Goal: Task Accomplishment & Management: Complete application form

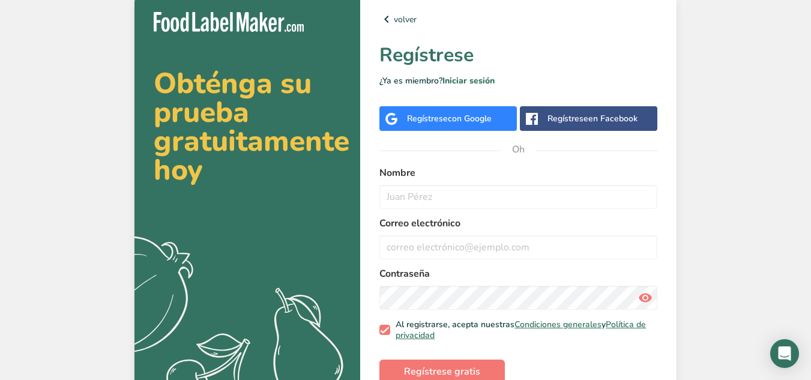
click at [453, 129] on div "Regístrese con Google" at bounding box center [447, 118] width 137 height 25
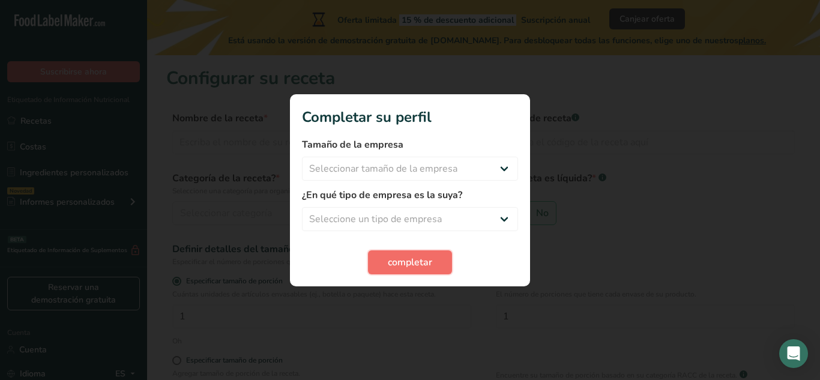
click at [432, 254] on button "completar" at bounding box center [410, 262] width 84 height 24
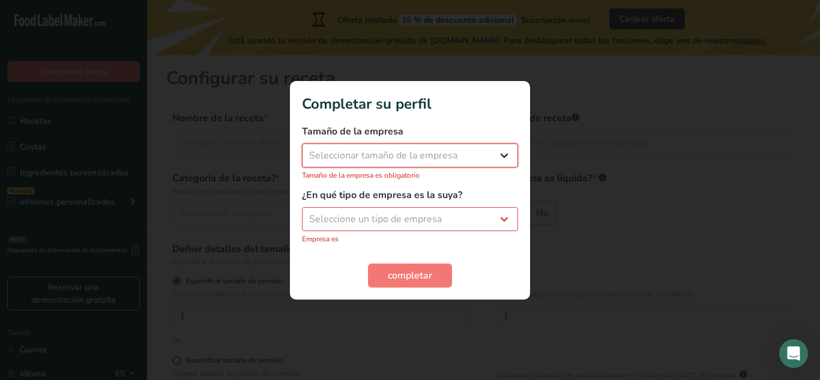
click at [439, 161] on select "Seleccionar tamaño de la empresa Menos de 10 empleados De 10 a 50 empleados De …" at bounding box center [410, 155] width 216 height 24
select select "1"
click at [302, 149] on select "Seleccionar tamaño de la empresa Menos de 10 empleados De 10 a 50 empleados De …" at bounding box center [410, 155] width 216 height 24
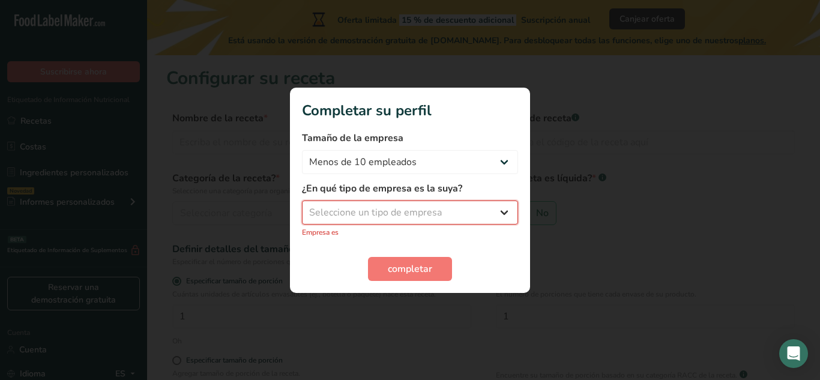
click at [398, 212] on select "Seleccione un tipo de empresa Fabricante de alimentos envasados Restaurante y c…" at bounding box center [410, 212] width 216 height 24
select select "8"
click at [302, 206] on select "Seleccione un tipo de empresa Fabricante de alimentos envasados Restaurante y c…" at bounding box center [410, 212] width 216 height 24
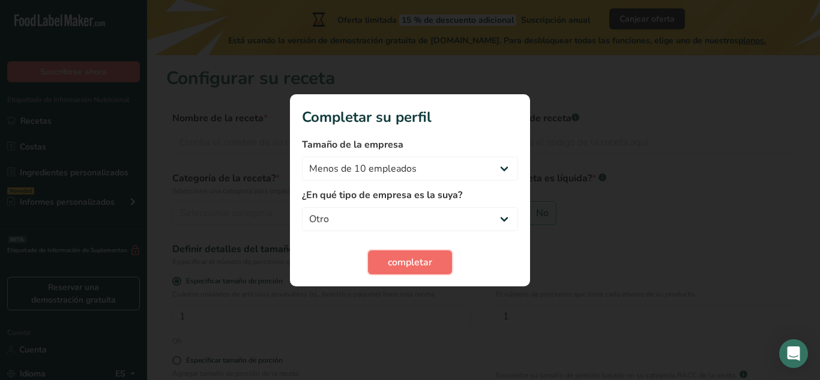
click at [416, 260] on font "completar" at bounding box center [410, 262] width 44 height 13
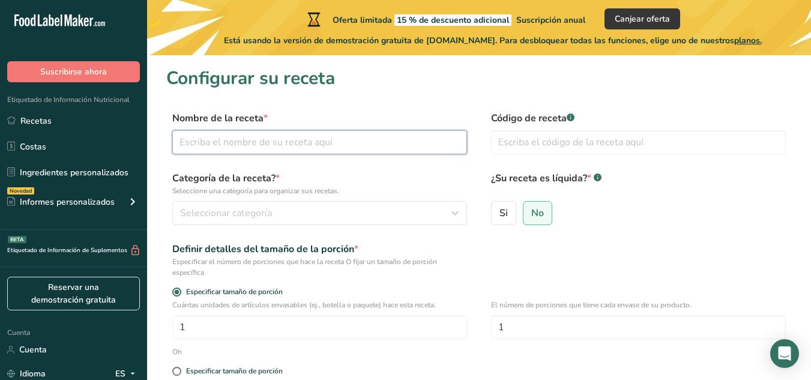
click at [326, 143] on input "text" at bounding box center [319, 142] width 295 height 24
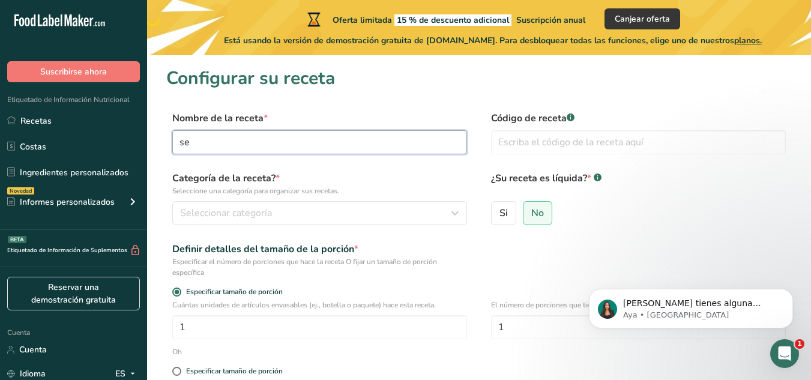
type input "s"
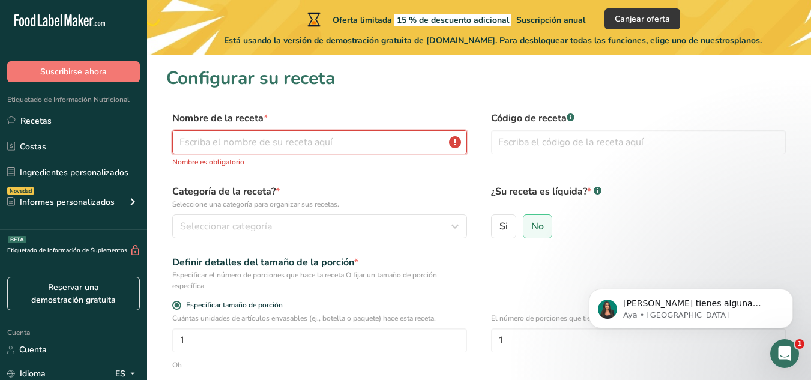
paste input "secret recipe"
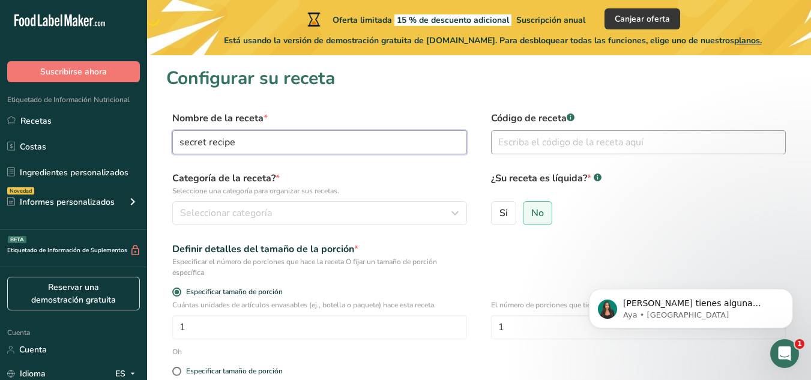
type input "secret recipe"
click at [576, 148] on input "text" at bounding box center [638, 142] width 295 height 24
type input "1020304050"
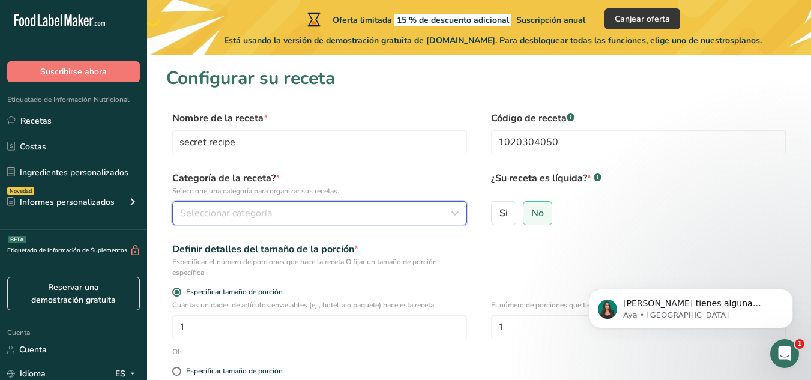
click at [355, 210] on div "Seleccionar categoría" at bounding box center [316, 213] width 272 height 14
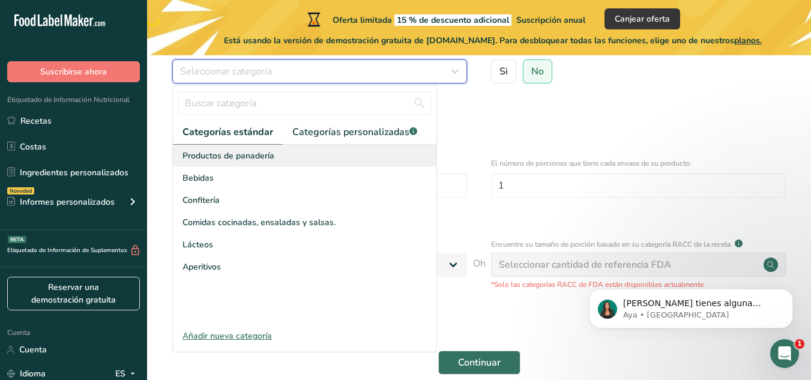
scroll to position [144, 0]
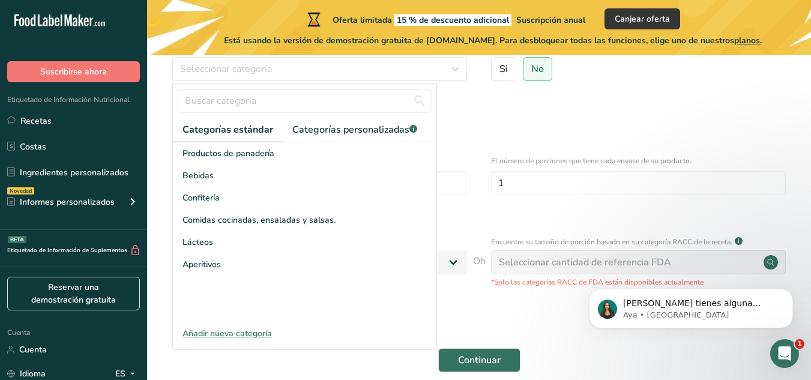
click at [259, 332] on font "Añadir nueva categoría" at bounding box center [226, 333] width 89 height 11
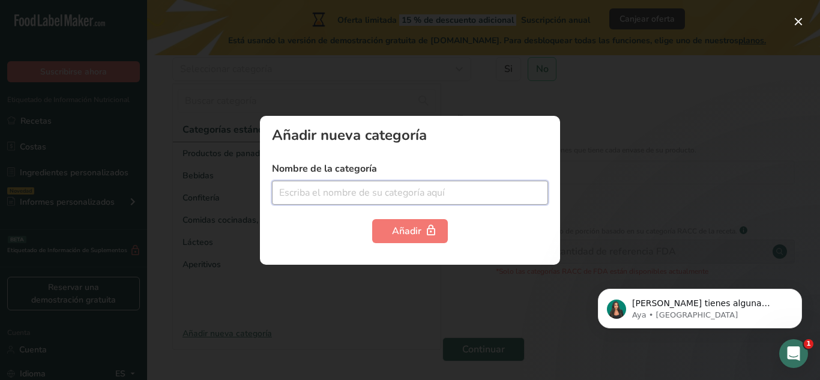
click at [314, 196] on input "text" at bounding box center [410, 193] width 276 height 24
type input "cereal"
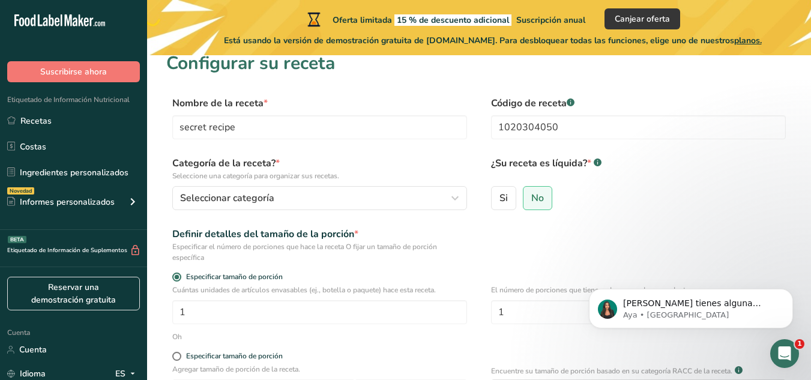
scroll to position [14, 0]
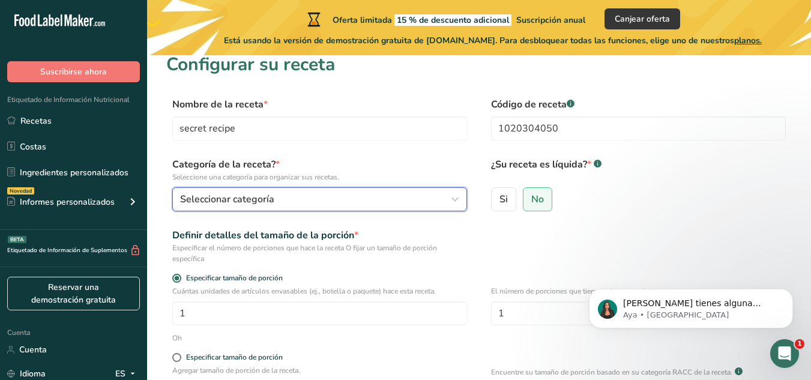
click at [452, 202] on icon "button" at bounding box center [455, 199] width 14 height 22
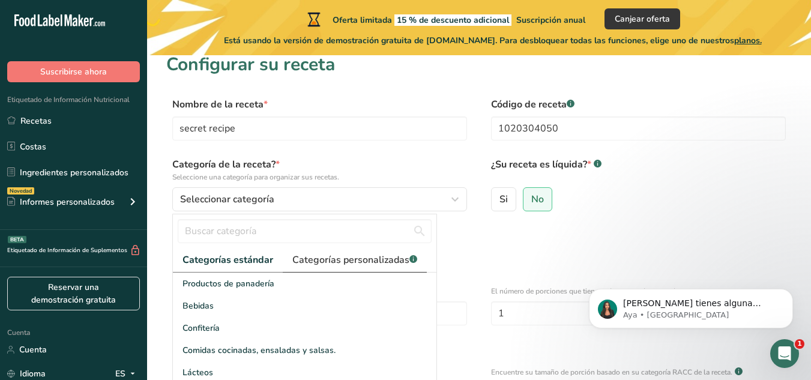
click at [374, 259] on font "Categorías personalizadas" at bounding box center [350, 259] width 117 height 13
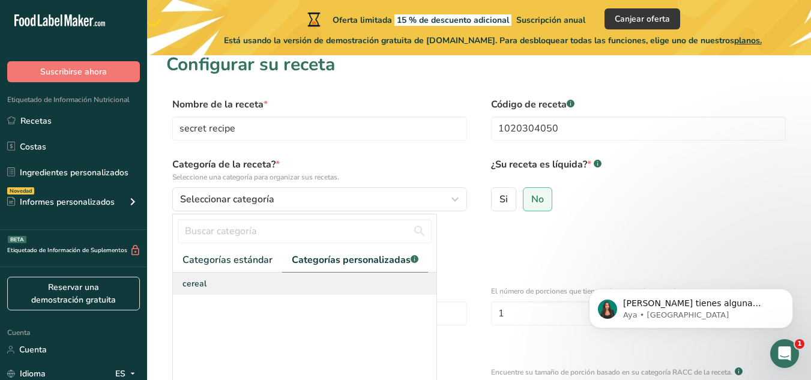
click at [239, 291] on div "cereal" at bounding box center [304, 283] width 263 height 22
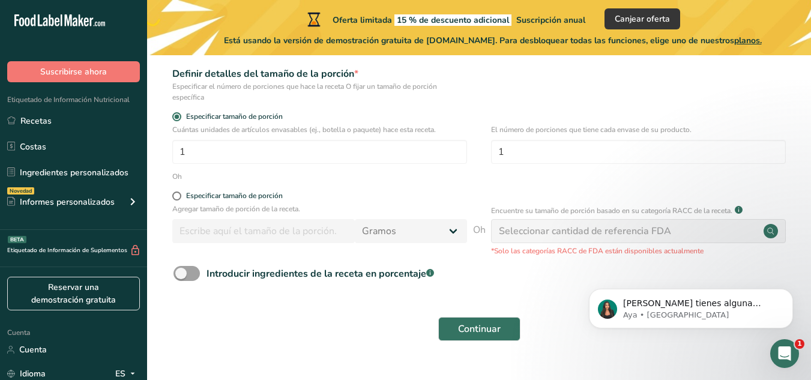
scroll to position [178, 0]
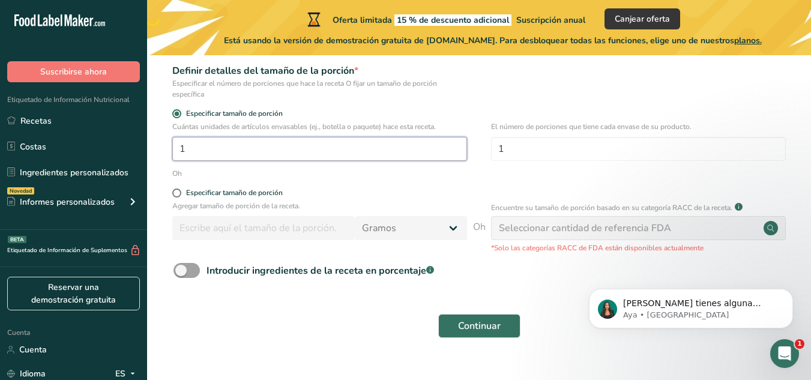
click at [310, 154] on input "1" at bounding box center [319, 149] width 295 height 24
type input "1"
type input "5"
click at [564, 229] on font "Seleccionar cantidad de referencia FDA" at bounding box center [585, 227] width 172 height 13
click at [498, 321] on font "Continuar" at bounding box center [479, 325] width 43 height 13
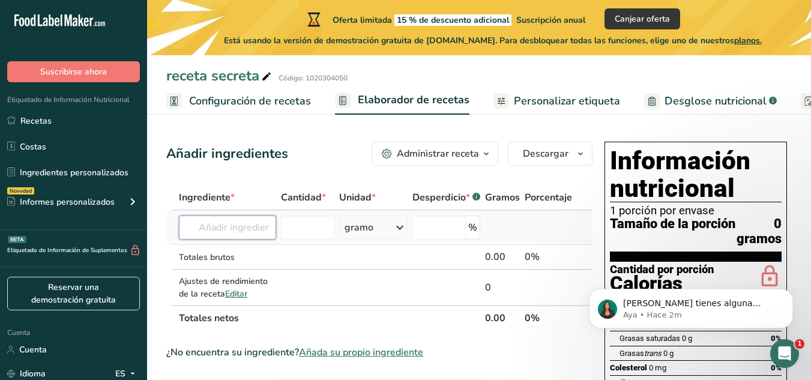
click at [240, 236] on input "text" at bounding box center [227, 227] width 97 height 24
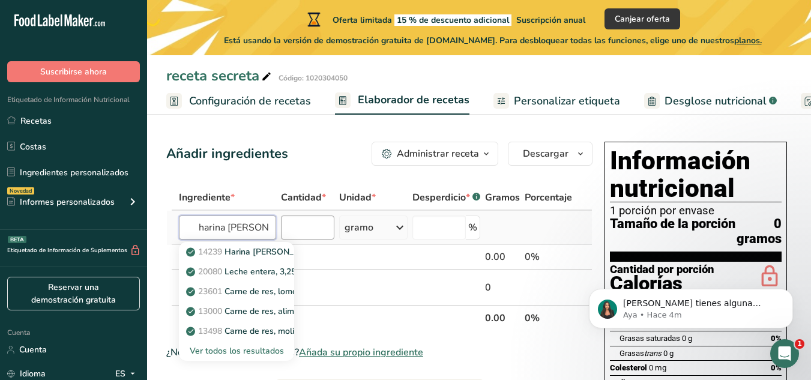
type input "harina [PERSON_NAME]"
click at [321, 228] on input "number" at bounding box center [307, 227] width 53 height 24
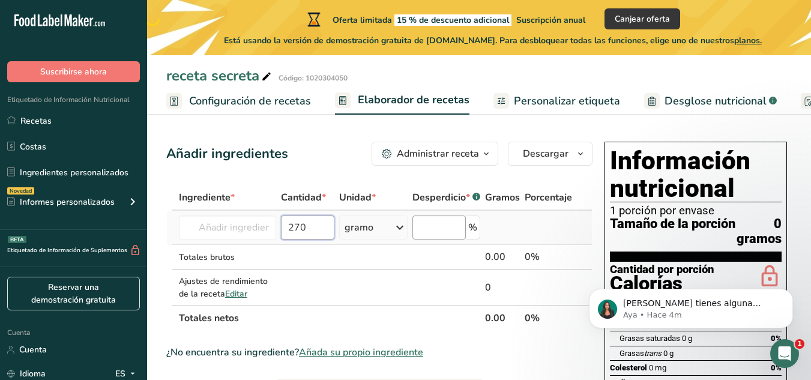
type input "270"
click at [446, 230] on input "number" at bounding box center [438, 227] width 53 height 24
type input "27.7"
click at [262, 224] on input "text" at bounding box center [227, 227] width 97 height 24
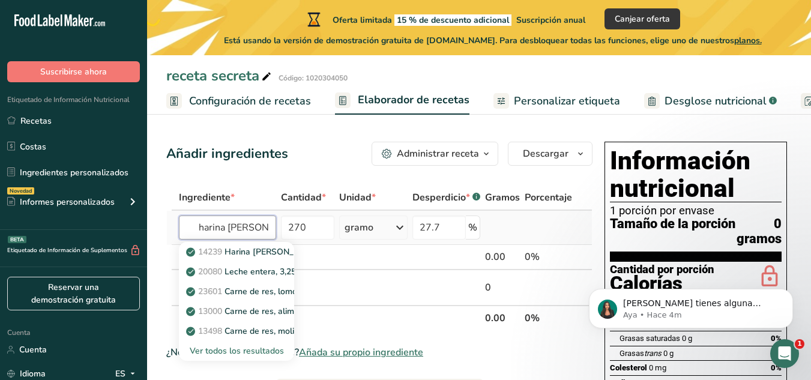
click at [187, 230] on input "harina [PERSON_NAME]" at bounding box center [227, 227] width 97 height 24
type input "harina [PERSON_NAME]"
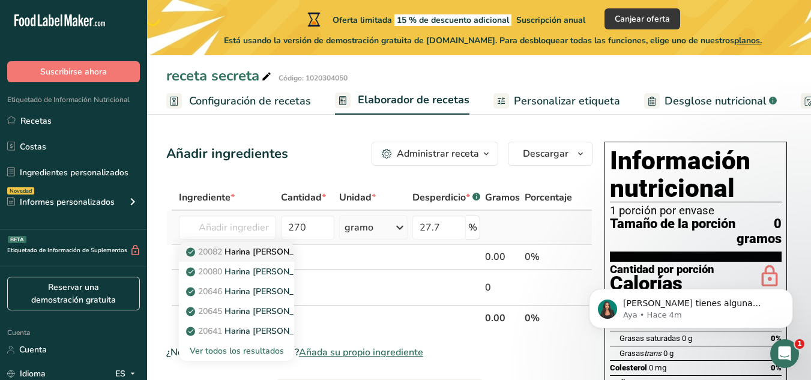
click at [239, 250] on font "Harina [PERSON_NAME], para todo uso, con levadura, enriquecida" at bounding box center [352, 251] width 256 height 11
type input "Wheat flour, white, all-purpose, self-rising, enriched"
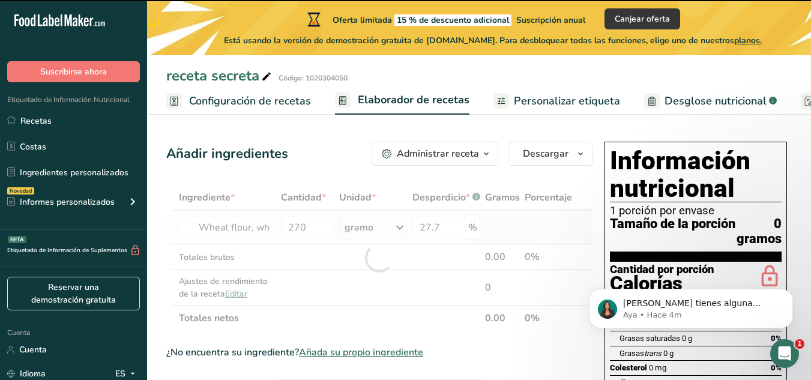
type input "0"
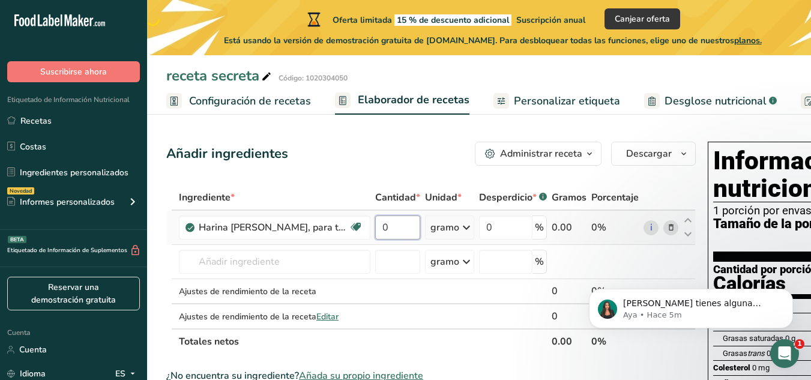
click at [400, 239] on input "0" at bounding box center [397, 227] width 45 height 24
type input "270"
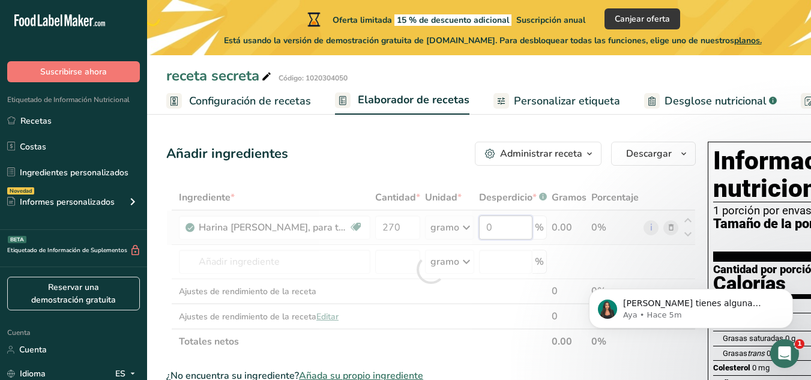
click at [498, 241] on div "Ingrediente * Cantidad * Unidad * Desperdicio * .a-a{fill:#347362;}.b-a{fill:#f…" at bounding box center [430, 269] width 529 height 169
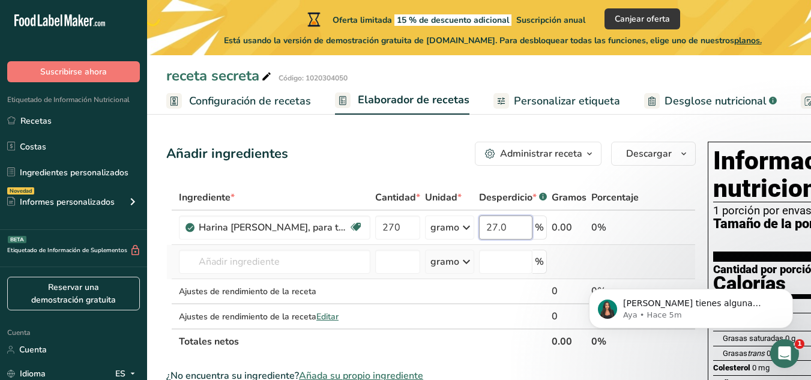
type input "27.0"
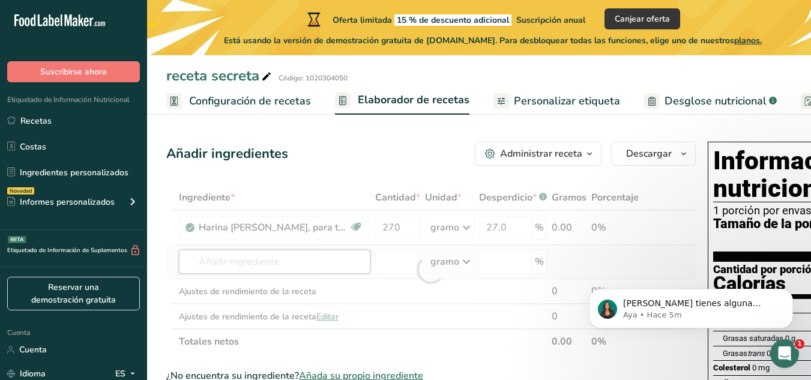
click at [288, 278] on div "Ingrediente * Cantidad * Unidad * Desperdicio * .a-a{fill:#347362;}.b-a{fill:#f…" at bounding box center [430, 269] width 529 height 169
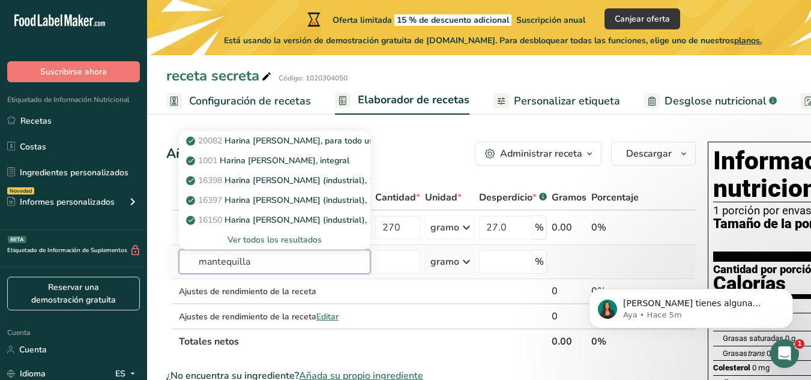
type input "mantequilla"
click at [288, 245] on font "Ver todos los resultados" at bounding box center [274, 239] width 94 height 11
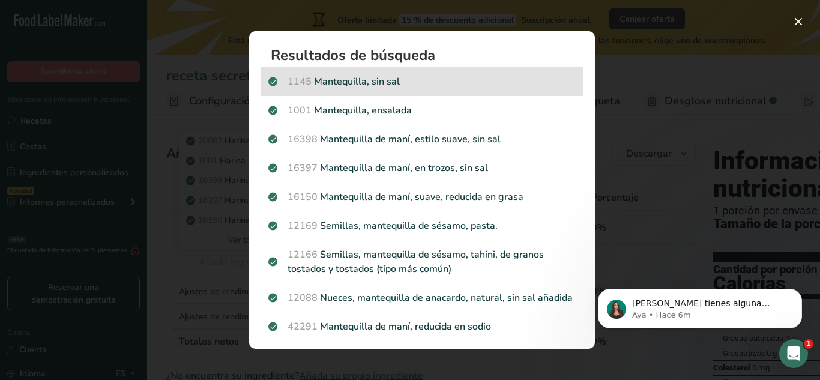
click at [428, 88] on p "1145 Mantequilla, sin sal" at bounding box center [421, 81] width 307 height 14
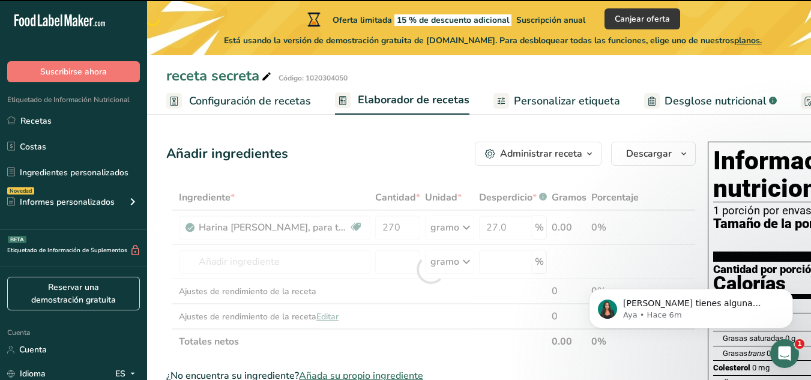
type input "0"
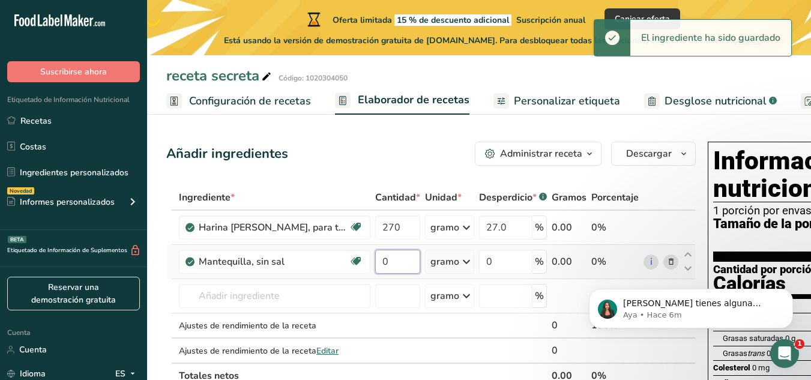
click at [399, 274] on input "0" at bounding box center [397, 262] width 45 height 24
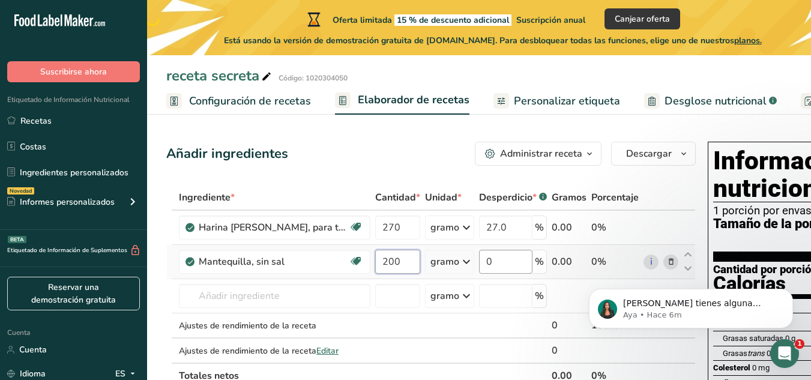
type input "200"
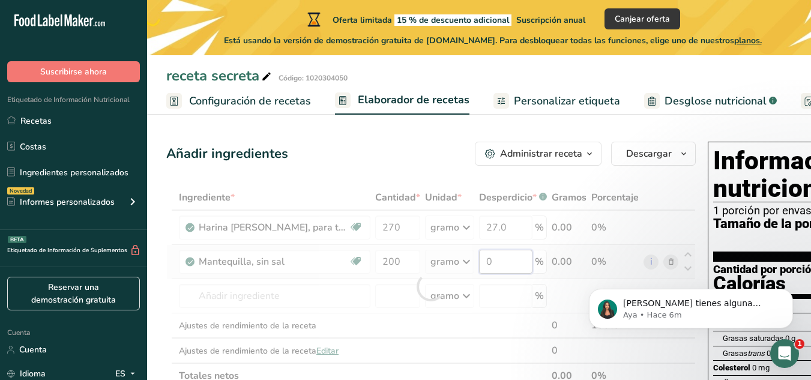
click at [493, 275] on div "Ingrediente * Cantidad * Unidad * Desperdicio * .a-a{fill:#347362;}.b-a{fill:#f…" at bounding box center [430, 286] width 529 height 203
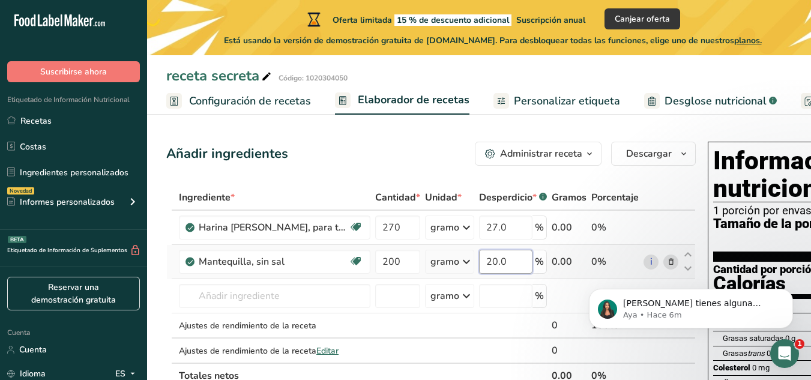
type input "20.0"
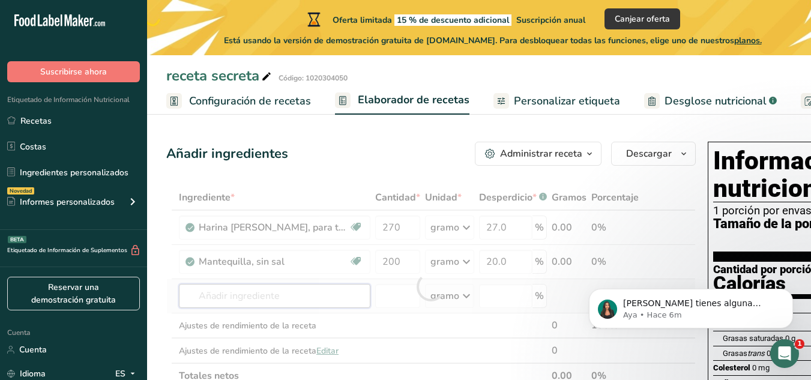
click at [342, 312] on div "Ingrediente * Cantidad * Unidad * Desperdicio * .a-a{fill:#347362;}.b-a{fill:#f…" at bounding box center [430, 286] width 529 height 203
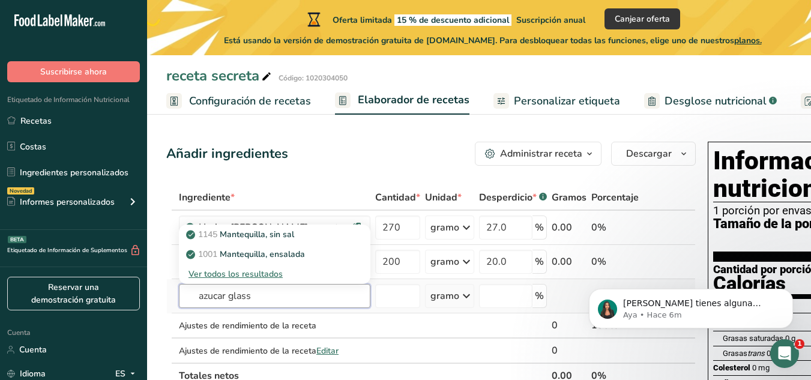
type input "azucar glass"
click at [253, 280] on font "Ver todos los resultados" at bounding box center [235, 273] width 94 height 11
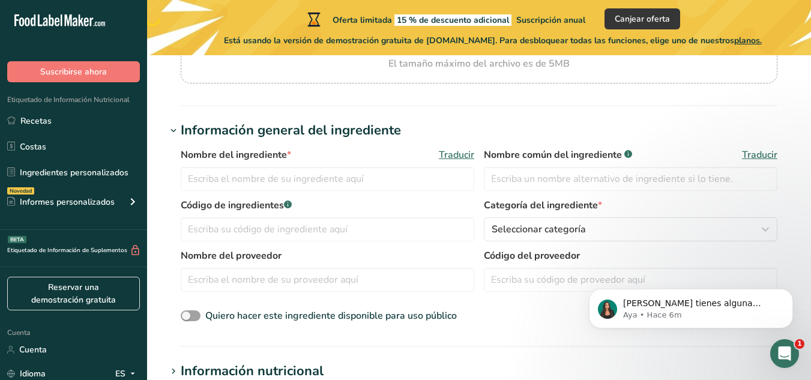
scroll to position [197, 0]
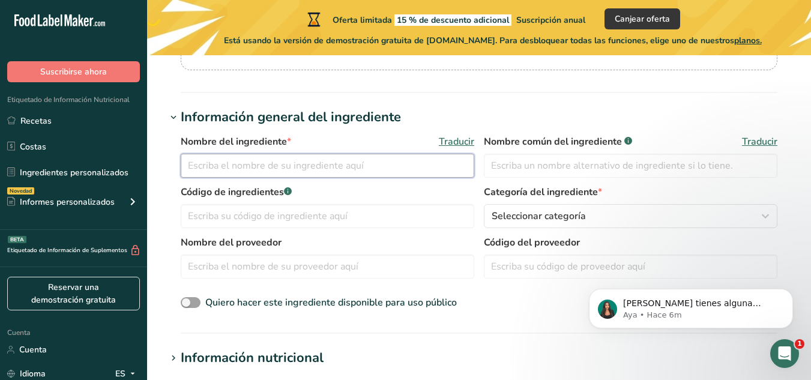
click at [376, 157] on input "text" at bounding box center [327, 166] width 293 height 24
click at [203, 167] on input "azucar glass" at bounding box center [327, 166] width 293 height 24
type input "azúcar glass"
click at [378, 223] on input "text" at bounding box center [327, 216] width 293 height 24
type input "102050"
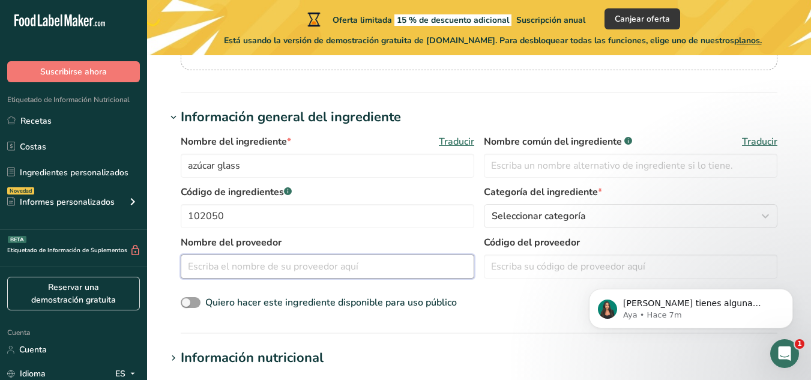
click at [358, 270] on input "text" at bounding box center [327, 266] width 293 height 24
type input "em"
click at [627, 155] on input "text" at bounding box center [630, 166] width 293 height 24
click at [506, 168] on input "azucar glass" at bounding box center [630, 166] width 293 height 24
type input "azúcar glass"
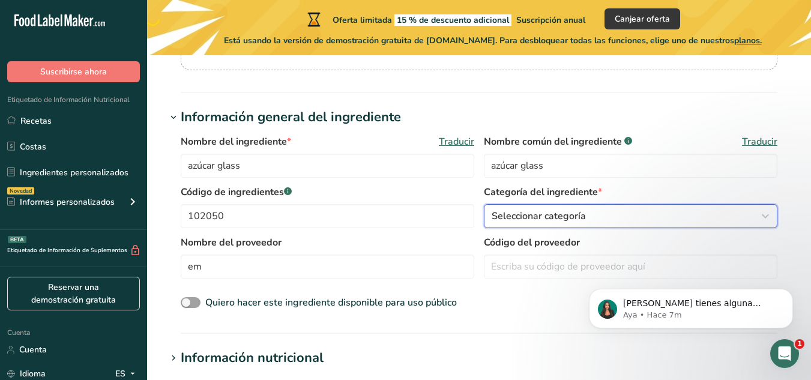
click at [575, 209] on font "Seleccionar categoría" at bounding box center [538, 215] width 94 height 13
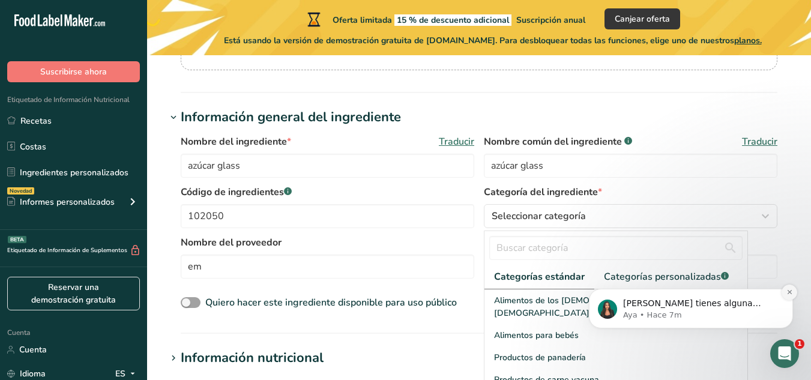
click at [786, 290] on icon "Descartar notificación" at bounding box center [789, 292] width 7 height 7
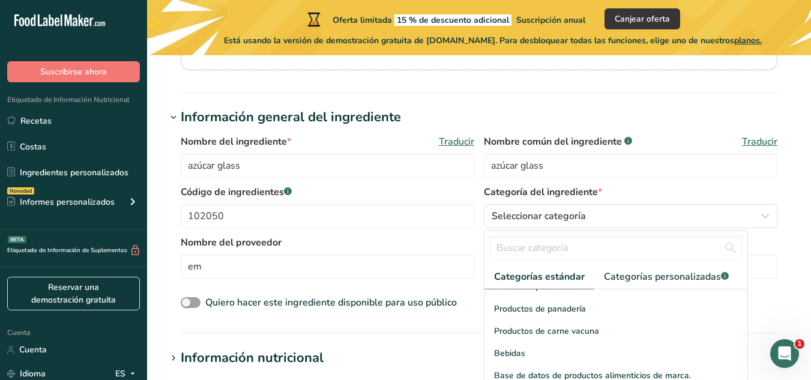
scroll to position [51, 0]
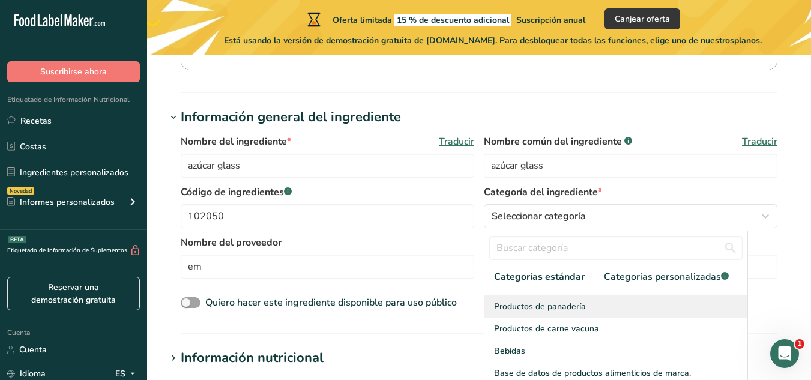
click at [585, 299] on div "Productos de panadería" at bounding box center [615, 306] width 263 height 22
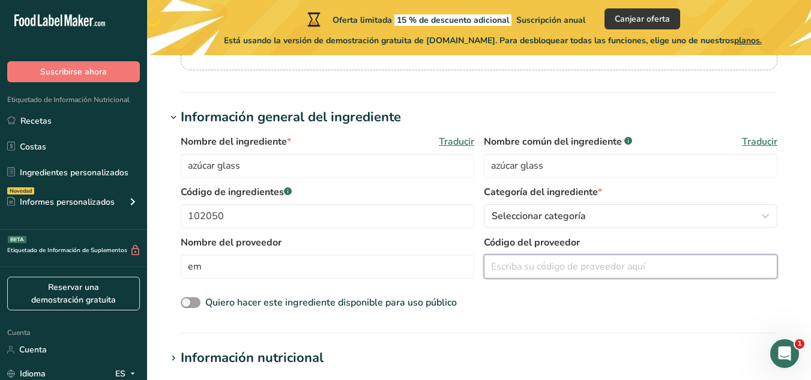
click at [574, 260] on input "text" at bounding box center [630, 266] width 293 height 24
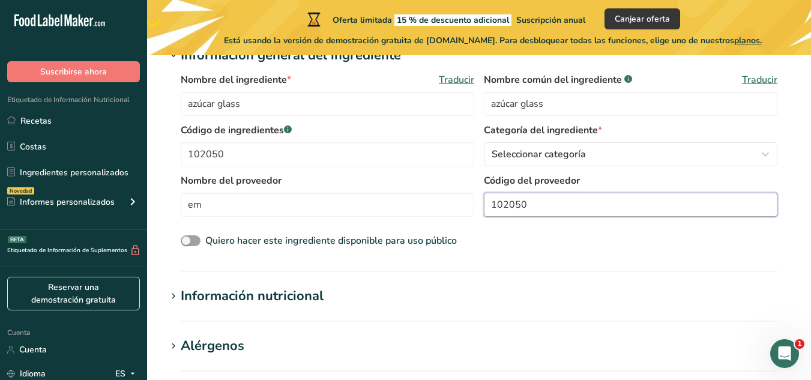
scroll to position [236, 0]
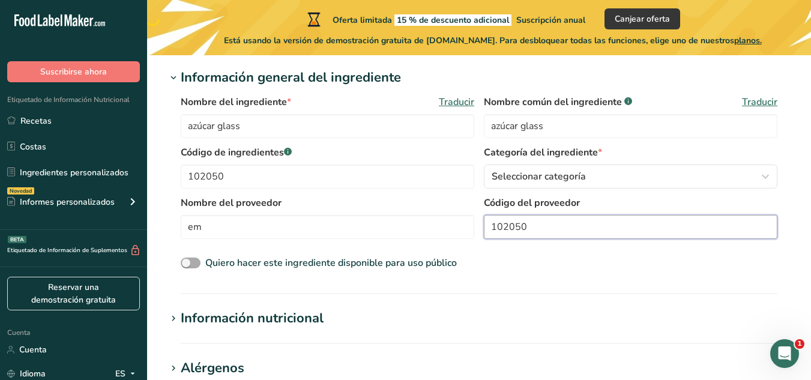
type input "102050"
click at [199, 260] on span at bounding box center [191, 262] width 20 height 11
click at [188, 260] on input "Quiero hacer este ingrediente disponible para uso público" at bounding box center [185, 263] width 8 height 8
click at [199, 260] on span at bounding box center [191, 262] width 20 height 11
click at [188, 260] on input "Quiero hacer este ingrediente disponible para uso público" at bounding box center [185, 263] width 8 height 8
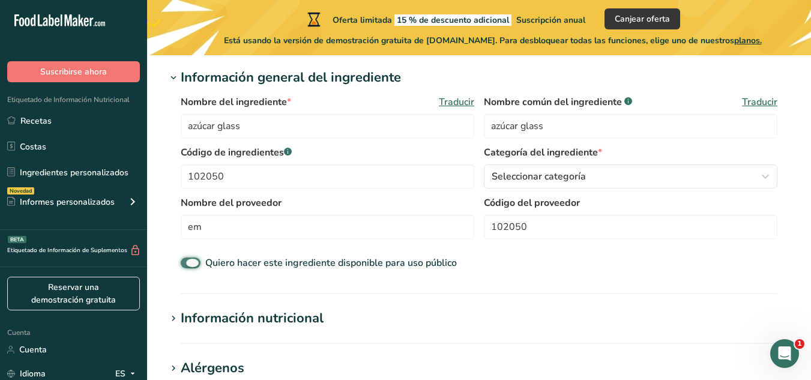
checkbox input "false"
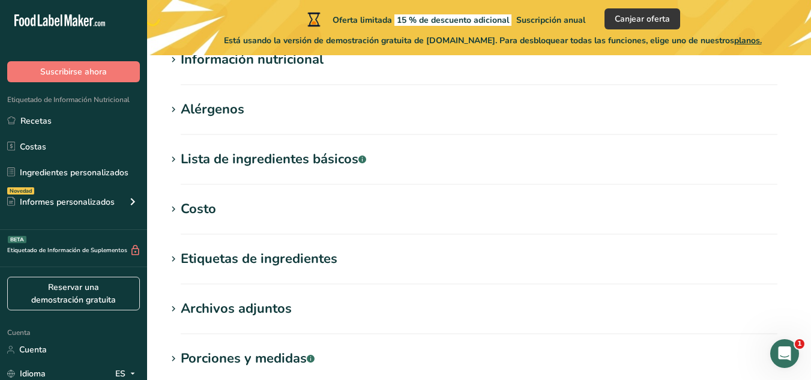
scroll to position [644, 0]
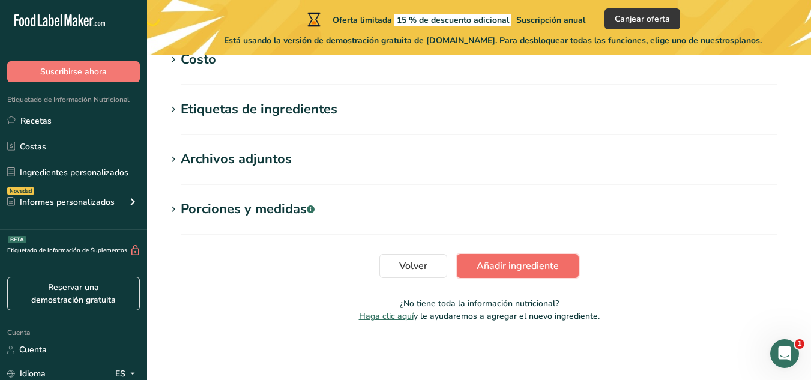
click at [515, 266] on font "Añadir ingrediente" at bounding box center [517, 265] width 82 height 13
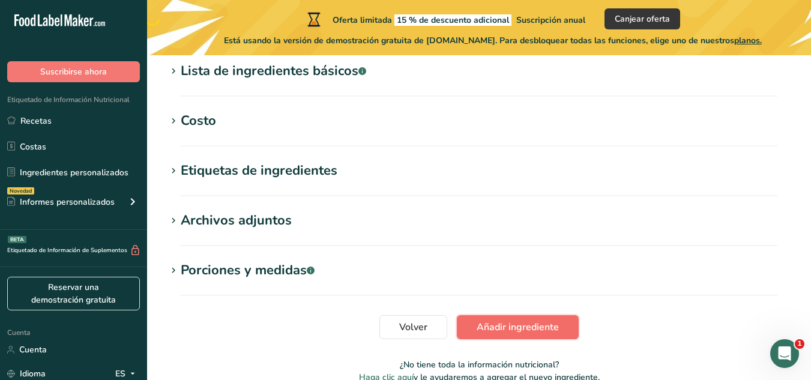
scroll to position [545, 0]
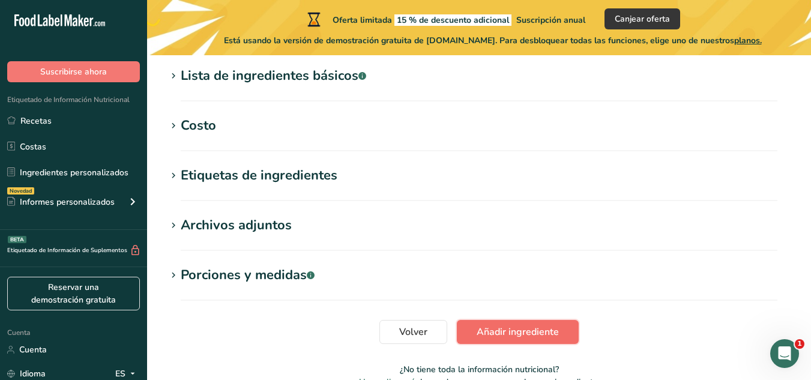
click at [490, 332] on font "Añadir ingrediente" at bounding box center [517, 331] width 82 height 13
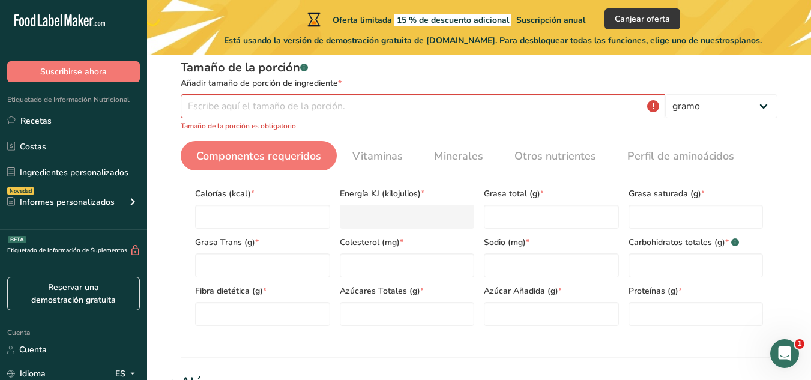
scroll to position [174, 0]
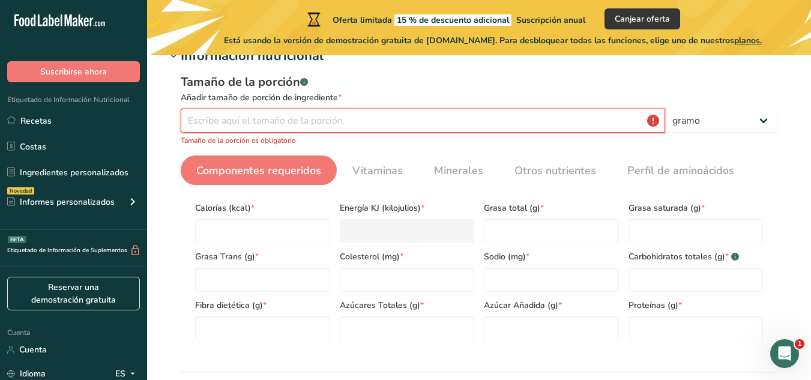
click at [544, 126] on input "number" at bounding box center [423, 121] width 484 height 24
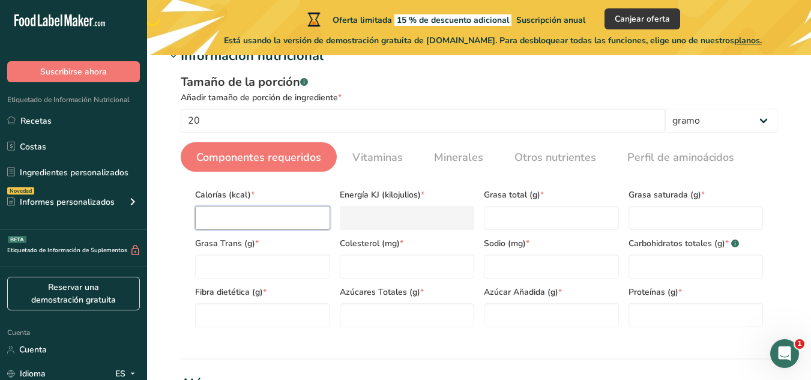
click at [268, 226] on input "number" at bounding box center [262, 218] width 135 height 24
click at [286, 159] on font "Componentes requeridos" at bounding box center [258, 157] width 125 height 14
click at [276, 214] on input "number" at bounding box center [262, 218] width 135 height 24
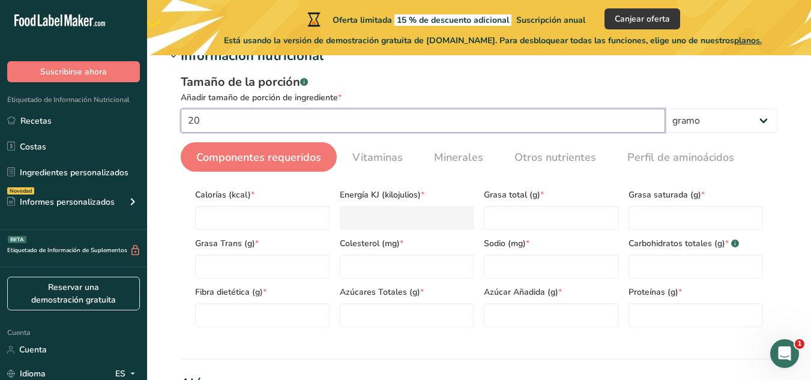
click at [200, 112] on input "20" at bounding box center [423, 121] width 484 height 24
type input "2"
type input "100"
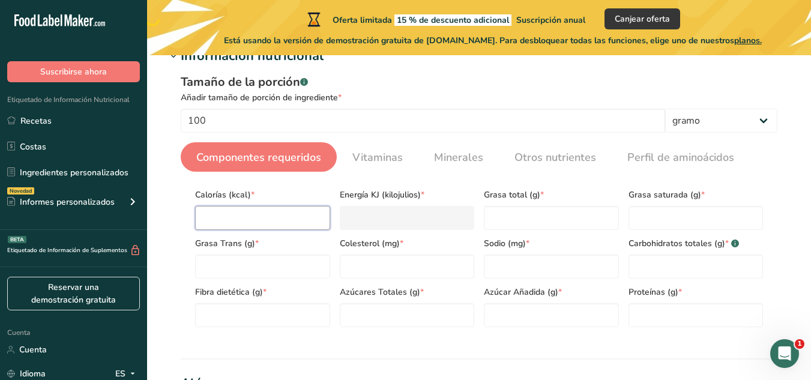
click at [278, 215] on input "number" at bounding box center [262, 218] width 135 height 24
type input "4"
type KJ "16.7"
type input "40"
type KJ "167.4"
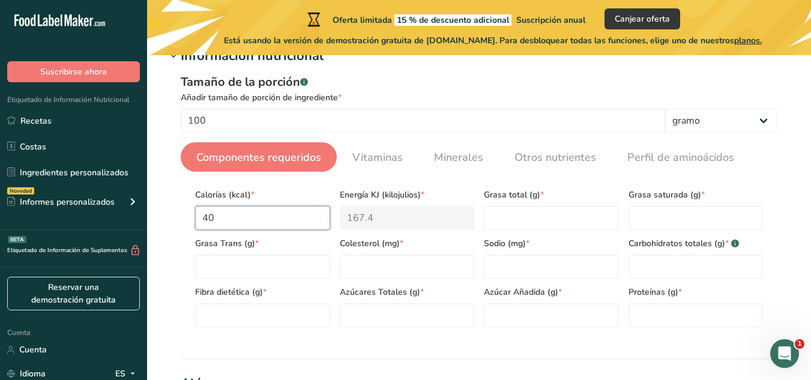
type input "400"
type KJ "1673.6"
type input "400"
click at [500, 221] on Fat "number" at bounding box center [551, 218] width 135 height 24
type Fat "0"
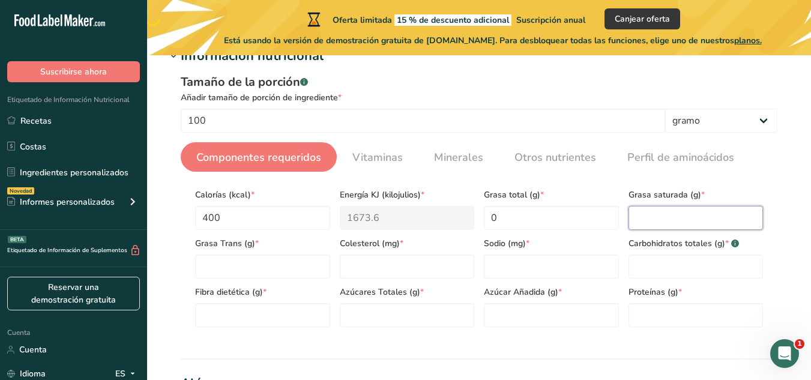
click at [652, 213] on Fat "number" at bounding box center [695, 218] width 135 height 24
type Fat "0"
click at [236, 268] on Fat "number" at bounding box center [262, 266] width 135 height 24
type Fat "0"
click at [373, 260] on input "number" at bounding box center [407, 266] width 135 height 24
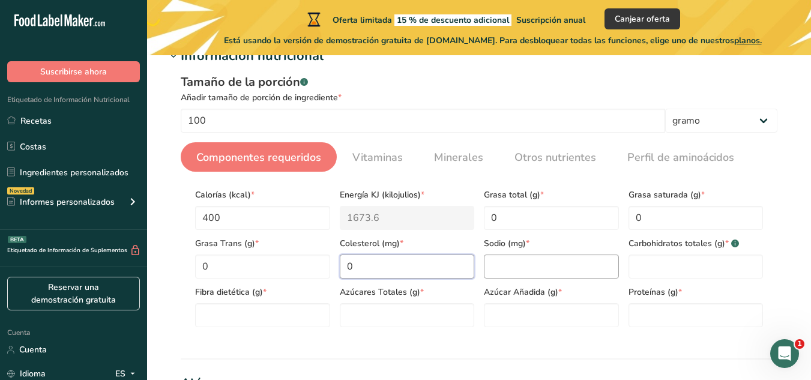
type input "0"
click at [593, 263] on input "number" at bounding box center [551, 266] width 135 height 24
type input "0"
click at [688, 256] on Carbohydrates "number" at bounding box center [695, 266] width 135 height 24
type Carbohydrates "100"
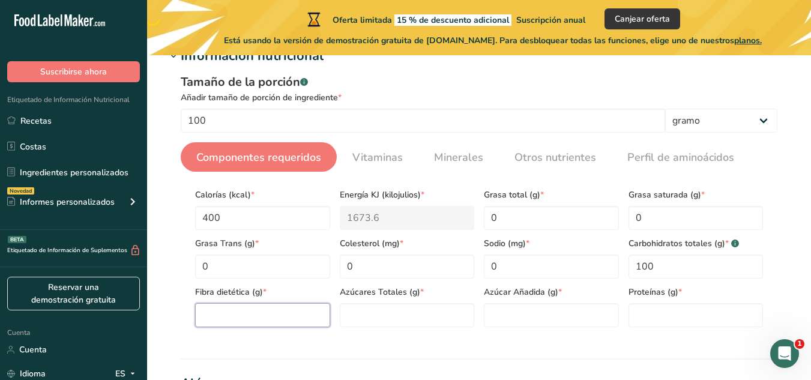
click at [307, 315] on Fiber "number" at bounding box center [262, 315] width 135 height 24
type Fiber "0"
click at [378, 315] on Sugars "number" at bounding box center [407, 315] width 135 height 24
type Sugars "100"
click at [513, 312] on Sugars "number" at bounding box center [551, 315] width 135 height 24
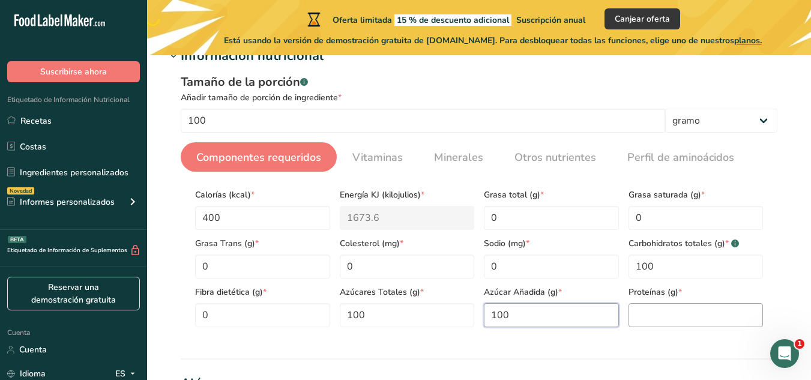
type Sugars "100"
click at [685, 313] on input "number" at bounding box center [695, 315] width 135 height 24
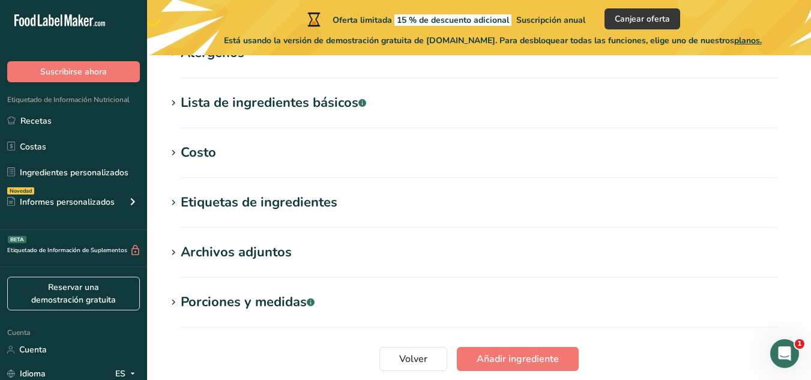
scroll to position [598, 0]
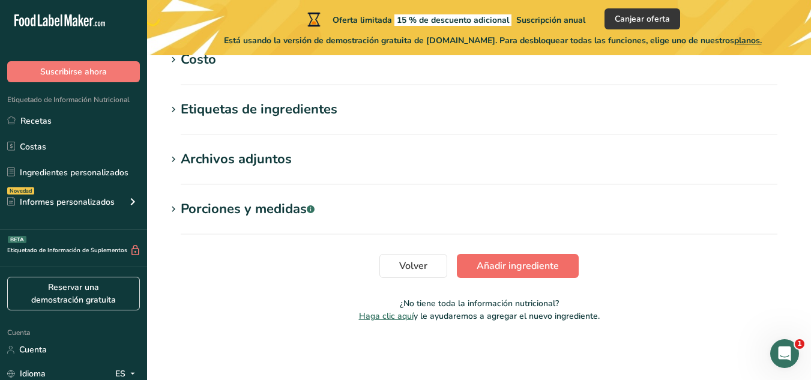
type input "0"
click at [497, 269] on font "Añadir ingrediente" at bounding box center [517, 265] width 82 height 13
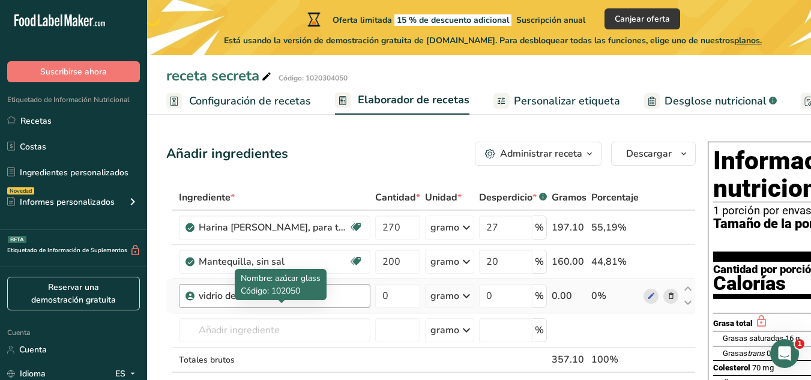
click at [337, 303] on div "vidrio de azúcar" at bounding box center [274, 296] width 150 height 14
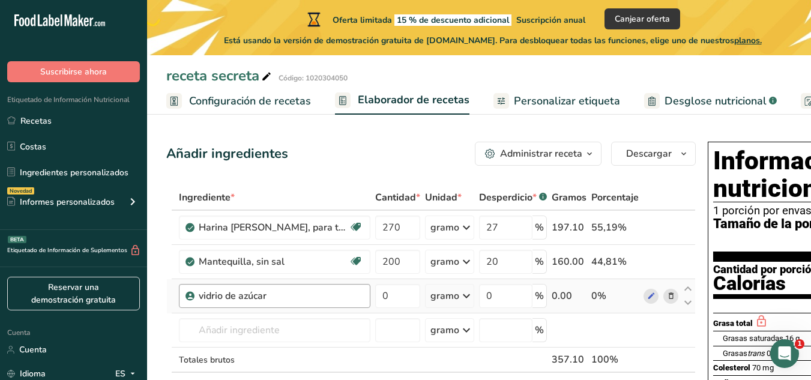
click at [337, 303] on div "vidrio de azúcar" at bounding box center [274, 296] width 150 height 14
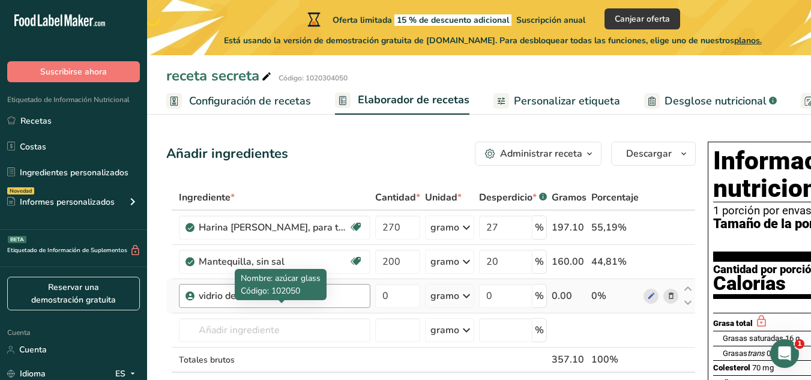
click at [337, 303] on div "vidrio de azúcar" at bounding box center [274, 296] width 150 height 14
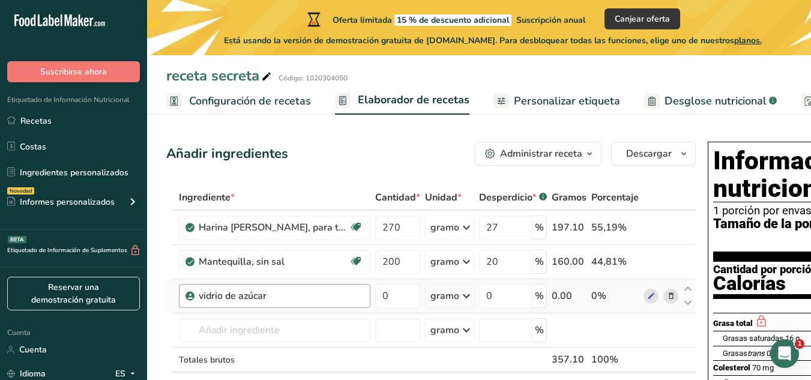
click at [337, 303] on div "vidrio de azúcar" at bounding box center [274, 296] width 150 height 14
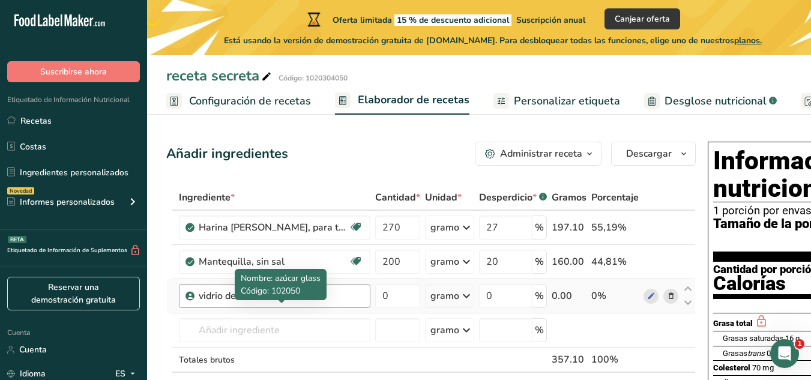
click at [223, 302] on font "vidrio de azúcar" at bounding box center [233, 295] width 68 height 13
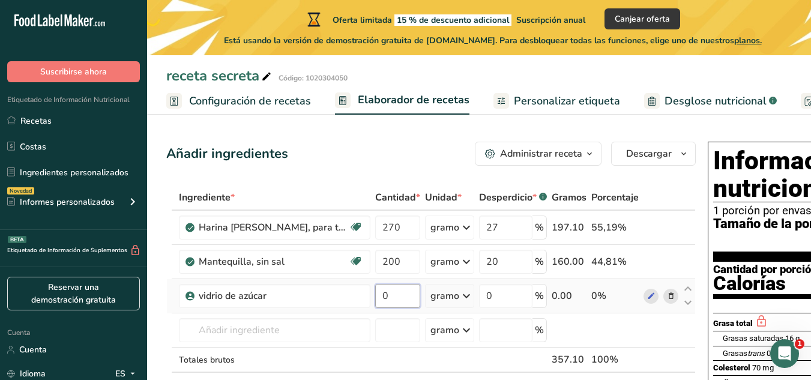
click at [385, 308] on input "0" at bounding box center [397, 296] width 45 height 24
click at [401, 308] on input "0" at bounding box center [397, 296] width 45 height 24
type input "2"
type input "100"
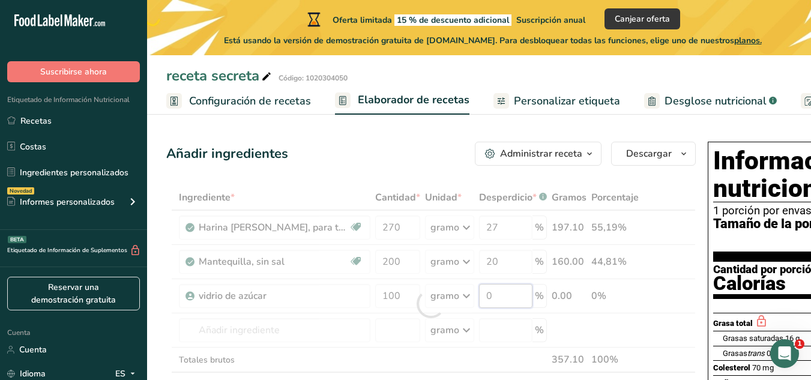
click at [491, 314] on div "Ingrediente * Cantidad * Unidad * Desperdicio * .a-a{fill:#347362;}.b-a{fill:#f…" at bounding box center [430, 304] width 529 height 238
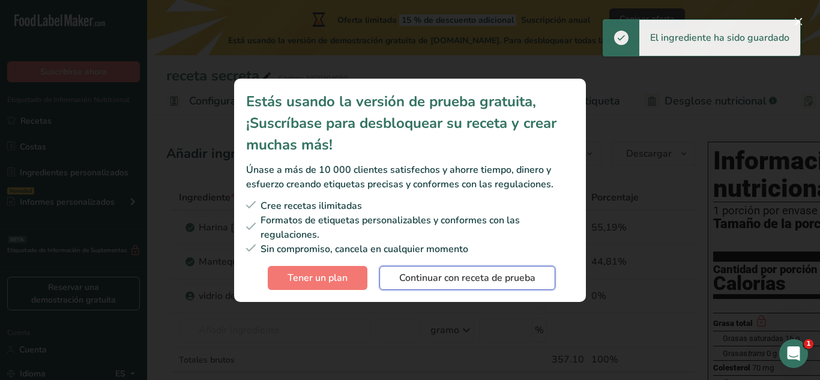
click at [481, 281] on font "Continuar con receta de prueba" at bounding box center [467, 277] width 136 height 13
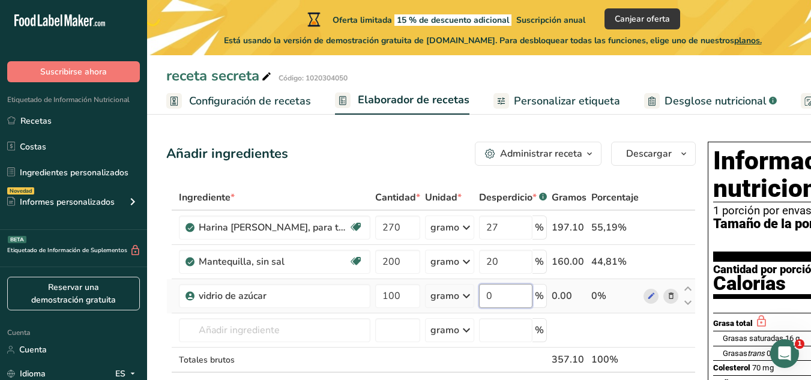
click at [505, 308] on input "0" at bounding box center [505, 296] width 53 height 24
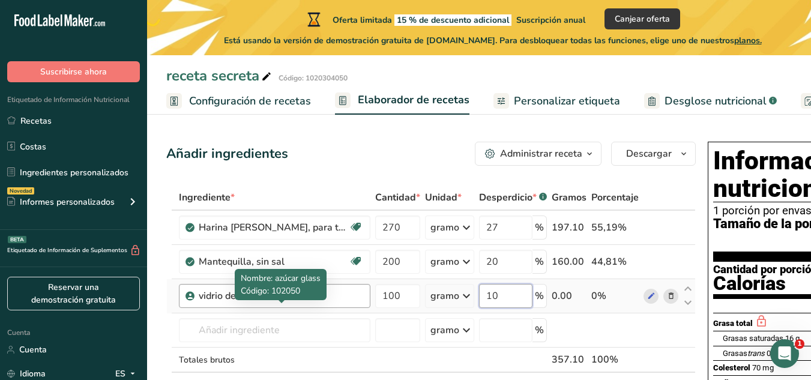
type input "10"
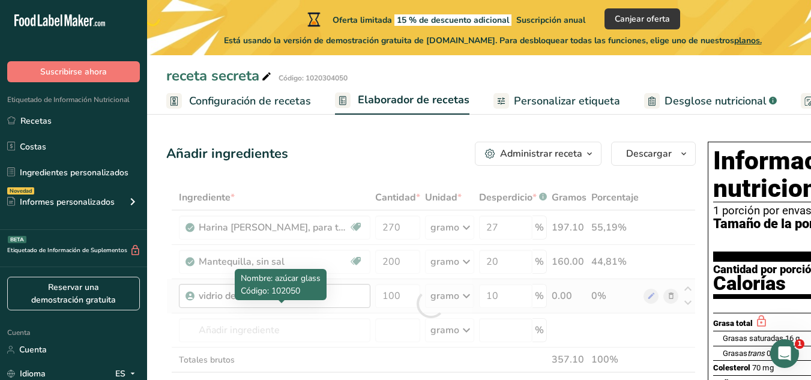
click at [274, 314] on div "Ingrediente * Cantidad * Unidad * Desperdicio * .a-a{fill:#347362;}.b-a{fill:#f…" at bounding box center [430, 304] width 529 height 238
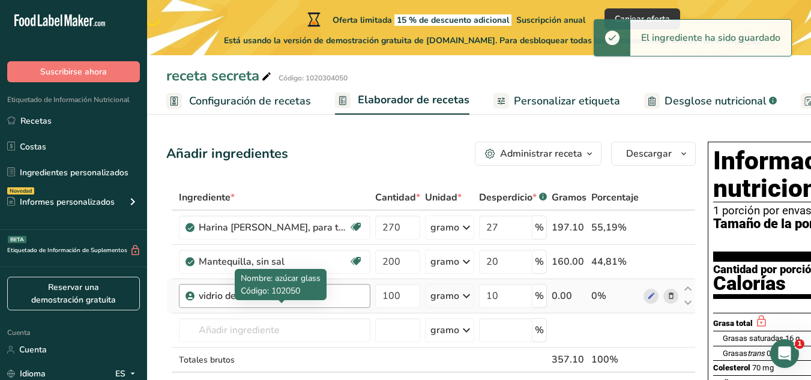
click at [274, 303] on div "vidrio de azúcar" at bounding box center [274, 296] width 150 height 14
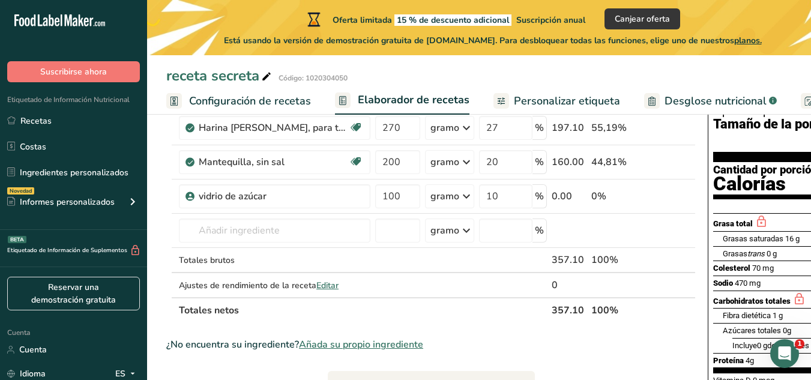
scroll to position [97, 0]
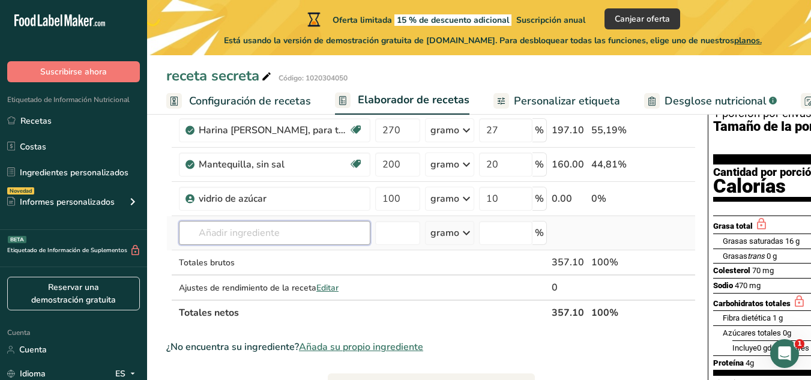
click at [335, 245] on input "text" at bounding box center [274, 233] width 191 height 24
type input "mermelada horneable"
click at [251, 217] on font "Ver todos los resultados" at bounding box center [235, 210] width 94 height 11
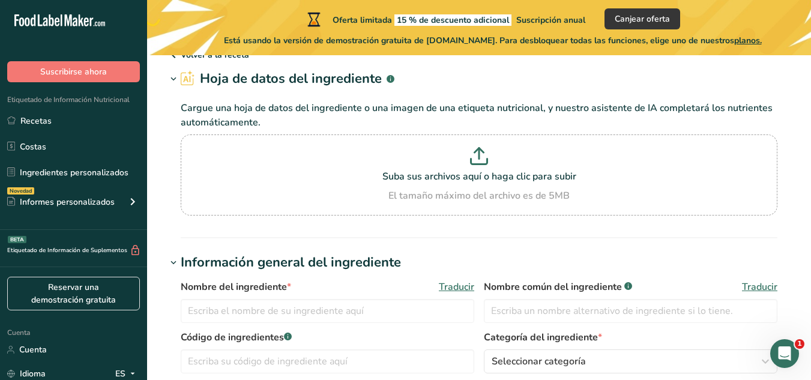
scroll to position [187, 0]
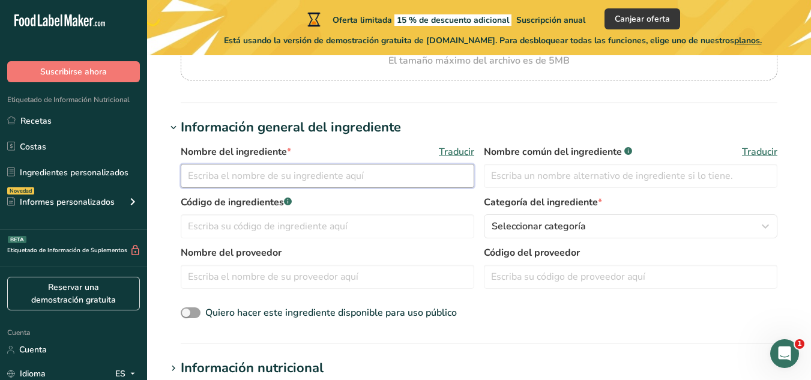
click at [319, 167] on input "text" at bounding box center [327, 176] width 293 height 24
type input "mermelada"
click at [316, 221] on input "text" at bounding box center [327, 226] width 293 height 24
type input "102010"
click at [566, 167] on input "text" at bounding box center [630, 176] width 293 height 24
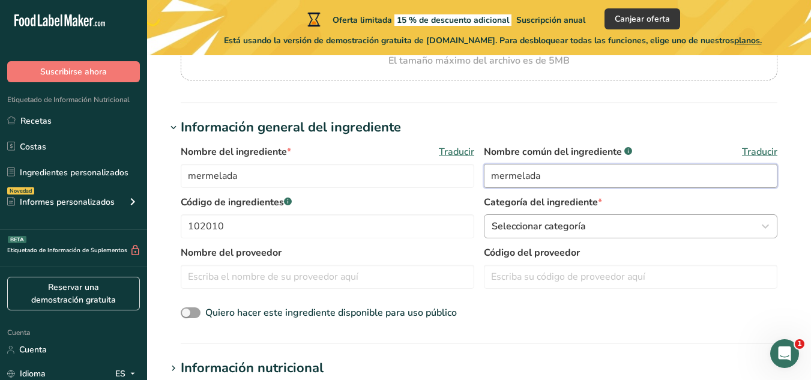
type input "mermelada"
click at [555, 218] on button "Seleccionar categoría" at bounding box center [630, 226] width 293 height 24
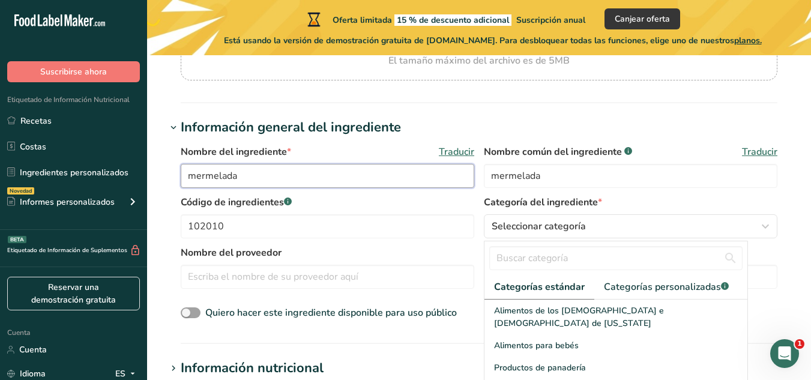
click at [367, 180] on input "mermelada" at bounding box center [327, 176] width 293 height 24
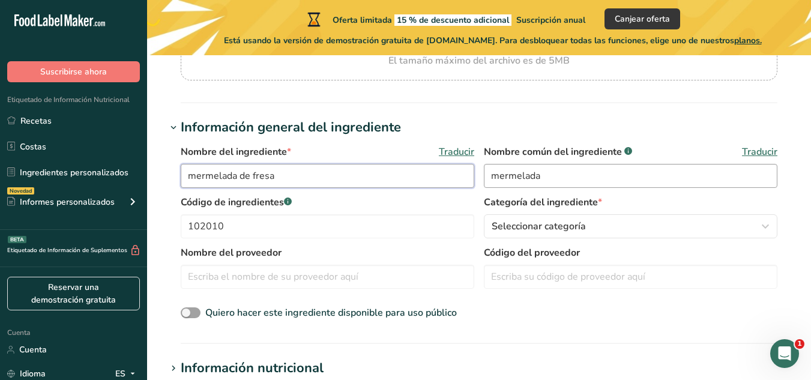
type input "mermelada de fresa"
click at [559, 178] on input "mermelada" at bounding box center [630, 176] width 293 height 24
type input "mermelada de fresa"
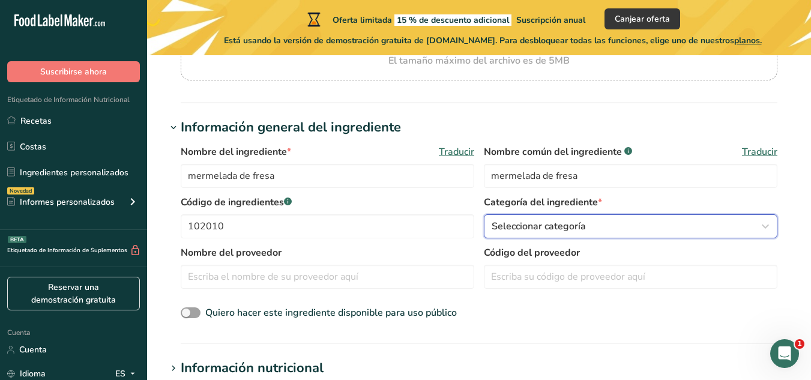
click at [621, 230] on div "Seleccionar categoría" at bounding box center [626, 226] width 271 height 14
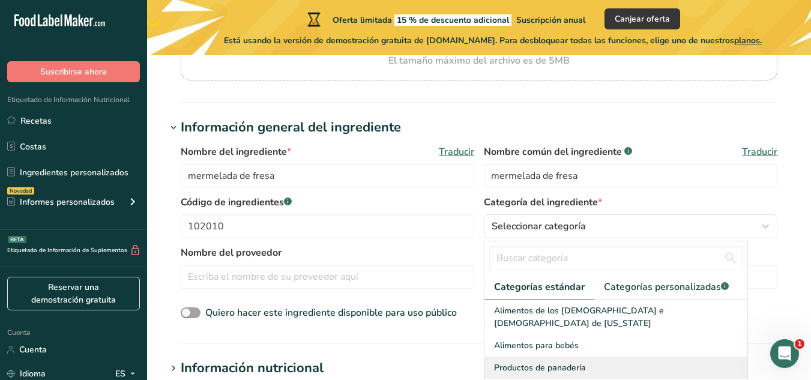
click at [581, 362] on font "Productos de panadería" at bounding box center [540, 367] width 92 height 11
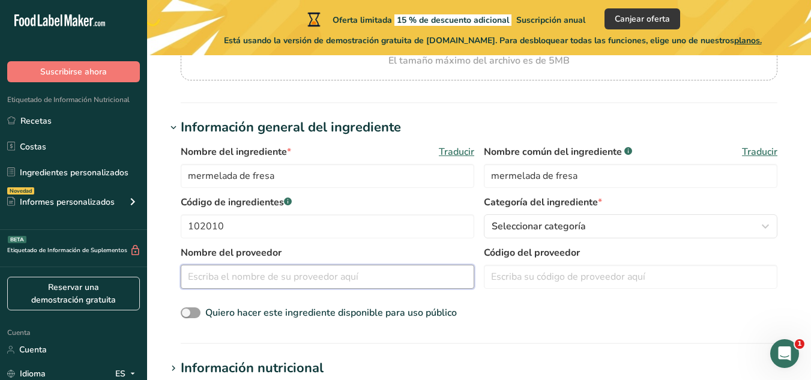
click at [369, 278] on input "text" at bounding box center [327, 277] width 293 height 24
type input "m"
click at [540, 265] on input "text" at bounding box center [630, 277] width 293 height 24
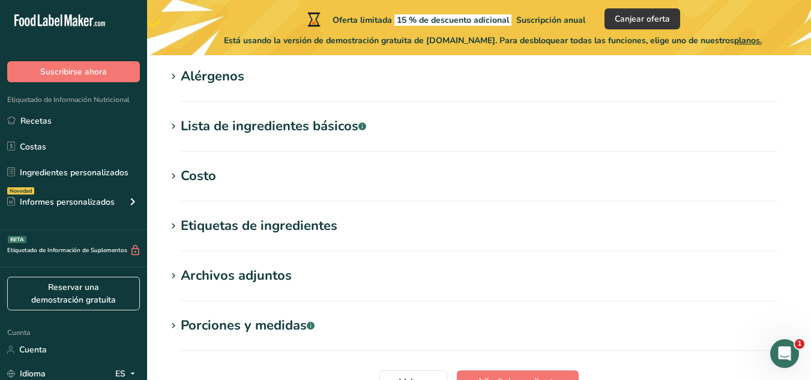
scroll to position [644, 0]
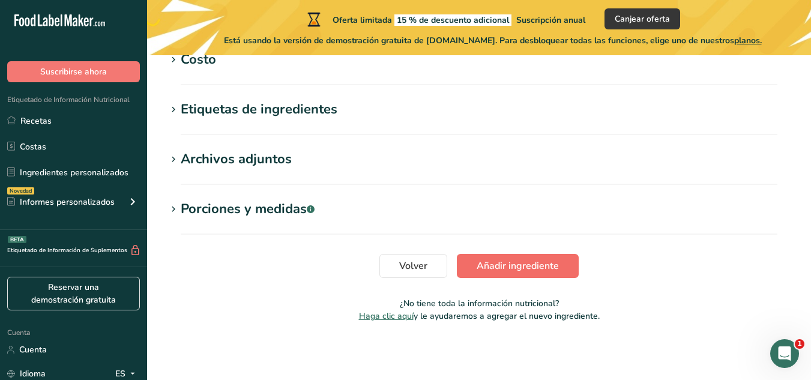
type input "102010"
click at [562, 271] on button "Añadir ingrediente" at bounding box center [518, 266] width 122 height 24
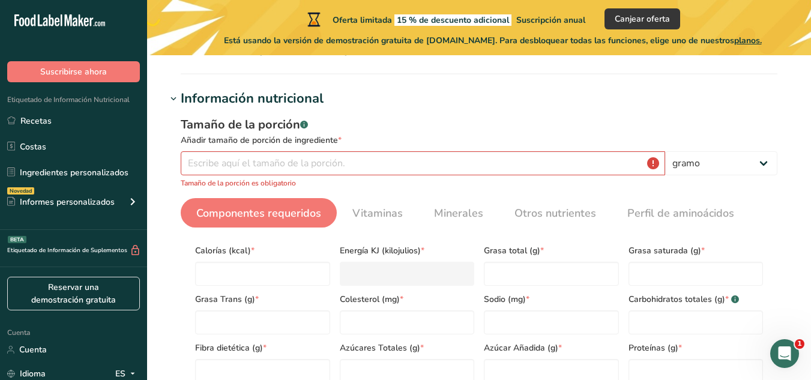
scroll to position [151, 0]
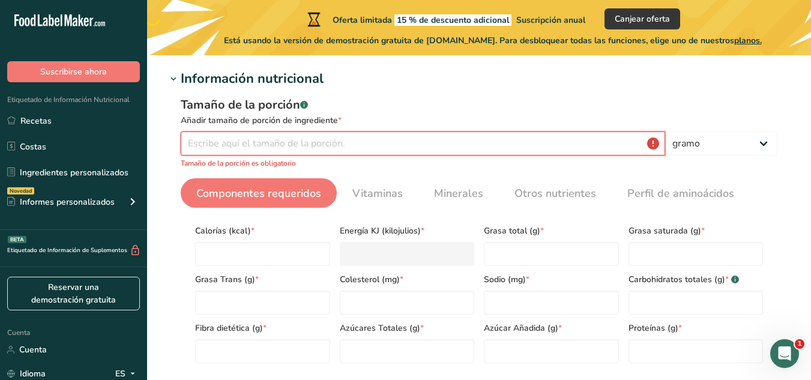
click at [505, 149] on input "number" at bounding box center [423, 143] width 484 height 24
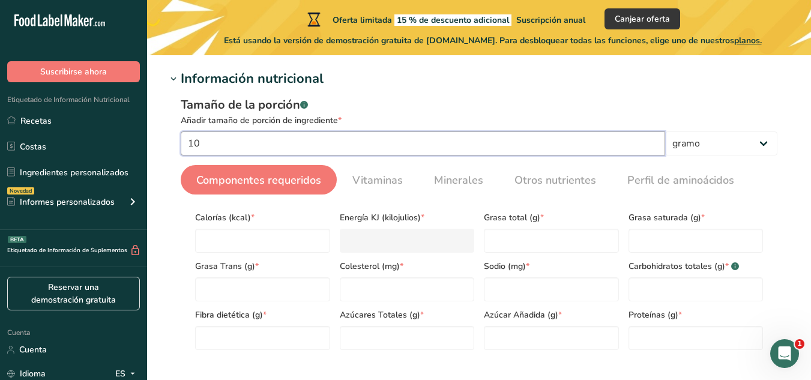
type input "1"
type input "100"
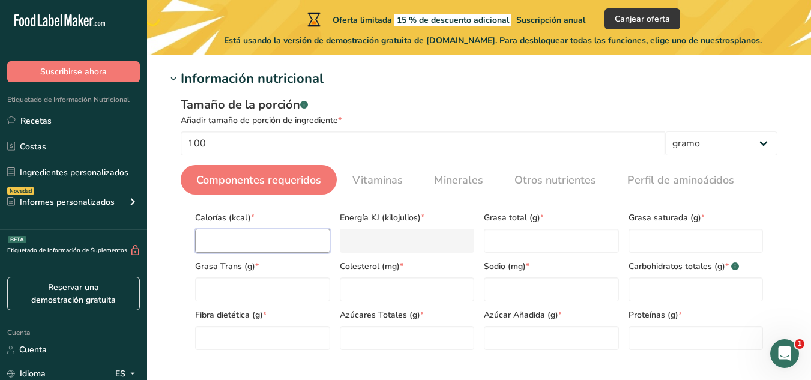
click at [257, 241] on input "number" at bounding box center [262, 241] width 135 height 24
type input "2"
type KJ "8.4"
type input "26"
type KJ "108.8"
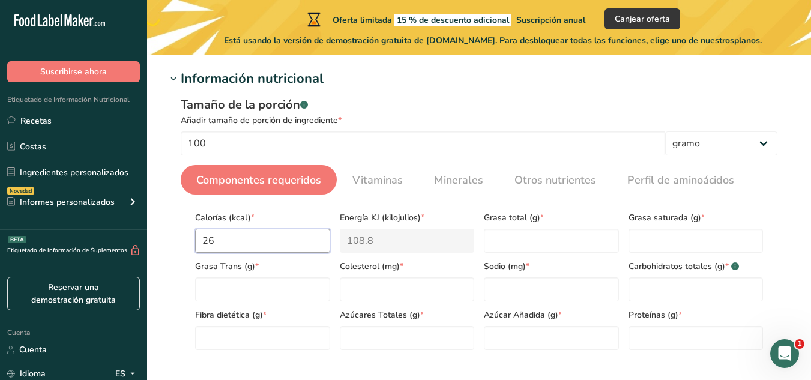
type input "264"
type KJ "1104.6"
type input "264"
click at [496, 234] on Fat "number" at bounding box center [551, 241] width 135 height 24
type Fat "0.1"
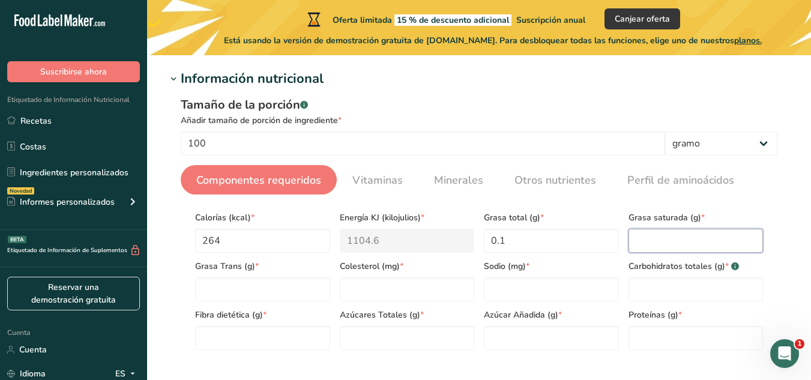
click at [659, 243] on Fat "number" at bounding box center [695, 241] width 135 height 24
type Fat "0"
click at [305, 295] on Fat "number" at bounding box center [262, 289] width 135 height 24
type Fat "0"
click at [383, 285] on input "number" at bounding box center [407, 289] width 135 height 24
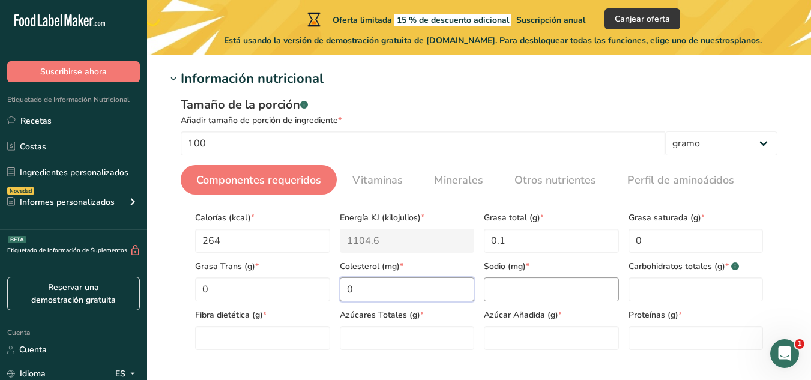
type input "0"
click at [498, 299] on input "number" at bounding box center [551, 289] width 135 height 24
type input "0"
click at [713, 286] on Carbohydrates "number" at bounding box center [695, 289] width 135 height 24
type Carbohydrates "65"
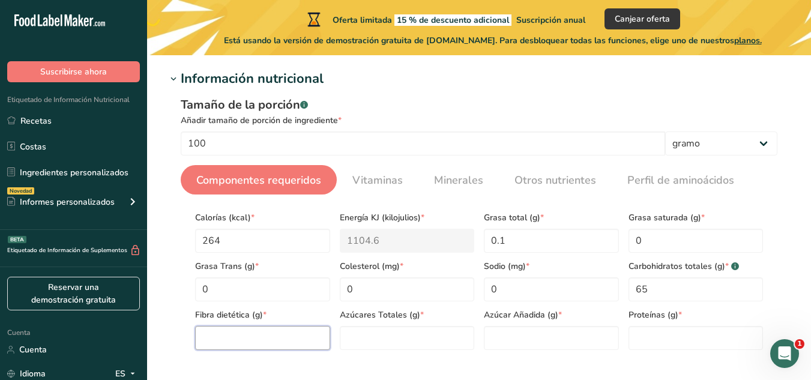
click at [238, 338] on Fiber "number" at bounding box center [262, 338] width 135 height 24
type Fiber "0.7"
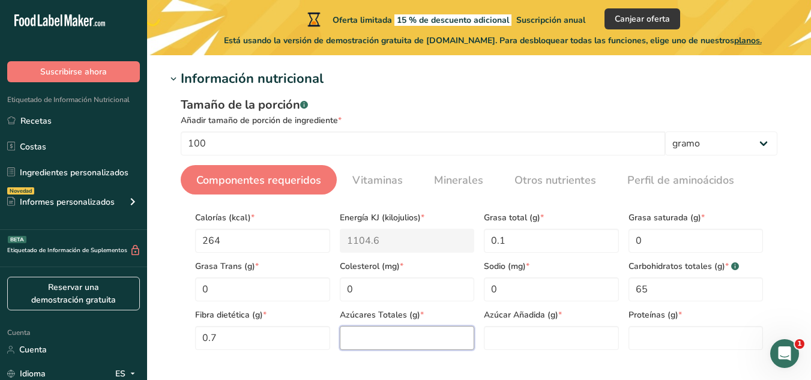
click at [366, 344] on Sugars "number" at bounding box center [407, 338] width 135 height 24
type Sugars "64"
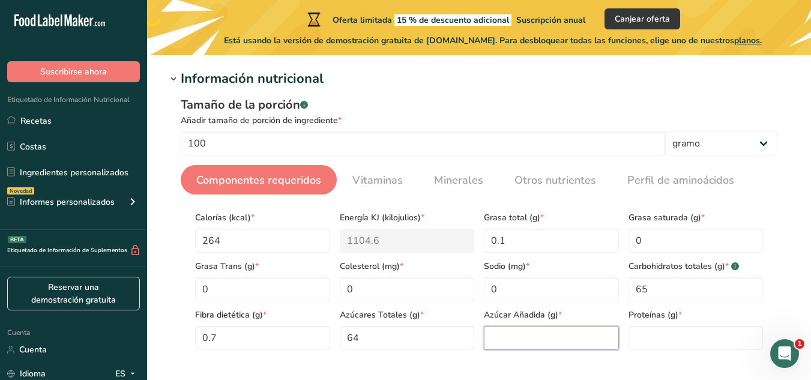
click at [544, 346] on Sugars "number" at bounding box center [551, 338] width 135 height 24
type Sugars "64"
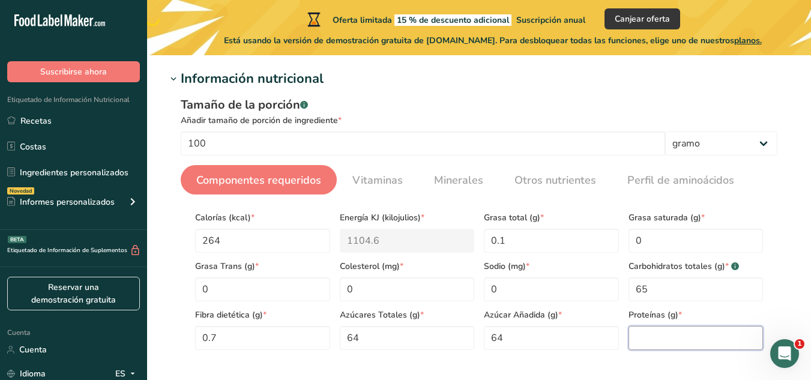
click at [677, 333] on input "number" at bounding box center [695, 338] width 135 height 24
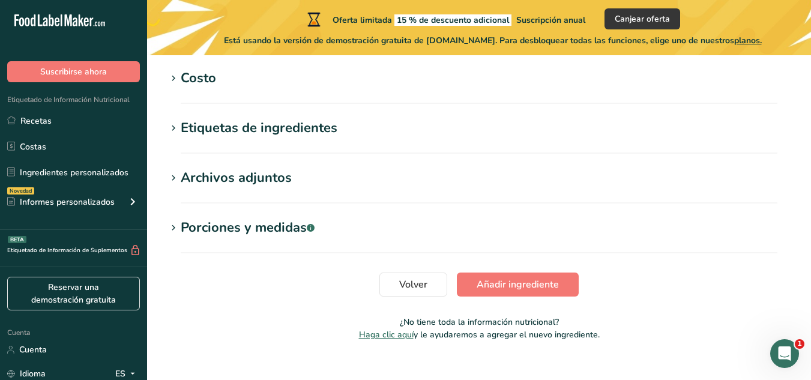
scroll to position [580, 0]
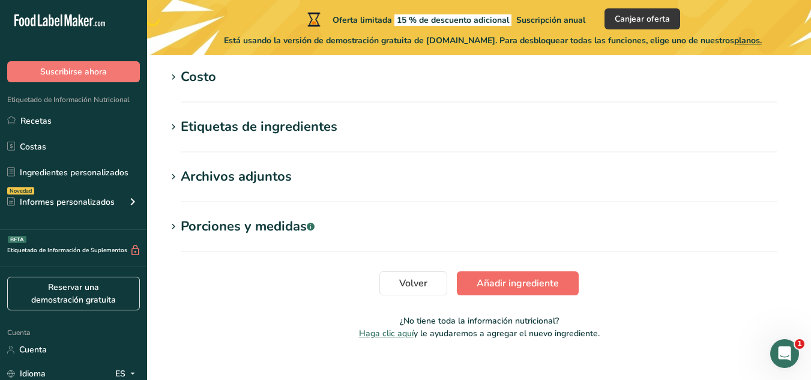
type input "0.4"
click at [539, 286] on font "Añadir ingrediente" at bounding box center [517, 283] width 82 height 13
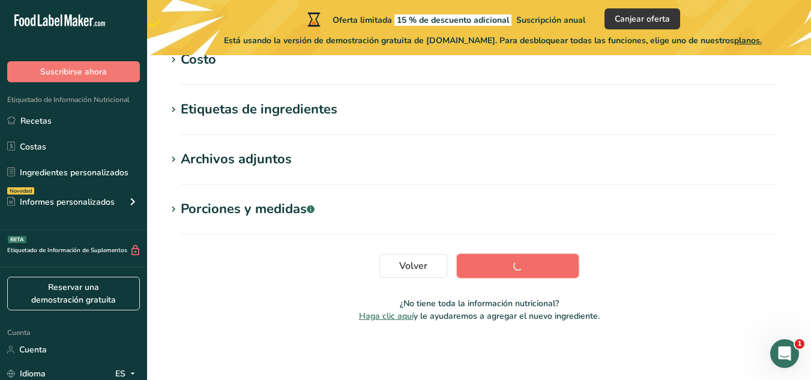
scroll to position [302, 0]
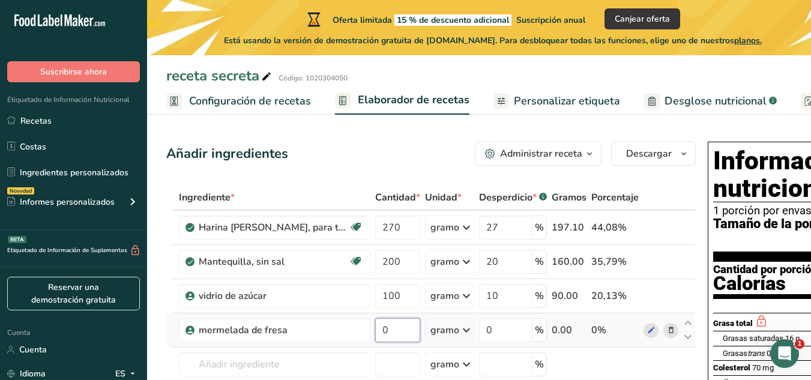
click at [400, 342] on input "0" at bounding box center [397, 330] width 45 height 24
type input "100"
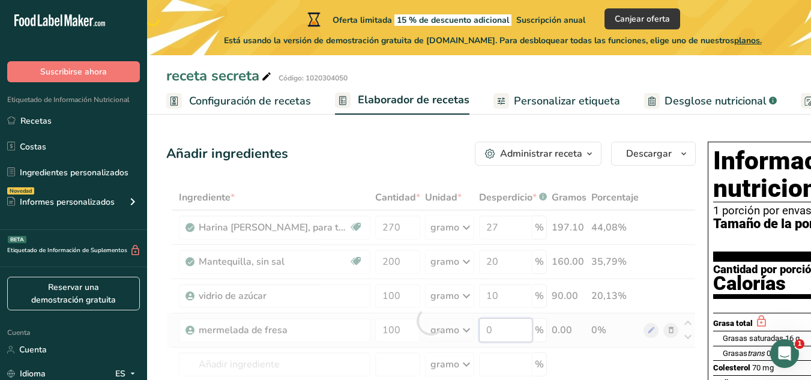
click at [511, 344] on div "Ingrediente * Cantidad * Unidad * Desperdicio * .a-a{fill:#347362;}.b-a{fill:#f…" at bounding box center [430, 321] width 529 height 272
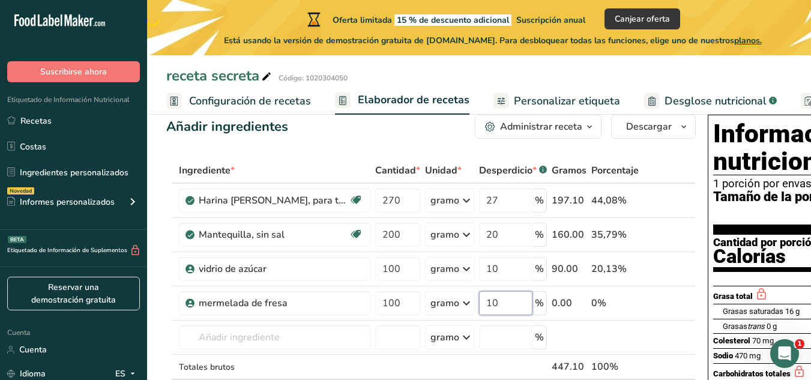
scroll to position [18, 0]
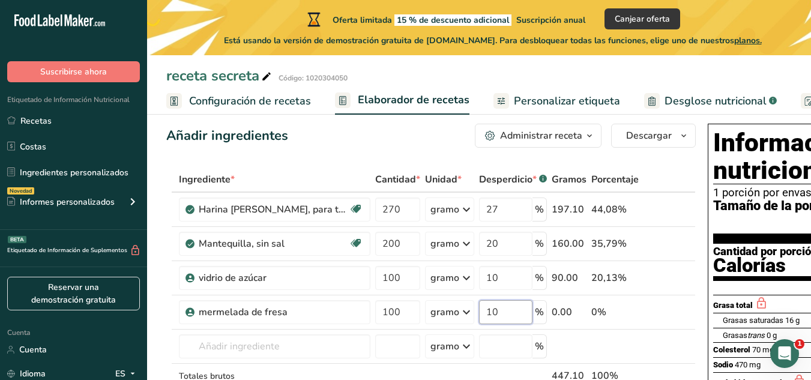
type input "10"
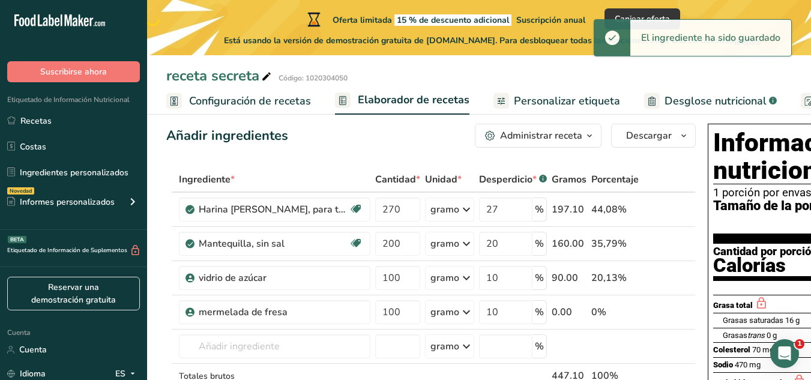
drag, startPoint x: 689, startPoint y: 182, endPoint x: 612, endPoint y: 169, distance: 78.5
drag, startPoint x: 612, startPoint y: 169, endPoint x: 685, endPoint y: 190, distance: 75.4
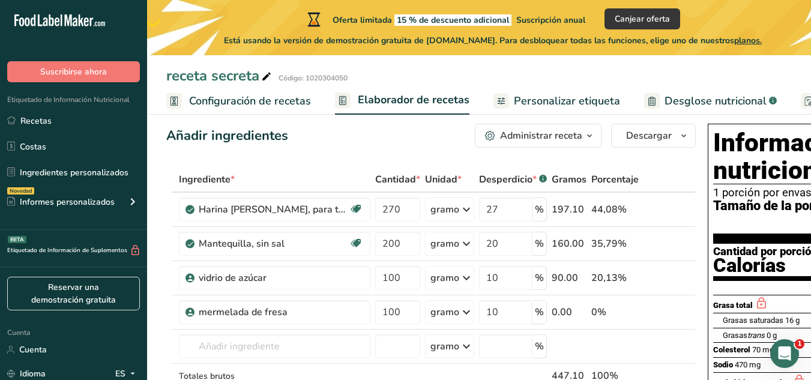
drag, startPoint x: 685, startPoint y: 190, endPoint x: 692, endPoint y: 223, distance: 33.9
click at [751, 222] on span "Tamaño de la porción" at bounding box center [775, 213] width 125 height 29
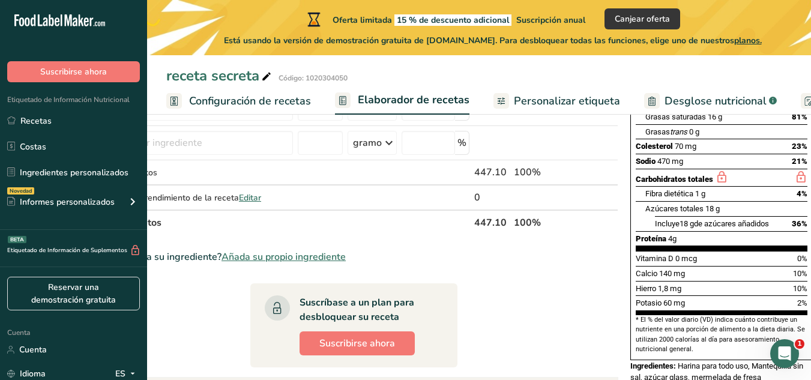
scroll to position [458, 0]
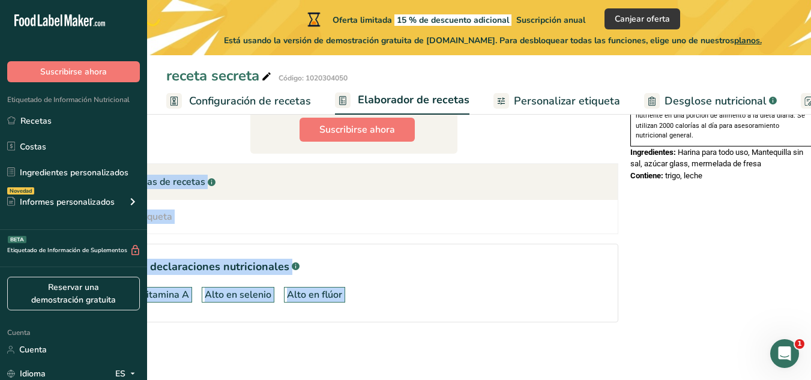
drag, startPoint x: 751, startPoint y: 222, endPoint x: 781, endPoint y: 102, distance: 123.5
click at [733, 102] on div "receta secreta Código: 1020304050 Configuración de recetas Elaborador de receta…" at bounding box center [402, 31] width 664 height 697
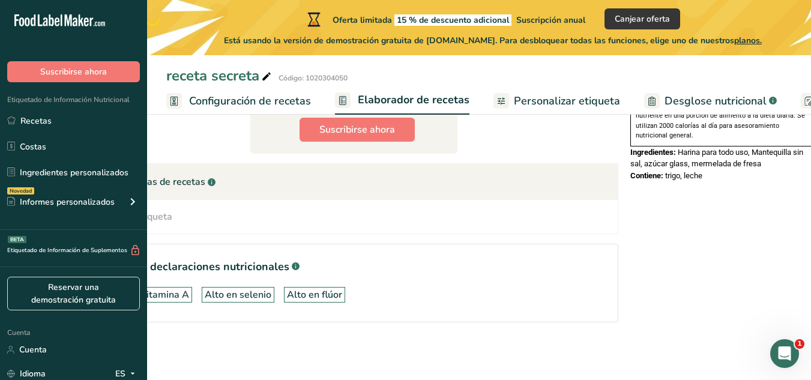
click at [778, 219] on div "Información nutricional 1 porción por envase Tamaño de la porción 89 gramos Can…" at bounding box center [721, 31] width 192 height 659
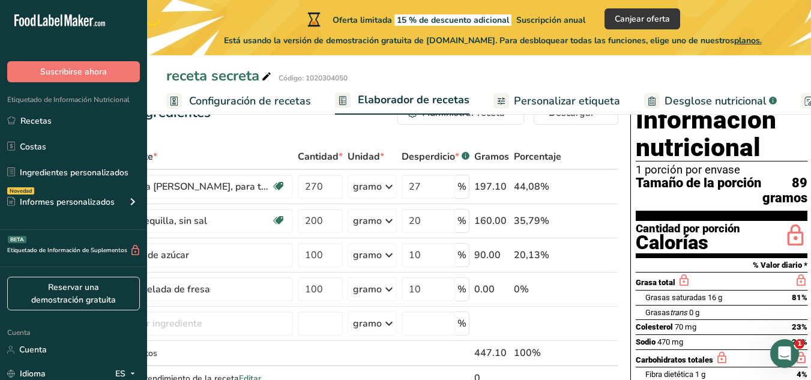
scroll to position [21, 0]
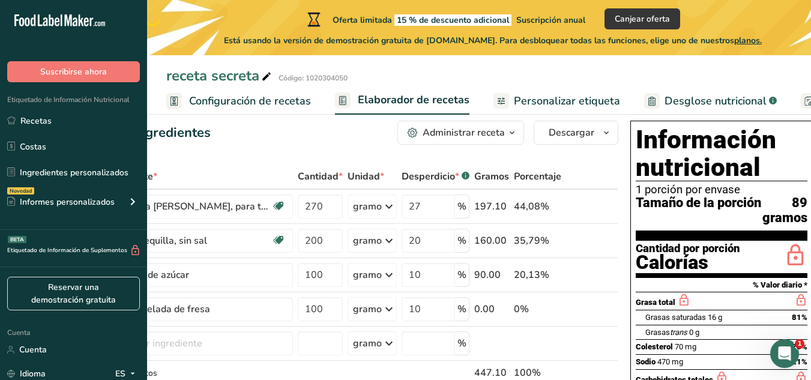
click at [635, 188] on font "1 porción por envase" at bounding box center [687, 189] width 104 height 13
drag, startPoint x: 635, startPoint y: 188, endPoint x: 623, endPoint y: 187, distance: 12.7
click at [625, 187] on div "Información nutricional 1 porción por envase Tamaño de la porción 89 gramos Can…" at bounding box center [721, 358] width 192 height 485
click at [668, 190] on font "1 porción por envase" at bounding box center [687, 189] width 104 height 13
click at [553, 100] on font "Personalizar etiqueta" at bounding box center [567, 101] width 106 height 14
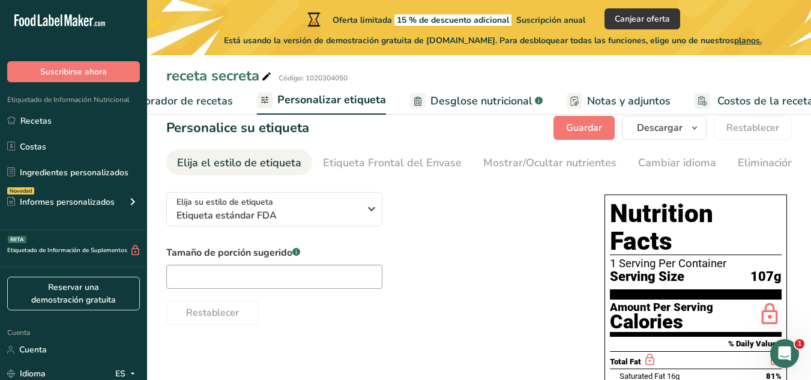
scroll to position [0, 251]
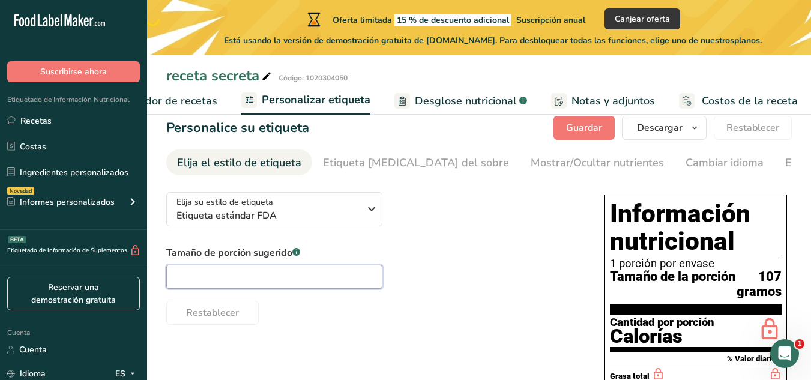
click at [307, 284] on input "text" at bounding box center [274, 277] width 216 height 24
click at [580, 98] on font "Notas y adjuntos" at bounding box center [612, 101] width 83 height 14
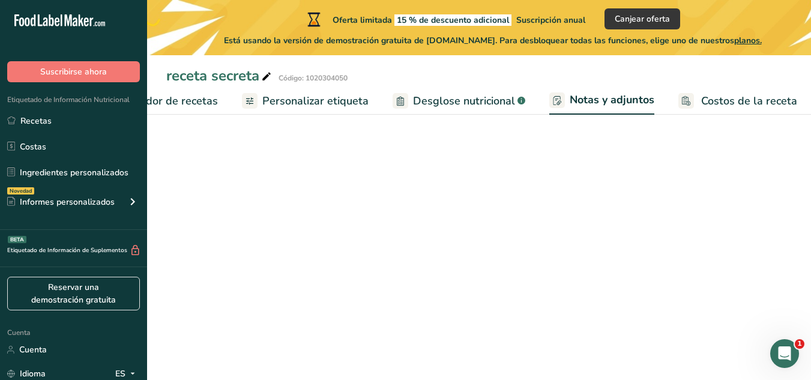
scroll to position [45, 0]
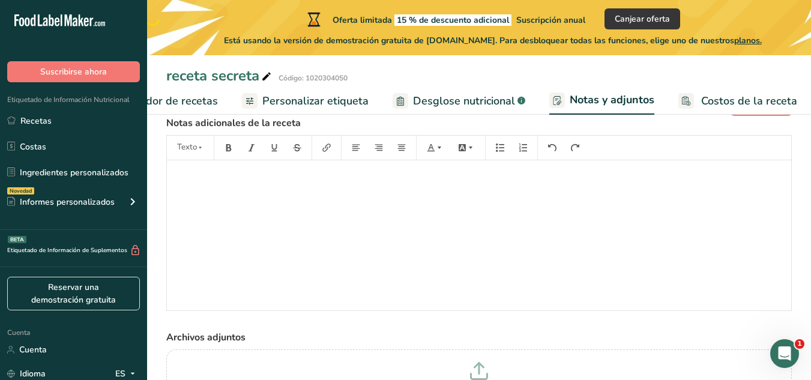
click at [176, 97] on font "Elaborador de recetas" at bounding box center [162, 101] width 111 height 14
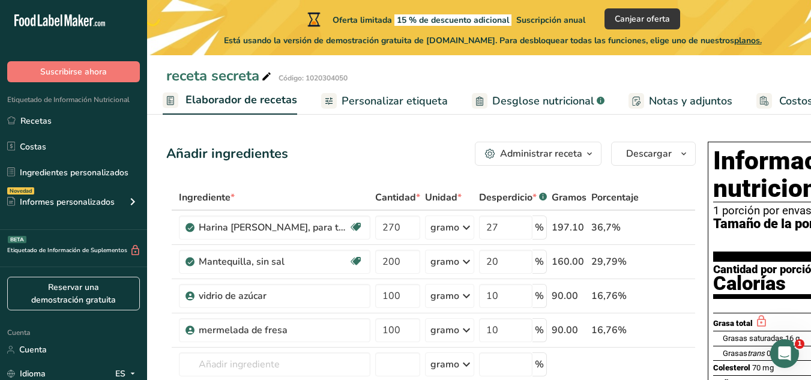
click at [561, 143] on button "Administrar receta" at bounding box center [538, 154] width 127 height 24
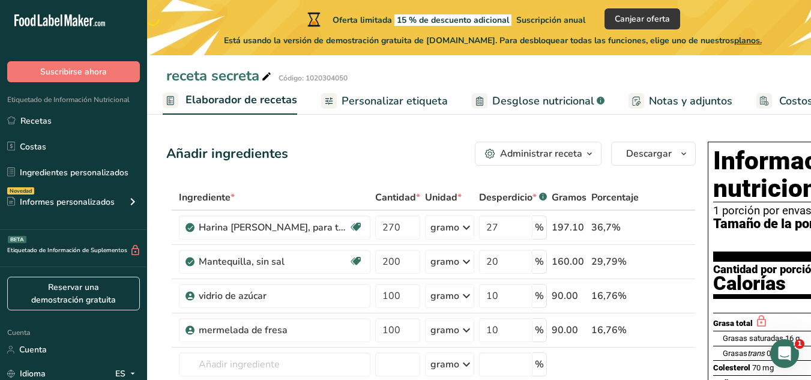
click at [372, 107] on font "Personalizar etiqueta" at bounding box center [394, 101] width 106 height 14
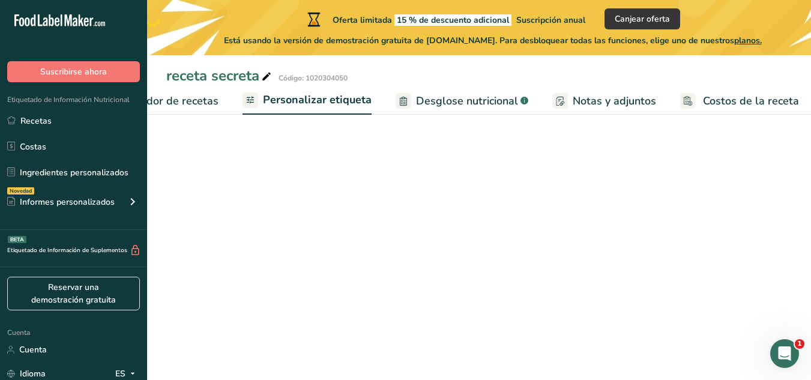
scroll to position [0, 251]
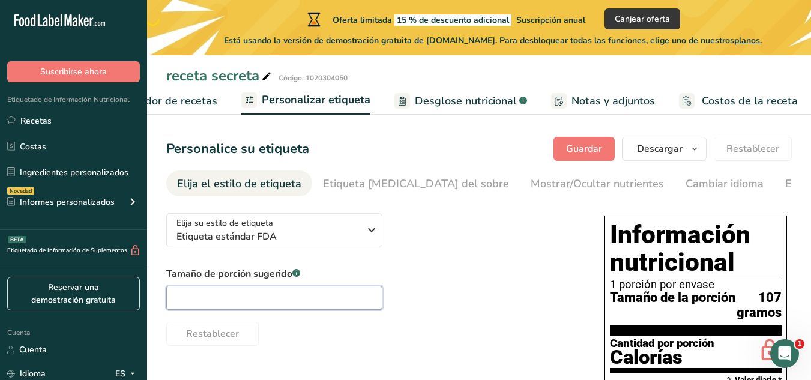
click at [297, 296] on input "text" at bounding box center [274, 298] width 216 height 24
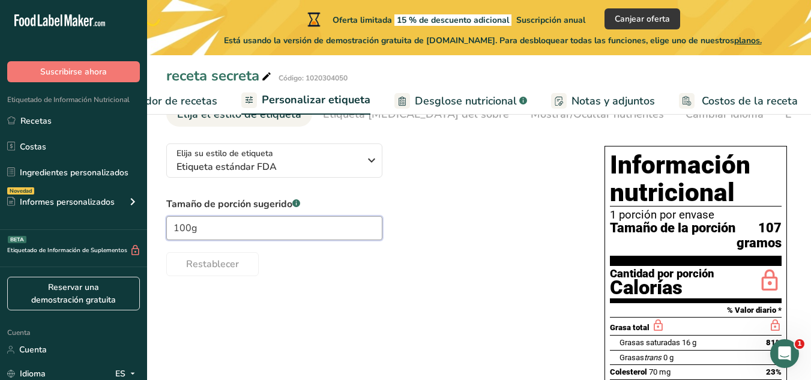
scroll to position [97, 0]
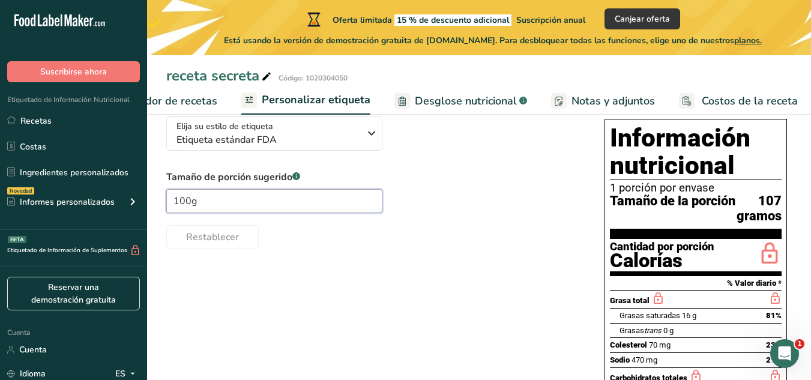
type input "100g"
click at [265, 77] on icon at bounding box center [266, 76] width 11 height 17
click at [462, 203] on div "Tamaño de porción sugerido .a-a{fill:#347362;}.b-a{fill:#fff;} 100g Restablecer" at bounding box center [373, 209] width 414 height 79
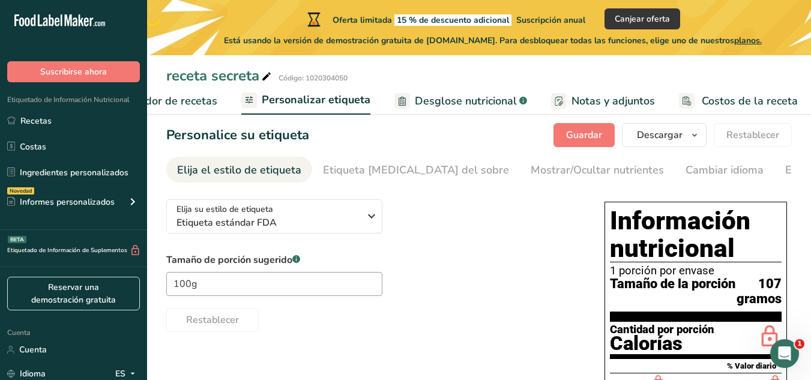
scroll to position [0, 0]
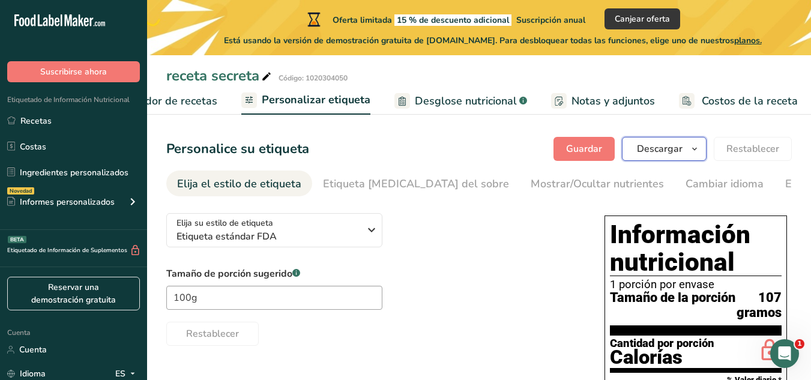
click at [662, 151] on font "Descargar" at bounding box center [660, 148] width 46 height 13
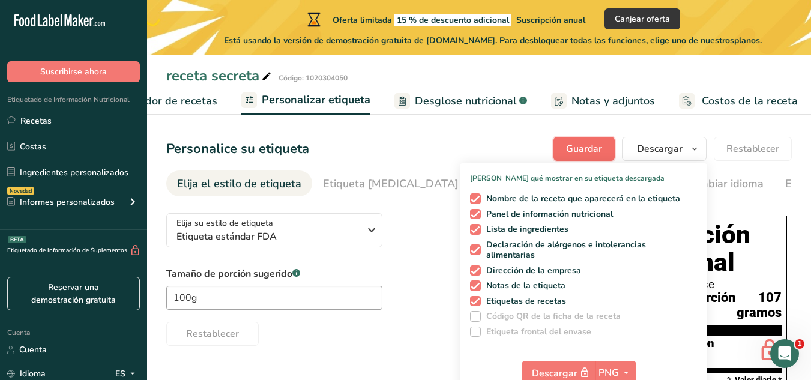
click at [578, 152] on font "Guardar" at bounding box center [584, 148] width 36 height 13
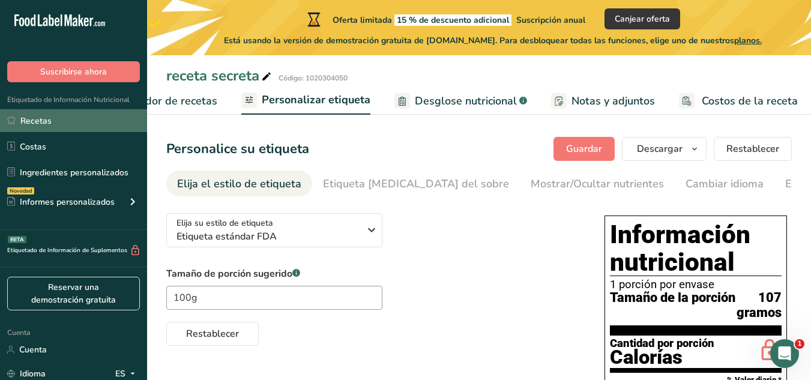
click at [100, 128] on link "Recetas" at bounding box center [73, 120] width 147 height 23
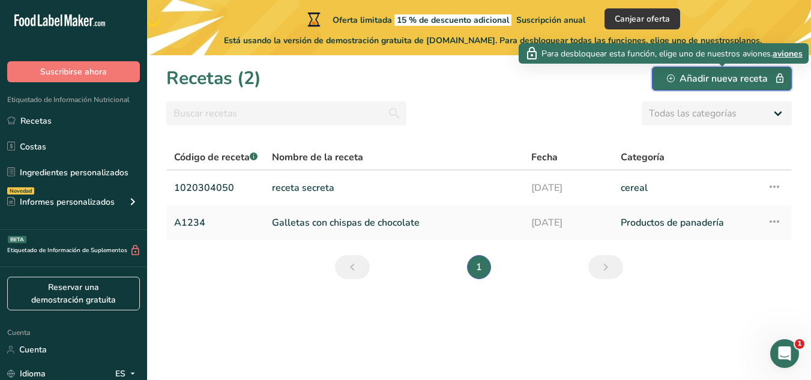
click at [693, 81] on font "Añadir nueva receta" at bounding box center [723, 78] width 88 height 13
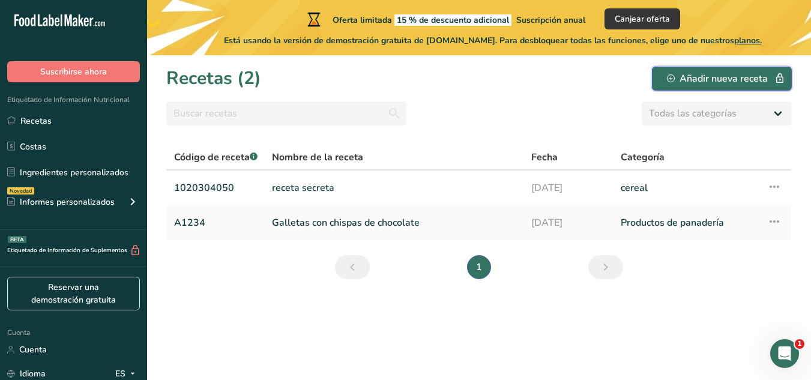
click at [693, 81] on font "Añadir nueva receta" at bounding box center [723, 78] width 88 height 13
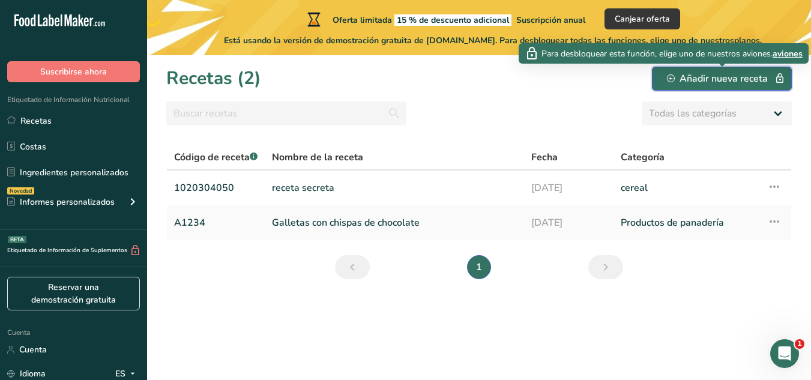
click at [776, 77] on icon "button" at bounding box center [779, 78] width 11 height 17
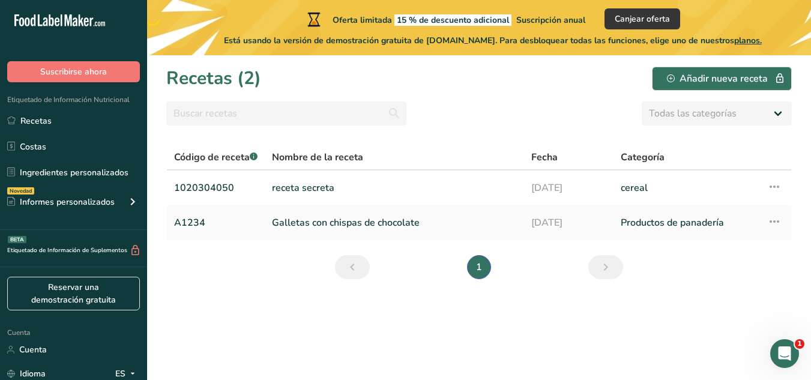
click at [203, 152] on font "Código de receta" at bounding box center [212, 157] width 76 height 13
click at [634, 154] on font "Categoría" at bounding box center [642, 157] width 44 height 13
click at [634, 181] on font "cereal" at bounding box center [633, 187] width 27 height 13
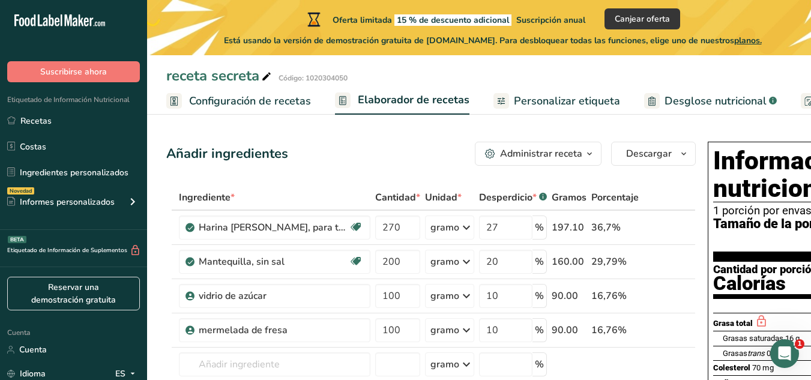
click at [574, 150] on font "Administrar receta" at bounding box center [541, 153] width 82 height 13
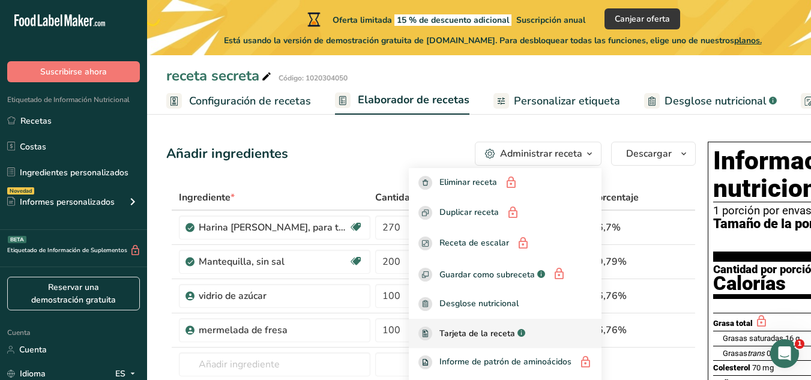
click at [495, 344] on link "Tarjeta de la receta .a-a{fill:#347362;}.b-a{fill:#fff;}" at bounding box center [505, 333] width 193 height 29
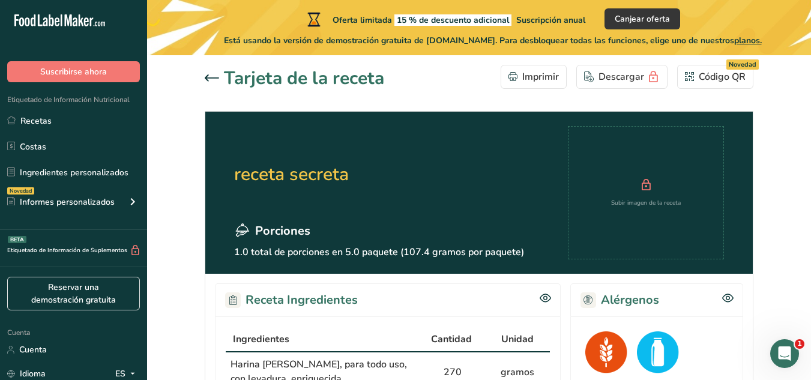
click at [211, 70] on div "Tarjeta de la receta" at bounding box center [294, 78] width 179 height 27
click at [211, 77] on icon at bounding box center [212, 77] width 14 height 7
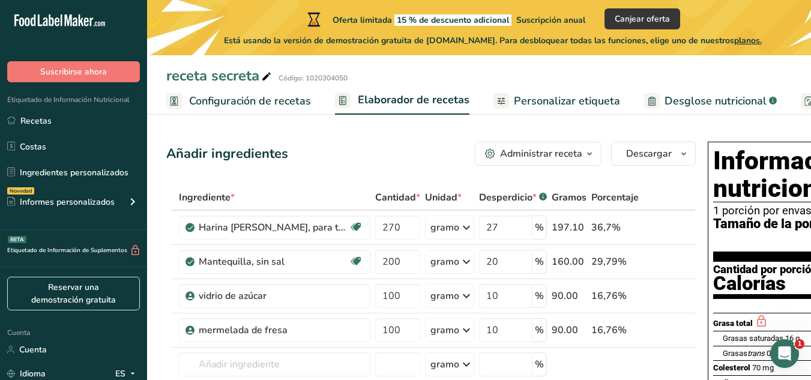
click at [249, 76] on font "receta secreta" at bounding box center [212, 75] width 93 height 19
click at [253, 103] on font "Configuración de recetas" at bounding box center [250, 101] width 122 height 14
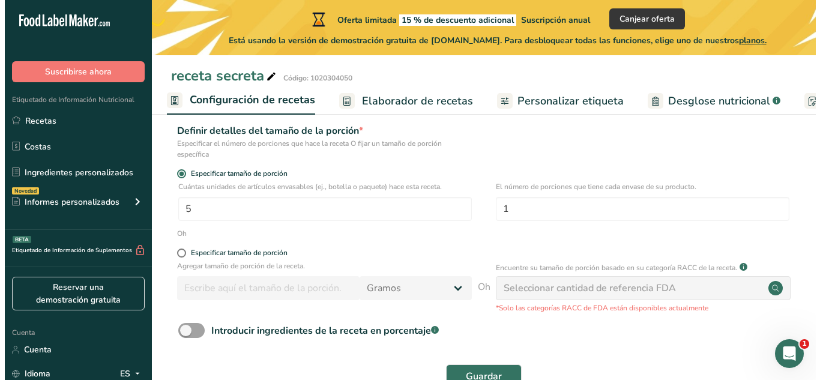
scroll to position [184, 0]
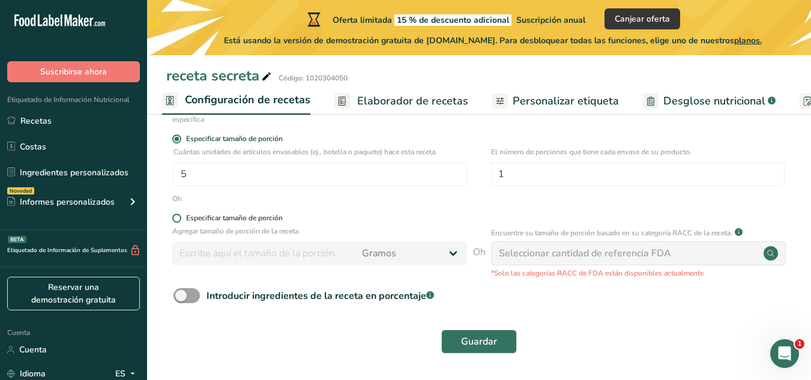
click at [181, 219] on span "Especificar tamaño de porción" at bounding box center [231, 218] width 101 height 9
click at [180, 219] on input "Especificar tamaño de porción" at bounding box center [176, 218] width 8 height 8
radio input "true"
radio input "false"
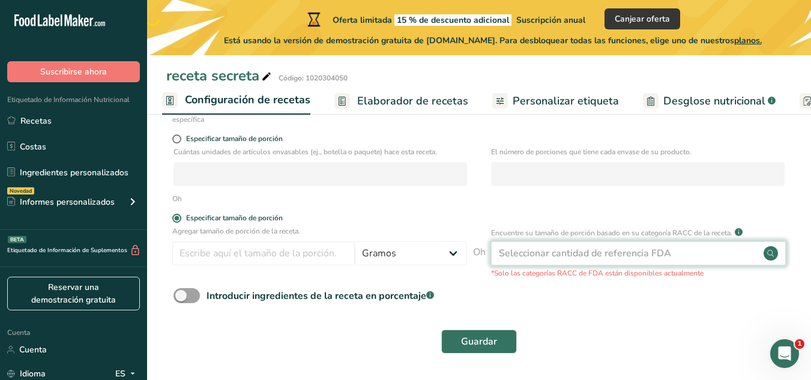
click at [711, 251] on div "Seleccionar cantidad de referencia FDA" at bounding box center [638, 253] width 295 height 24
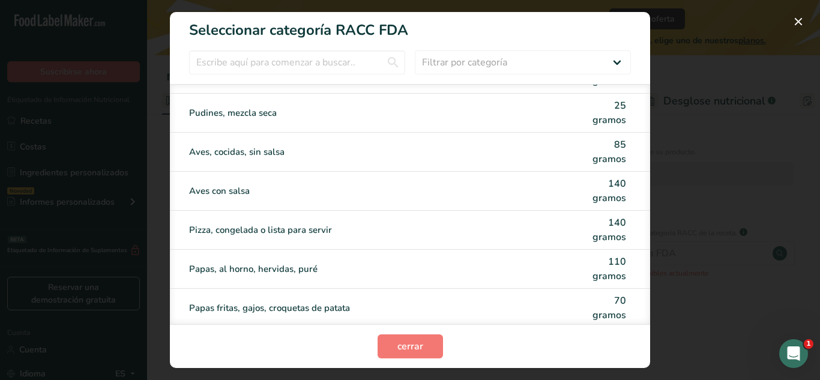
scroll to position [2657, 0]
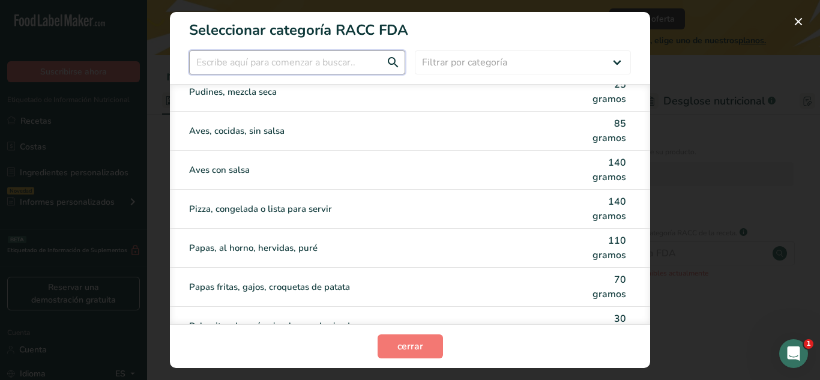
click at [352, 61] on input "Modalidad de selección de categoría RACC" at bounding box center [297, 62] width 216 height 24
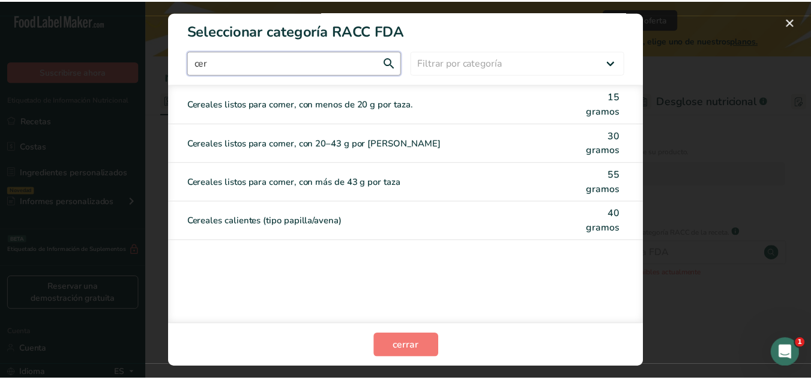
scroll to position [0, 0]
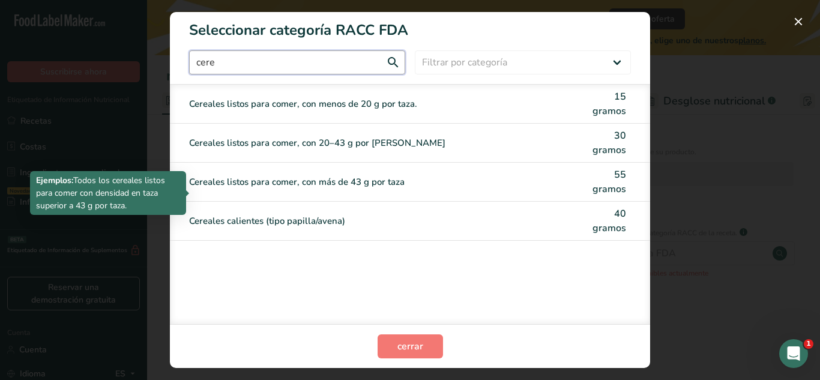
type input "cere"
click at [377, 181] on font "Cereales listos para comer, con más de 43 g por taza" at bounding box center [296, 182] width 215 height 12
type input "55"
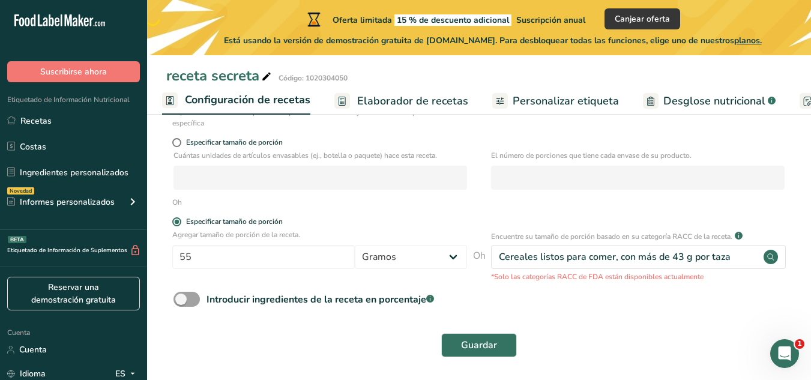
scroll to position [184, 0]
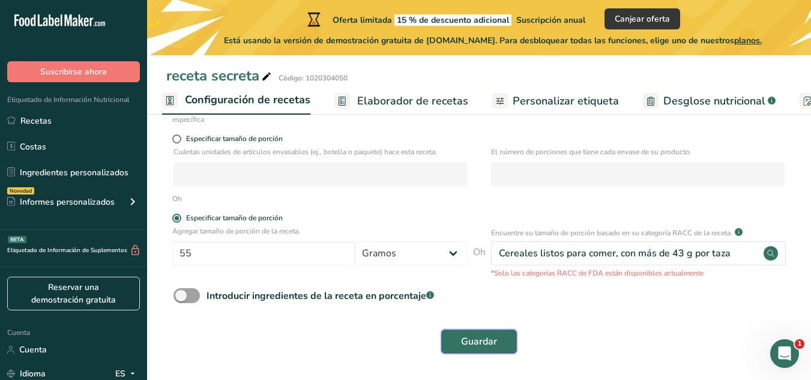
click at [446, 335] on button "Guardar" at bounding box center [479, 341] width 76 height 24
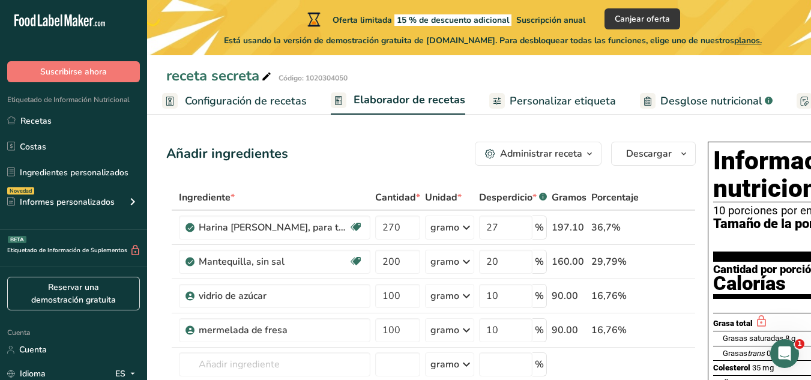
scroll to position [0, 77]
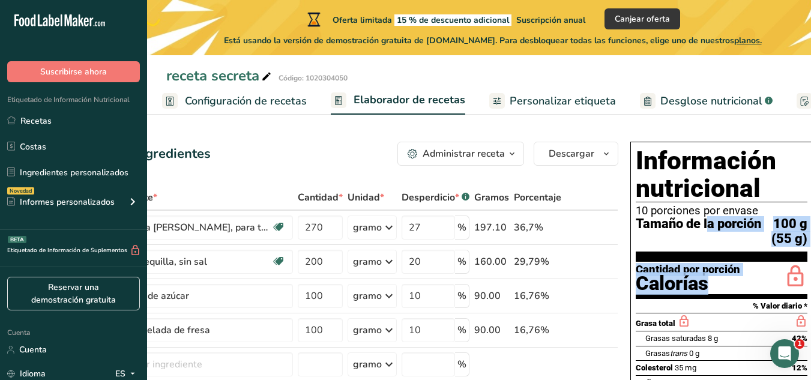
drag, startPoint x: 704, startPoint y: 247, endPoint x: 814, endPoint y: 262, distance: 111.4
click at [635, 241] on span "Tamaño de la porción" at bounding box center [697, 231] width 125 height 29
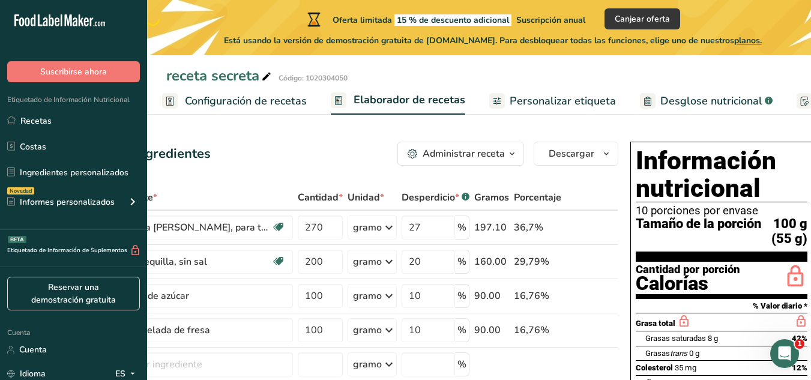
click at [263, 90] on link "Configuración de recetas" at bounding box center [234, 101] width 145 height 27
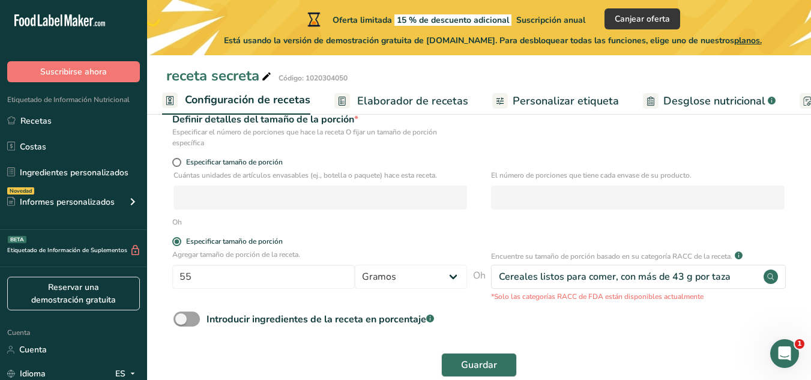
scroll to position [184, 0]
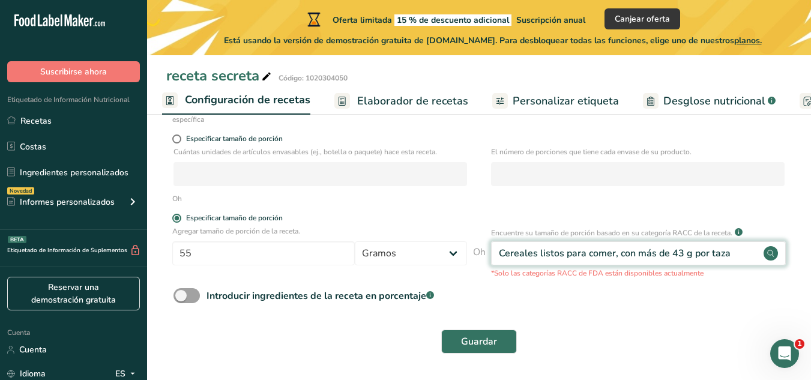
click at [748, 245] on div "Cereales listos para comer, con más de 43 g por taza" at bounding box center [638, 253] width 295 height 24
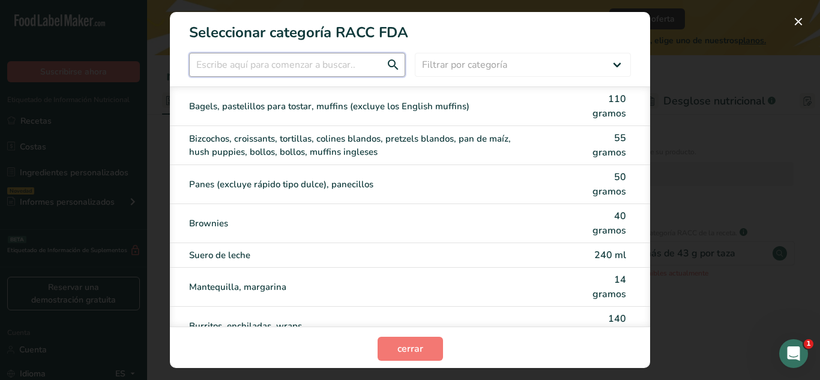
click at [388, 62] on input "Modalidad de selección de categoría RACC" at bounding box center [297, 65] width 216 height 24
type input "r"
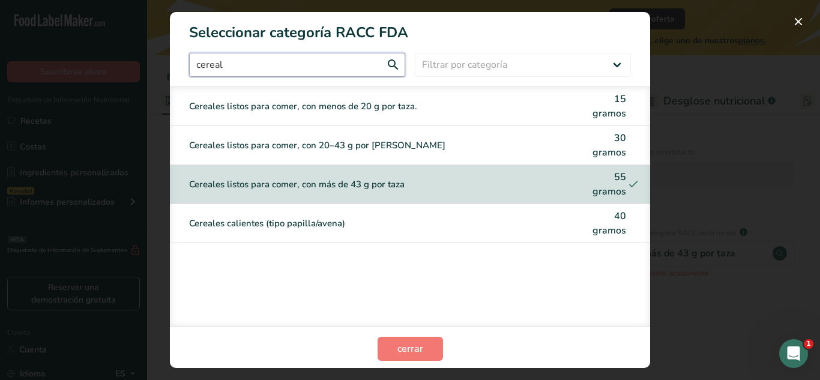
type input "cereal"
click at [352, 136] on div "Cereales listos para comer, con 20–43 g por [PERSON_NAME] 30 gramos" at bounding box center [410, 145] width 480 height 39
type input "30"
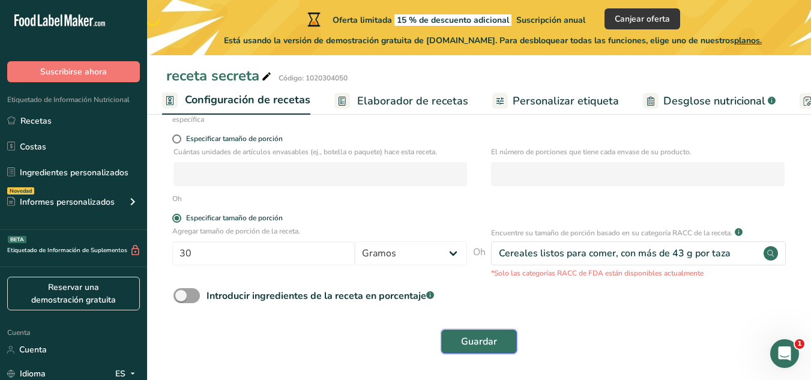
click at [477, 341] on font "Guardar" at bounding box center [479, 341] width 36 height 13
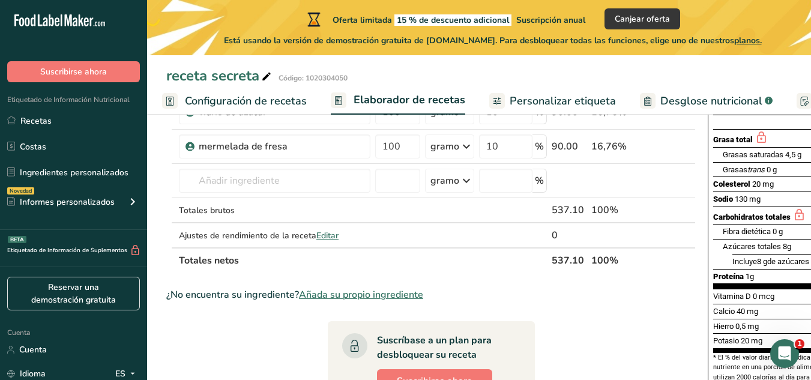
scroll to position [0, 77]
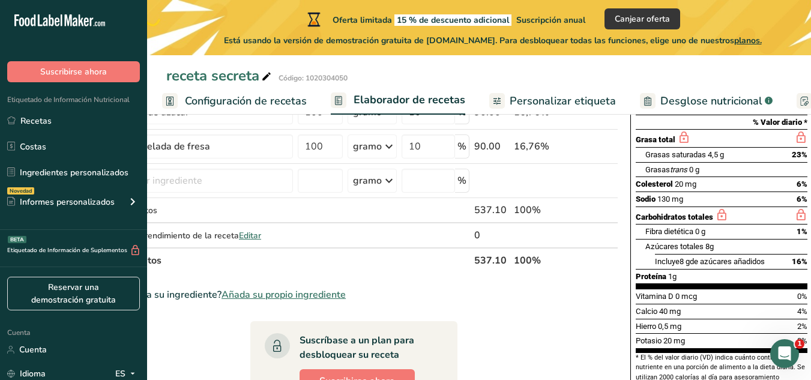
drag, startPoint x: 762, startPoint y: 156, endPoint x: 748, endPoint y: 197, distance: 43.1
click at [748, 197] on section "Grasa total Grasas saturadas 4,5 g 23% Grasas trans 0 g Colesterol 20 mg 6% Sod…" at bounding box center [721, 209] width 172 height 160
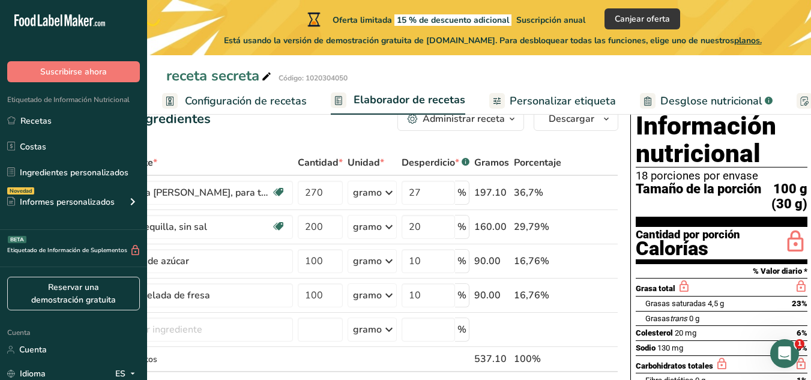
scroll to position [37, 0]
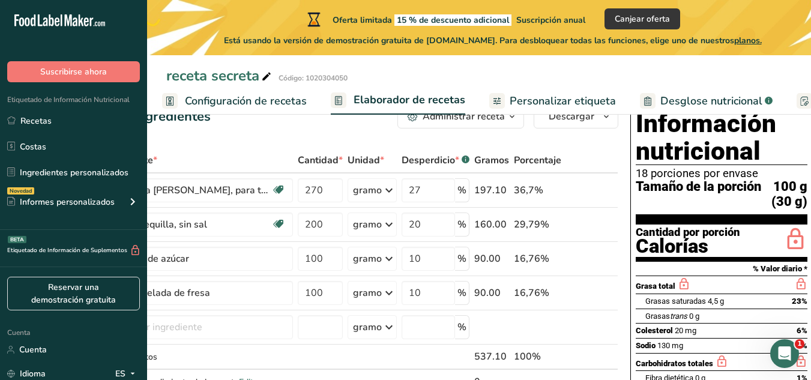
click at [284, 104] on font "Configuración de recetas" at bounding box center [246, 101] width 122 height 14
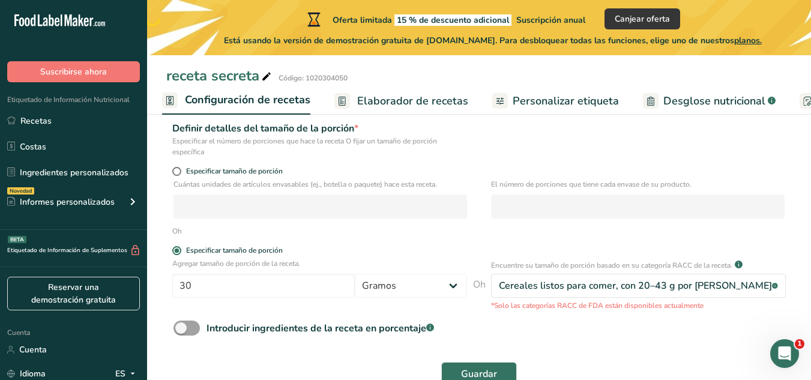
scroll to position [179, 0]
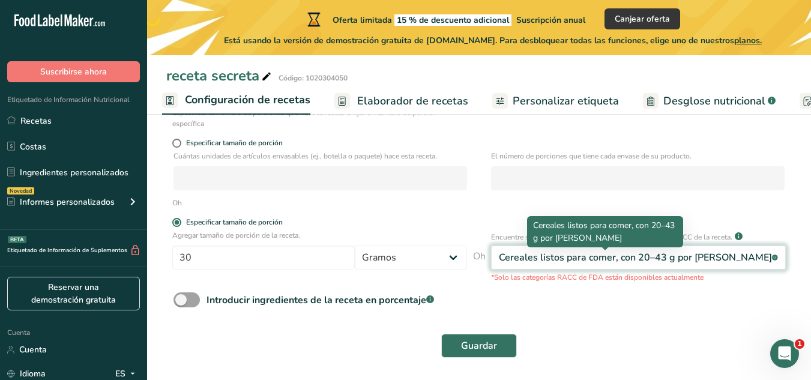
click at [613, 256] on font "Cereales listos para comer, con 20–43 g por [PERSON_NAME]" at bounding box center [635, 257] width 273 height 13
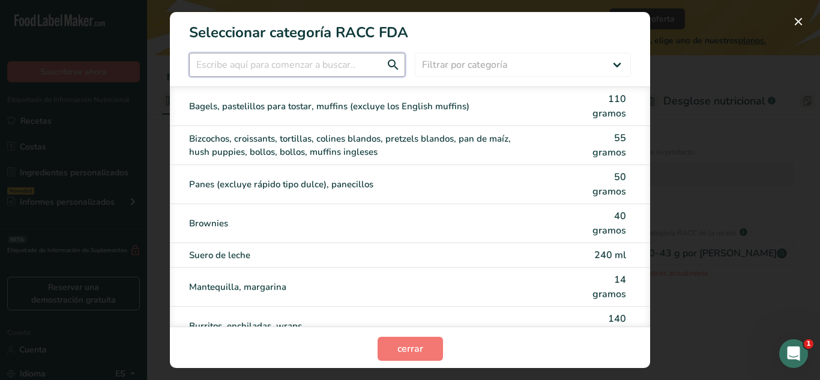
click at [322, 66] on input "Modalidad de selección de categoría RACC" at bounding box center [297, 65] width 216 height 24
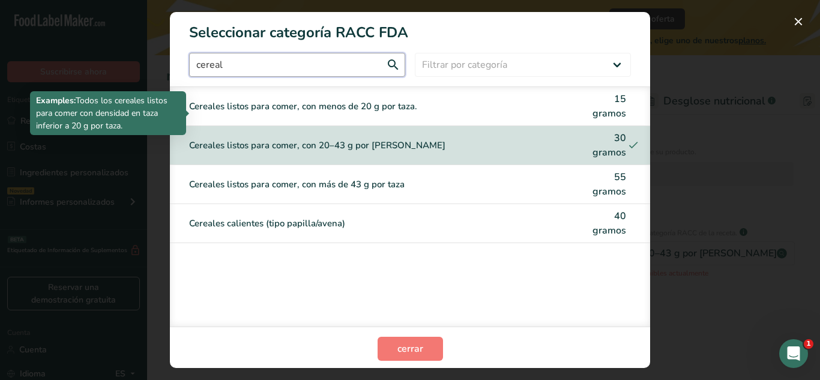
type input "cereal"
click at [359, 103] on font "Cereales listos para comer, con menos de 20 g por taza." at bounding box center [303, 106] width 228 height 12
type input "15"
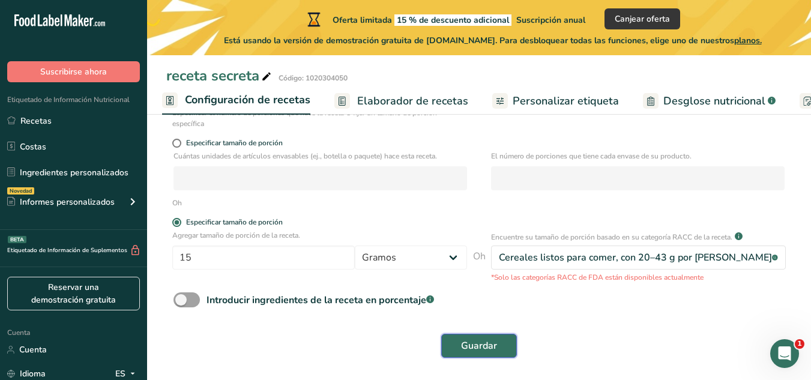
click at [464, 340] on font "Guardar" at bounding box center [479, 345] width 36 height 13
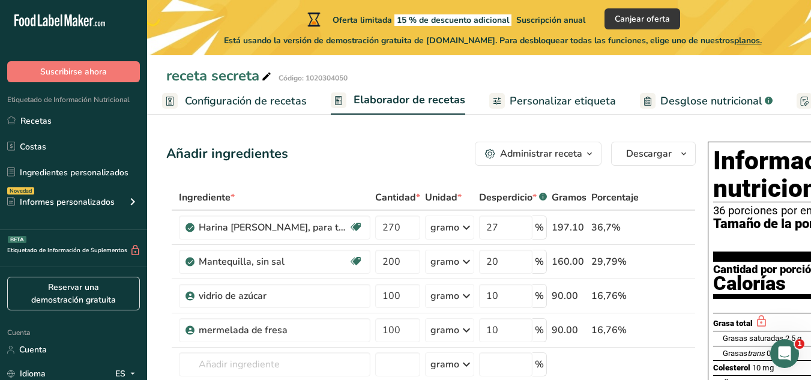
click at [252, 97] on font "Configuración de recetas" at bounding box center [246, 101] width 122 height 14
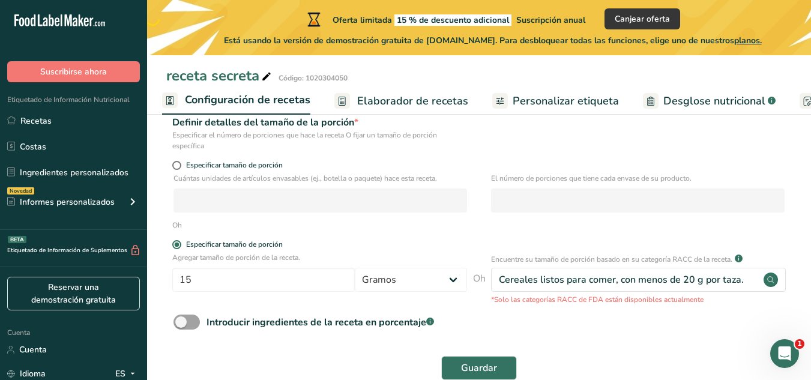
scroll to position [179, 0]
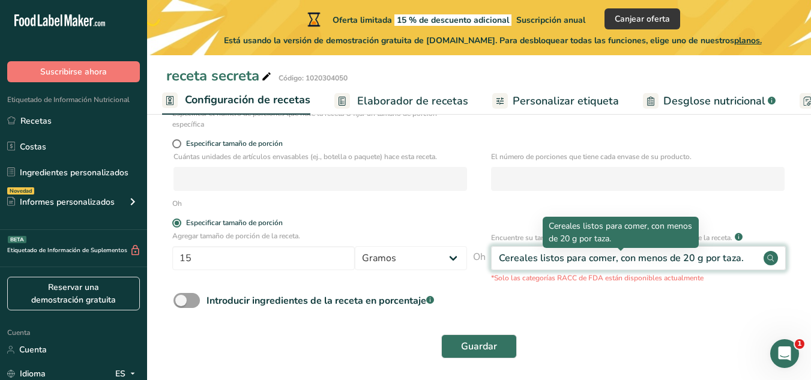
click at [569, 253] on font "Cereales listos para comer, con menos de 20 g por taza." at bounding box center [621, 257] width 245 height 13
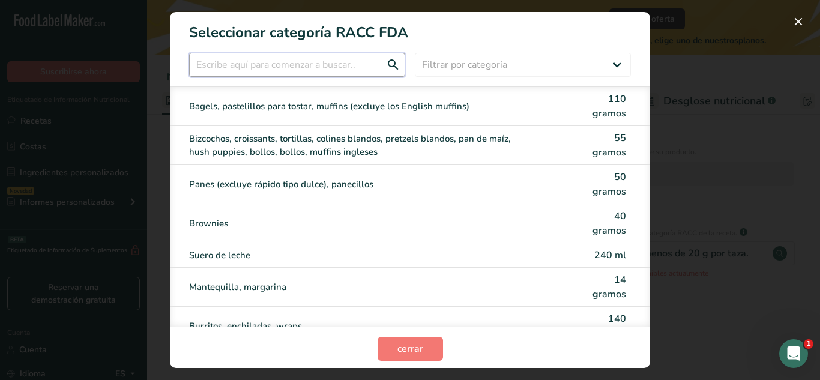
click at [346, 64] on input "Modalidad de selección de categoría RACC" at bounding box center [297, 65] width 216 height 24
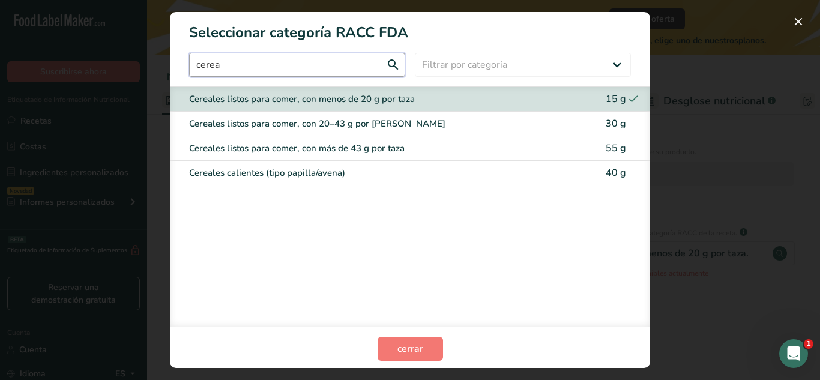
type input "cerea"
click at [476, 140] on div "Cereales listos para comer, con más de 43 g por taza 55 g" at bounding box center [410, 148] width 480 height 25
type input "55"
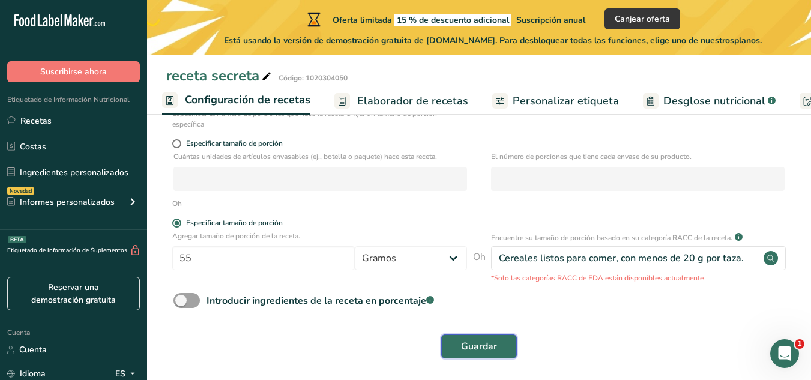
click at [479, 350] on font "Guardar" at bounding box center [479, 346] width 36 height 13
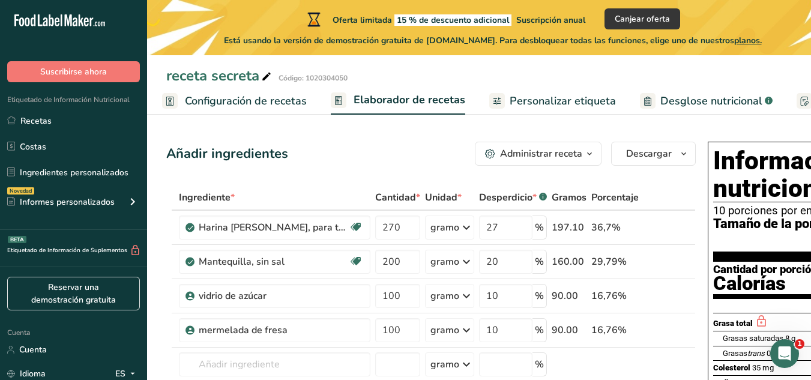
scroll to position [0, 77]
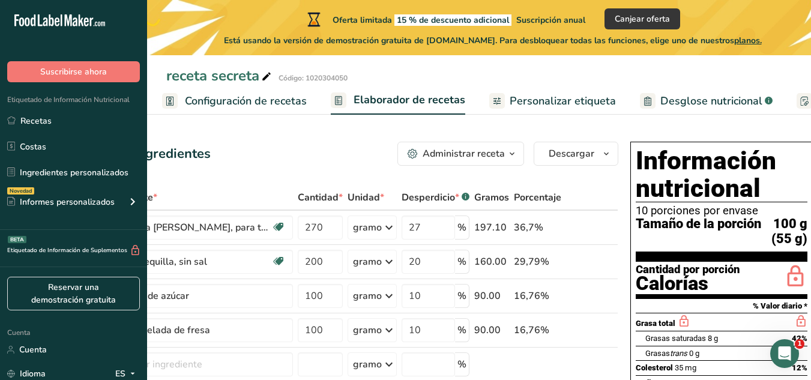
drag, startPoint x: 786, startPoint y: 236, endPoint x: 819, endPoint y: 253, distance: 37.0
click at [742, 245] on span "Tamaño de la porción" at bounding box center [697, 231] width 125 height 29
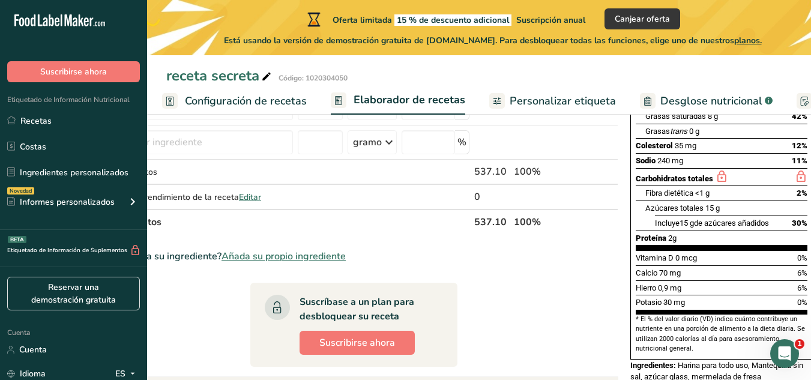
scroll to position [223, 0]
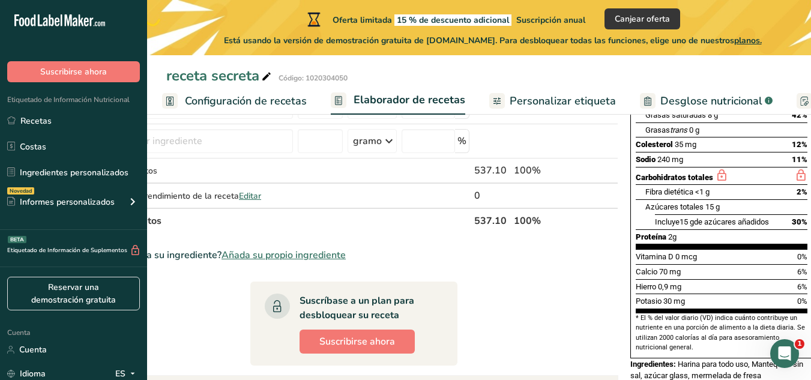
drag, startPoint x: 429, startPoint y: 260, endPoint x: 557, endPoint y: 281, distance: 129.5
click at [557, 281] on section "Ingrediente * Cantidad * Unidad * Desperdicio * .a-a{fill:#347362;}.b-a{fill:#f…" at bounding box center [353, 245] width 529 height 566
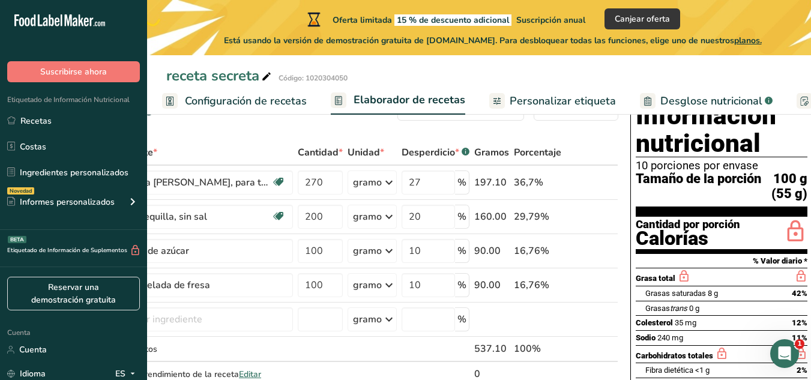
scroll to position [0, 0]
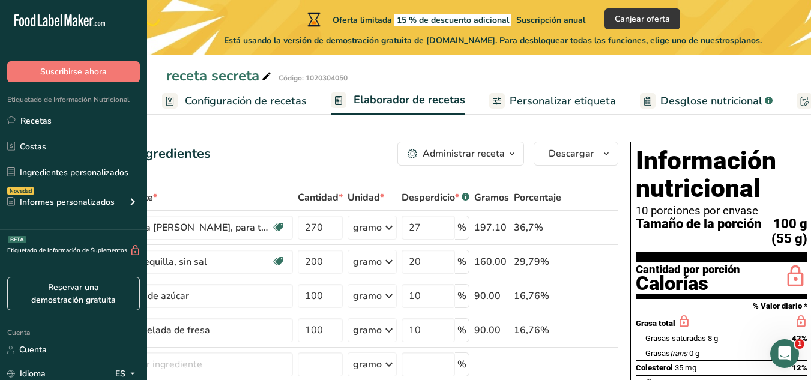
click at [799, 107] on rect at bounding box center [804, 101] width 16 height 16
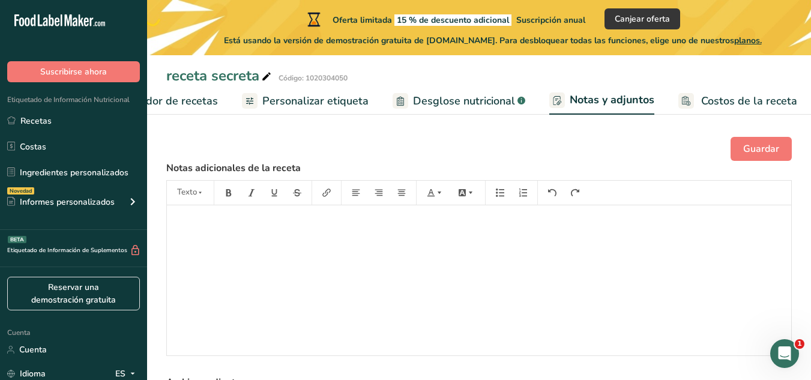
click at [356, 106] on font "Personalizar etiqueta" at bounding box center [315, 101] width 106 height 14
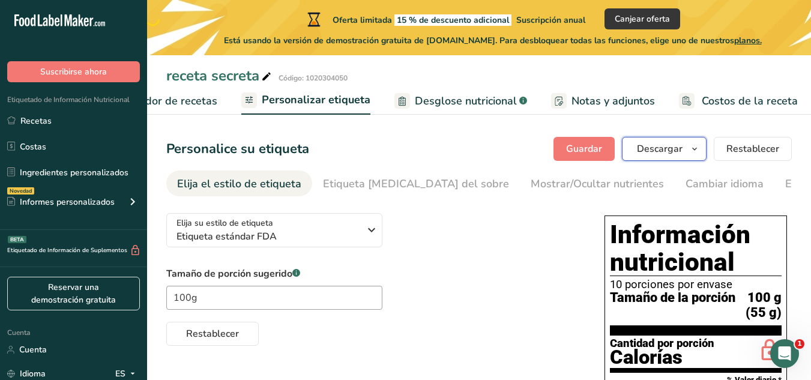
click at [685, 151] on button "Descargar" at bounding box center [664, 149] width 85 height 24
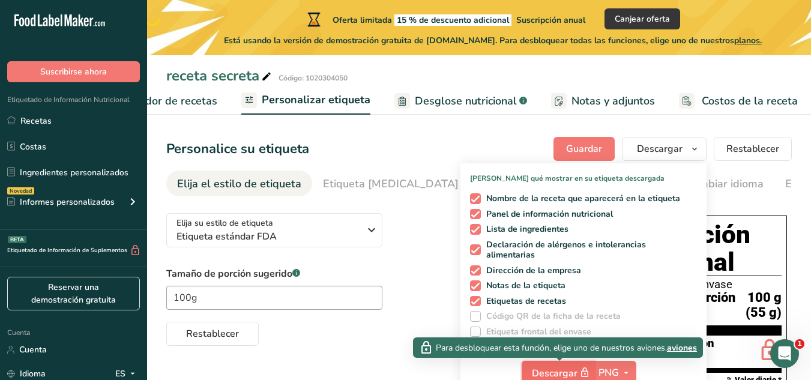
click at [577, 371] on font "Descargar" at bounding box center [555, 373] width 46 height 13
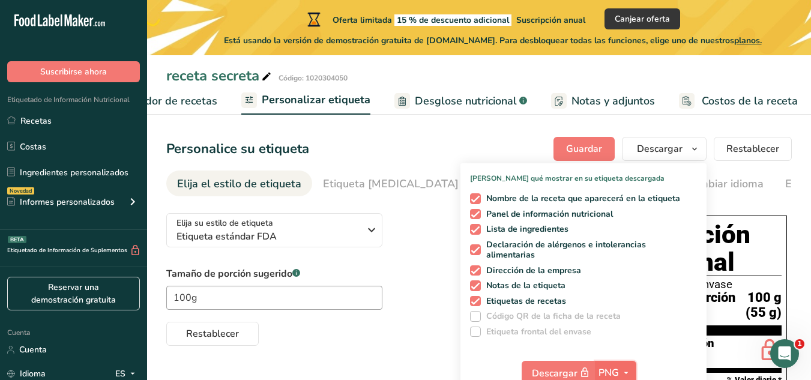
click at [610, 371] on font "PNG" at bounding box center [608, 372] width 20 height 13
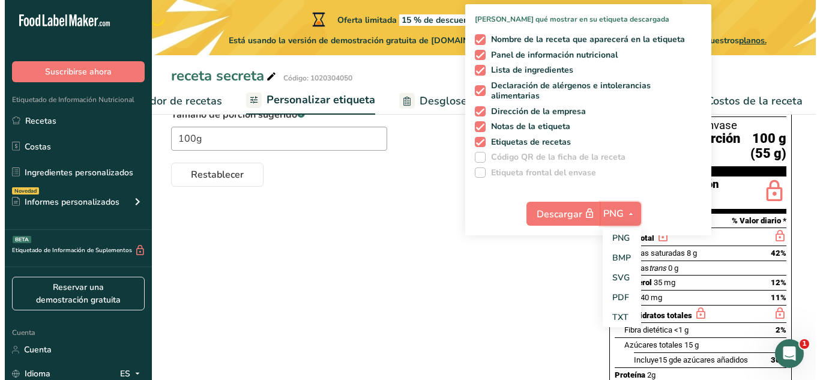
scroll to position [164, 0]
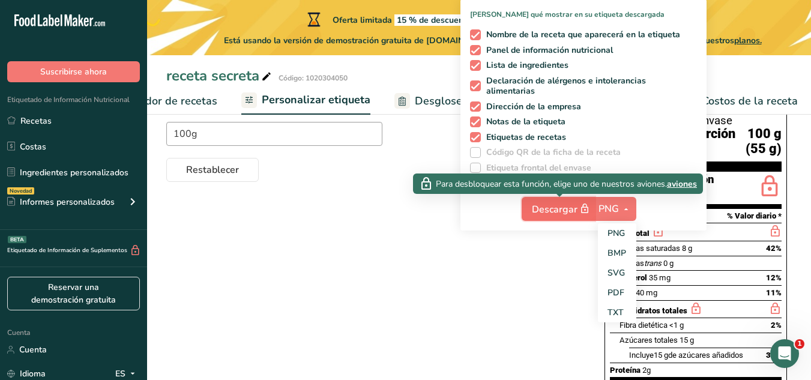
click at [569, 212] on font "Descargar" at bounding box center [555, 209] width 46 height 13
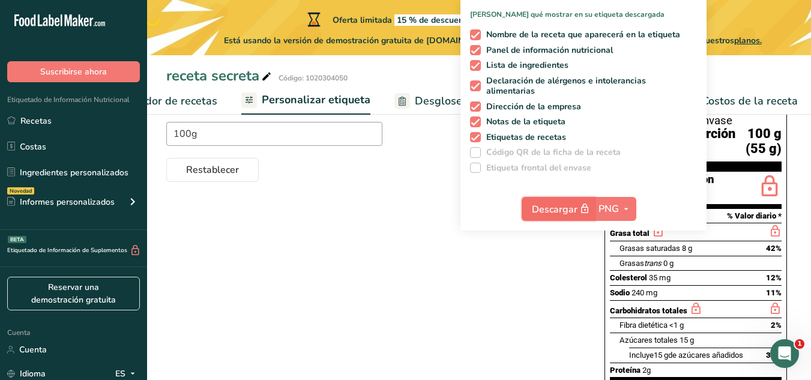
click at [569, 212] on font "Descargar" at bounding box center [555, 209] width 46 height 13
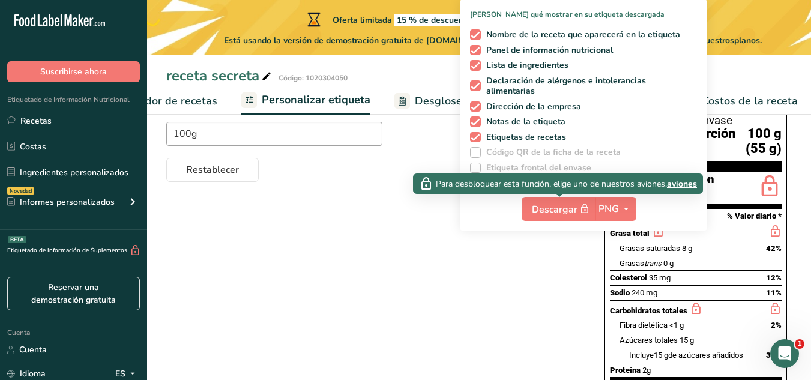
click at [682, 185] on font "aviones" at bounding box center [682, 183] width 30 height 11
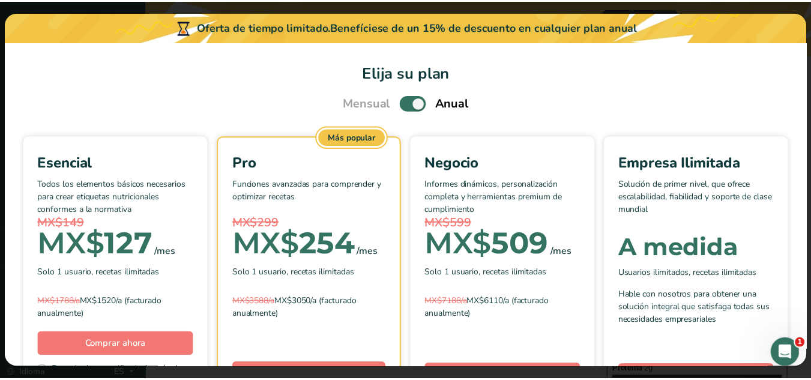
scroll to position [0, 242]
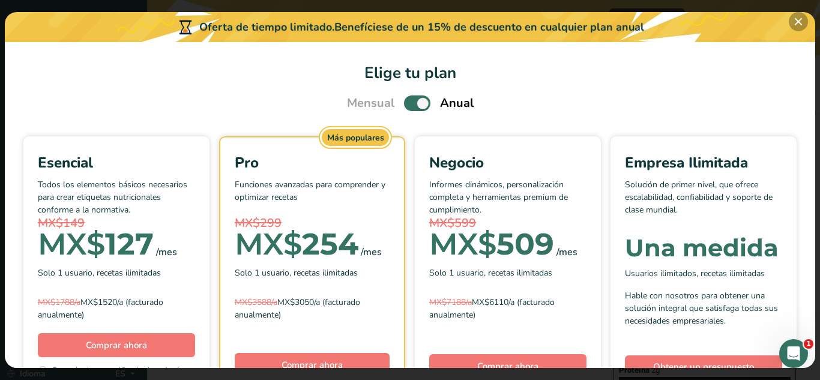
click at [799, 25] on button "Elige tu plan de precios modal" at bounding box center [797, 21] width 19 height 19
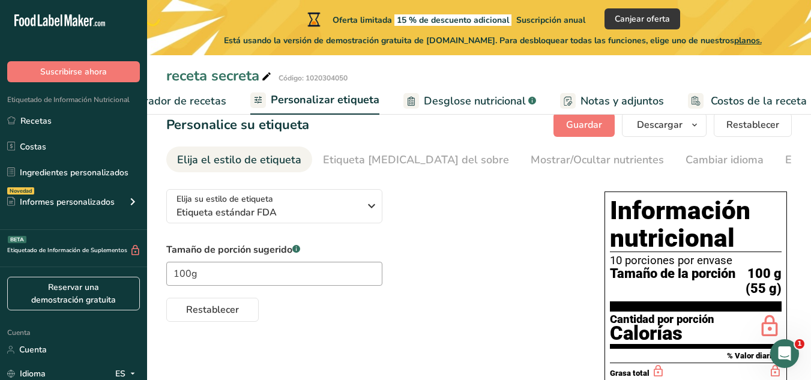
scroll to position [26, 0]
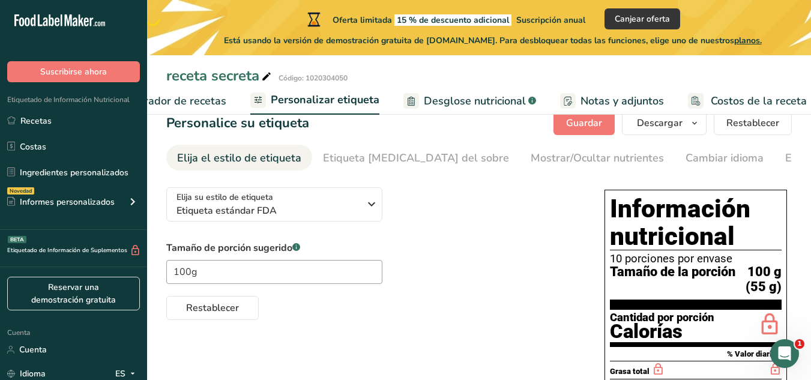
drag, startPoint x: 808, startPoint y: 53, endPoint x: 802, endPoint y: 19, distance: 34.2
click at [802, 19] on div "Oferta limitada 15 % de descuento adicional Suscripción anual Canjear oferta Es…" at bounding box center [492, 27] width 691 height 55
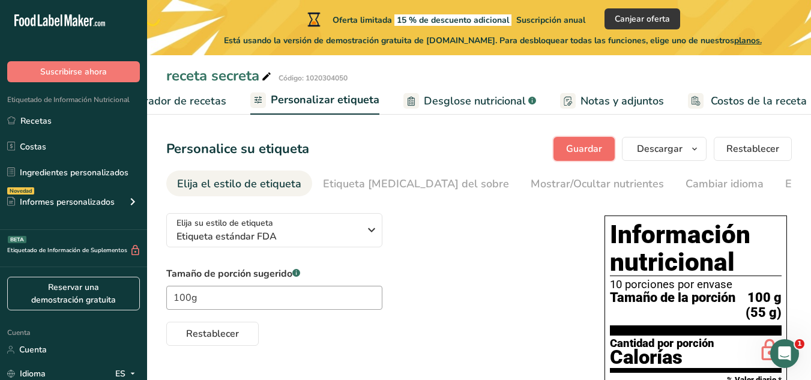
click at [602, 149] on font "Guardar" at bounding box center [584, 148] width 36 height 13
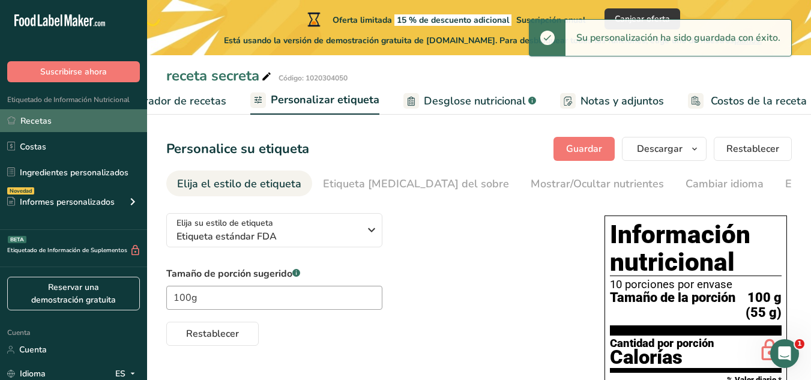
click at [41, 129] on link "Recetas" at bounding box center [73, 120] width 147 height 23
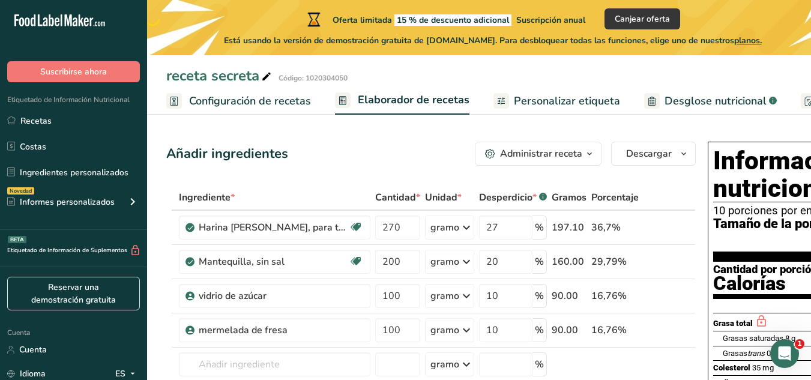
scroll to position [0, 77]
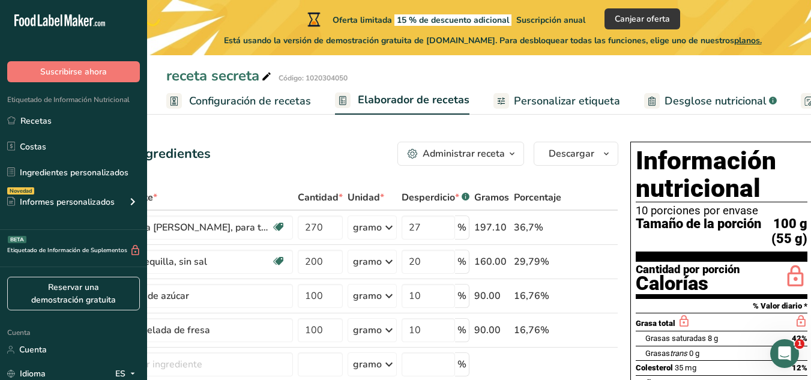
drag, startPoint x: 694, startPoint y: 161, endPoint x: 819, endPoint y: 199, distance: 130.4
click at [603, 211] on th at bounding box center [610, 197] width 14 height 25
click at [598, 164] on button "Descargar" at bounding box center [575, 154] width 85 height 24
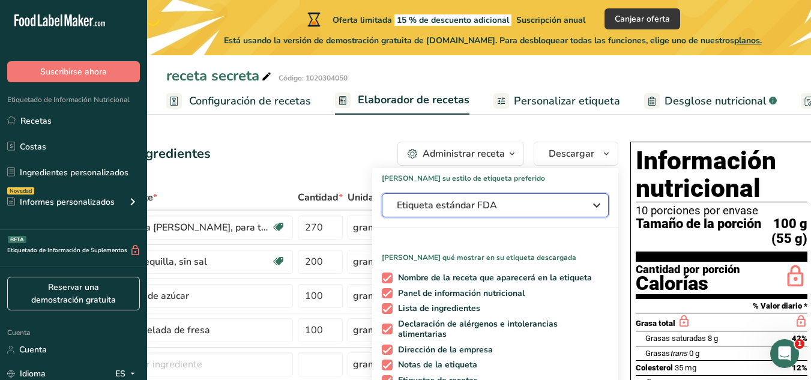
click at [558, 202] on span "Etiqueta estándar FDA" at bounding box center [487, 205] width 180 height 14
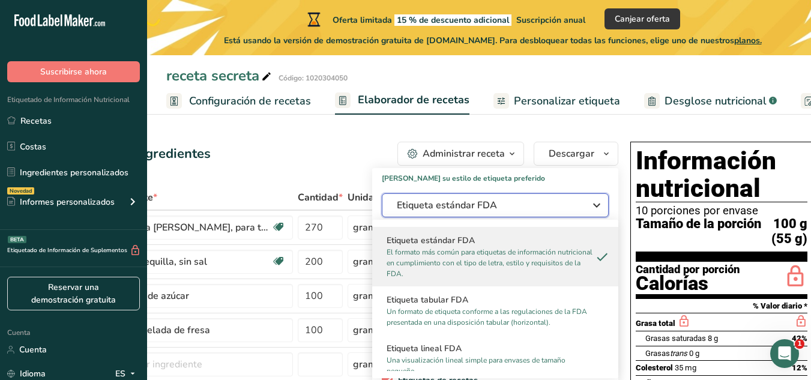
click at [544, 214] on button "Etiqueta estándar FDA" at bounding box center [495, 205] width 227 height 24
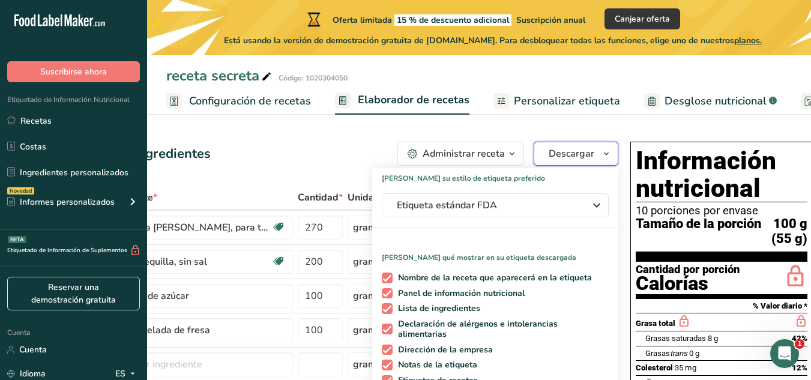
click at [586, 157] on font "Descargar" at bounding box center [571, 153] width 46 height 13
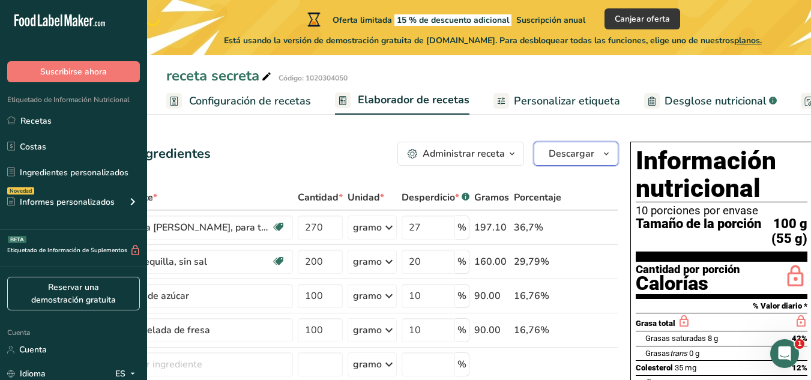
click at [586, 157] on font "Descargar" at bounding box center [571, 153] width 46 height 13
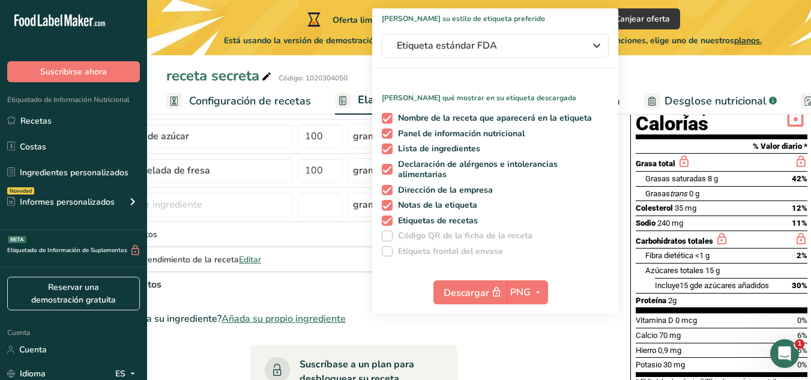
scroll to position [165, 0]
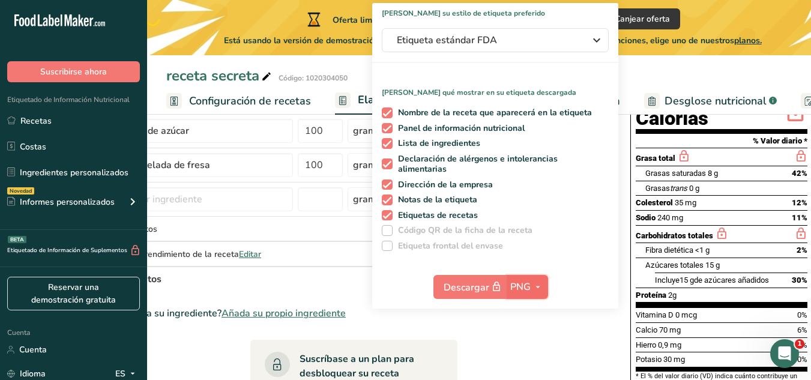
click at [533, 281] on icon "button" at bounding box center [538, 287] width 10 height 15
click at [519, 369] on font "PDF" at bounding box center [527, 370] width 17 height 11
click at [691, 278] on font "15 g" at bounding box center [686, 279] width 14 height 9
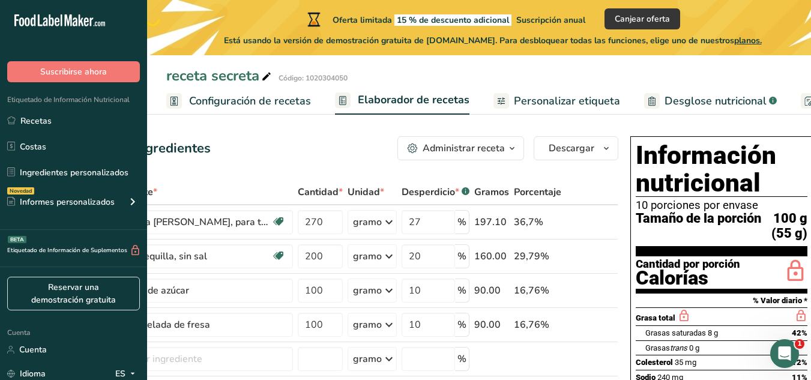
scroll to position [0, 0]
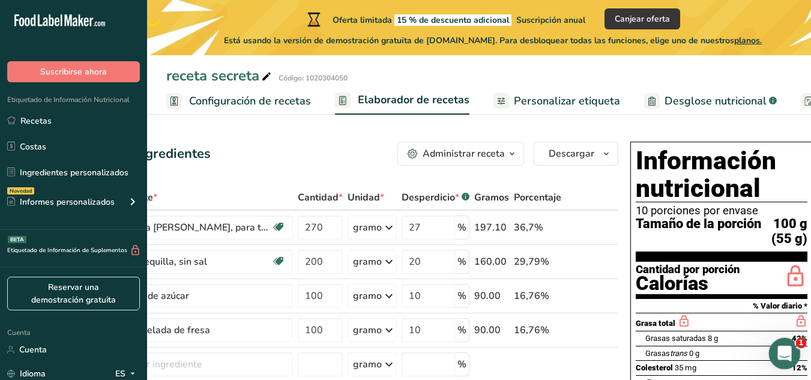
click at [781, 350] on icon "Abrir Intercom Messenger" at bounding box center [783, 352] width 20 height 20
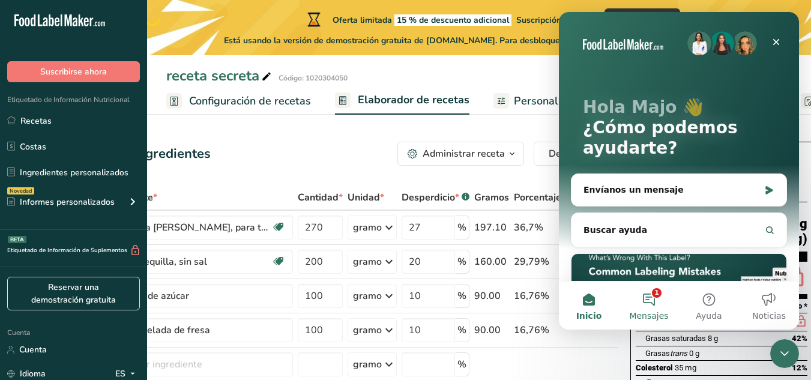
click at [651, 298] on button "1 Mensajes" at bounding box center [649, 305] width 60 height 48
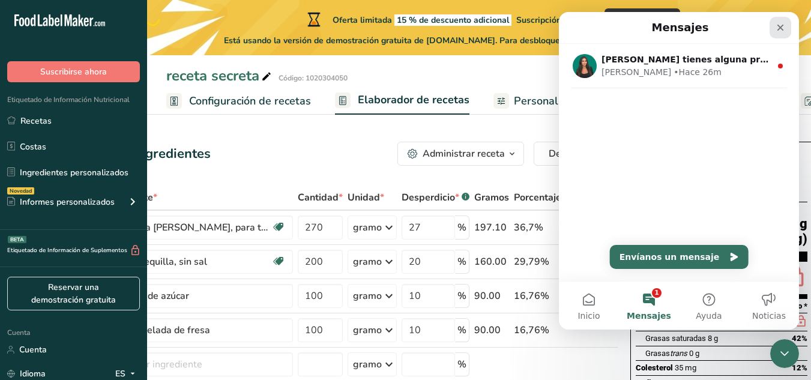
click at [790, 30] on div "Cerrar" at bounding box center [780, 28] width 22 height 22
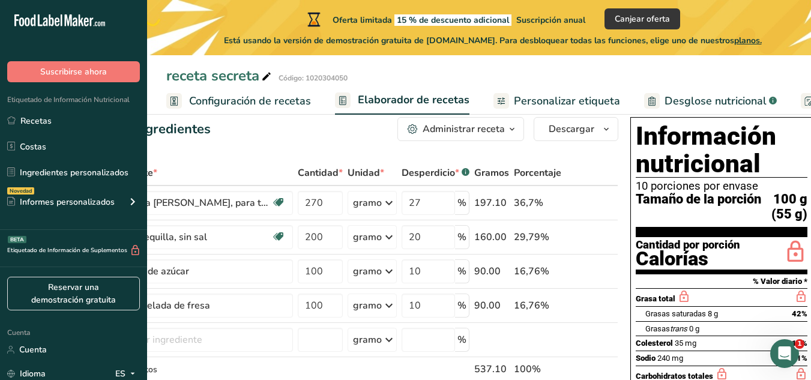
scroll to position [20, 0]
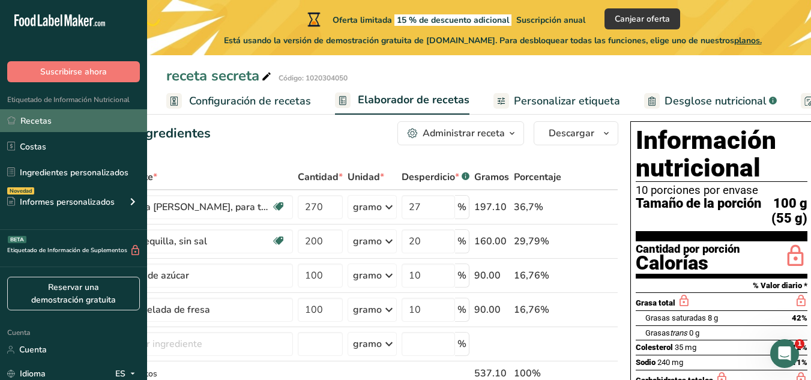
click at [92, 125] on link "Recetas" at bounding box center [73, 120] width 147 height 23
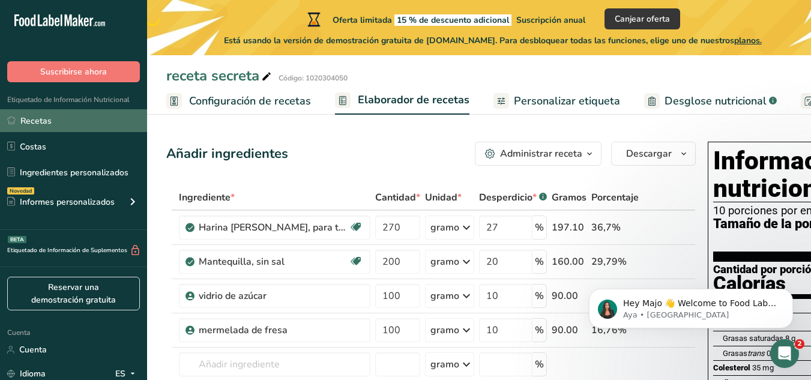
click at [56, 122] on link "Recetas" at bounding box center [73, 120] width 147 height 23
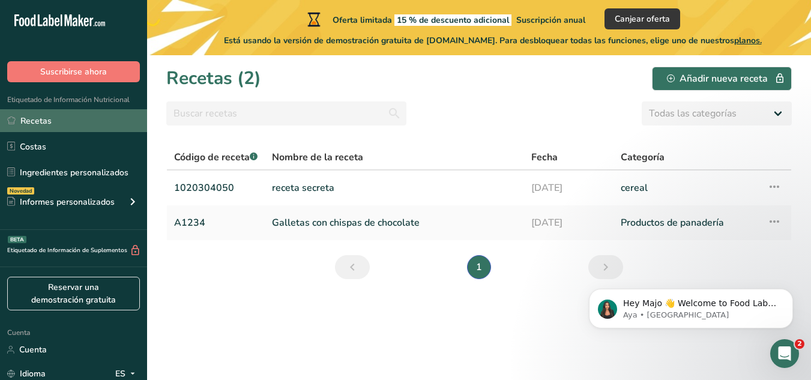
click at [85, 120] on link "Recetas" at bounding box center [73, 120] width 147 height 23
click at [113, 124] on link "Recetas" at bounding box center [73, 120] width 147 height 23
click at [27, 122] on font "Recetas" at bounding box center [35, 120] width 31 height 11
